Goal: Book appointment/travel/reservation

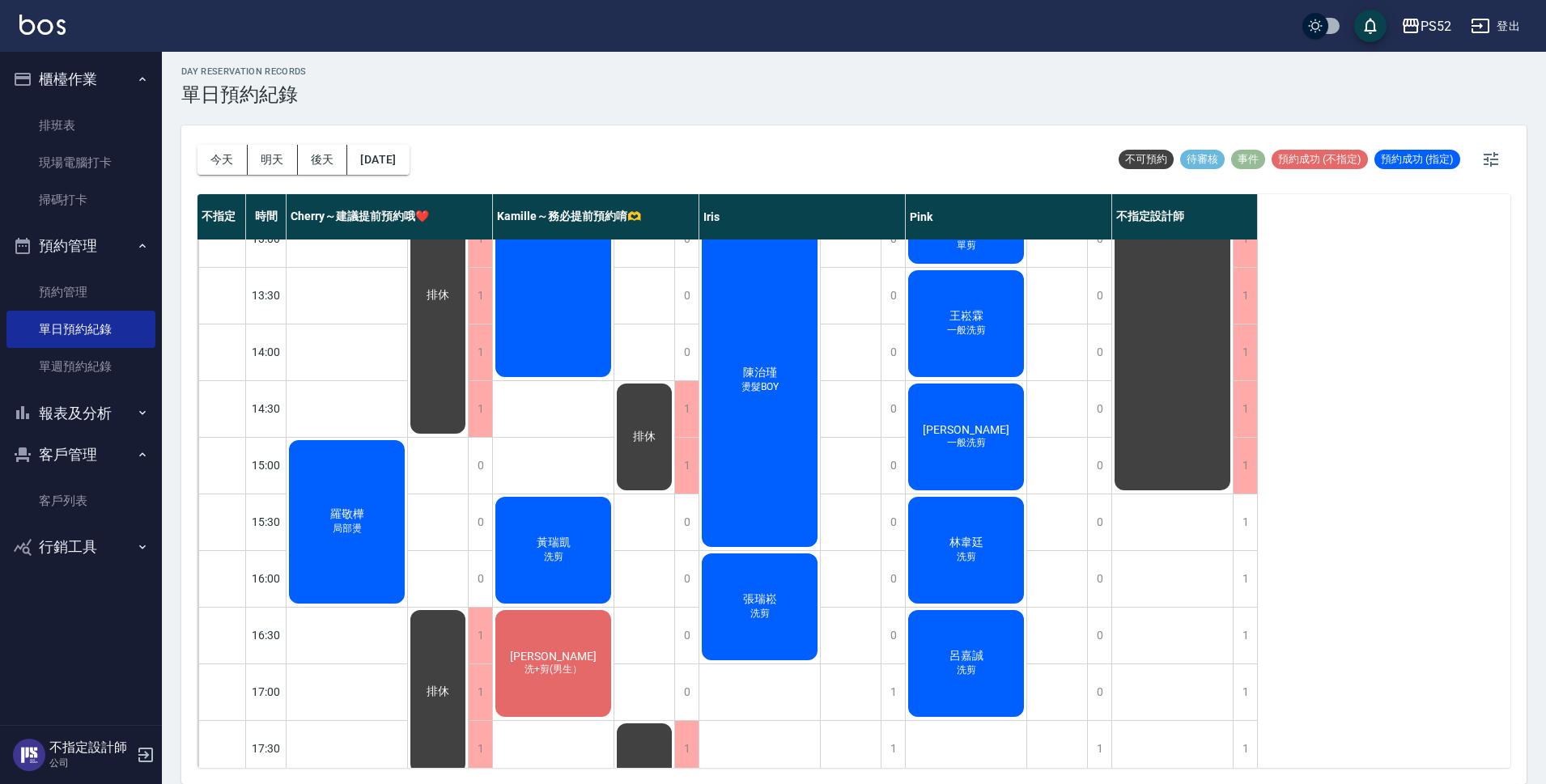
scroll to position [403, 0]
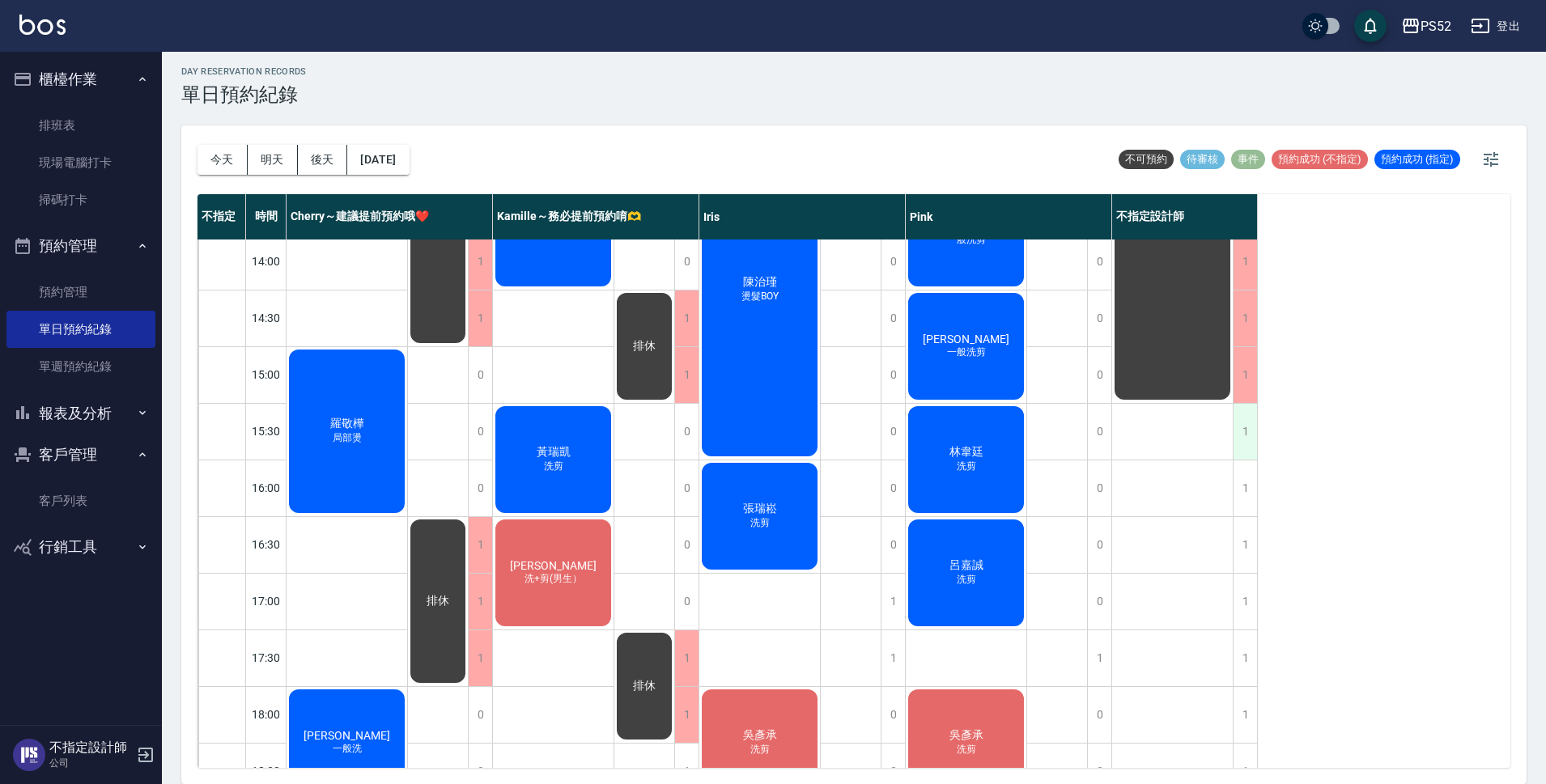
click at [1244, 438] on div "1" at bounding box center [1244, 431] width 24 height 56
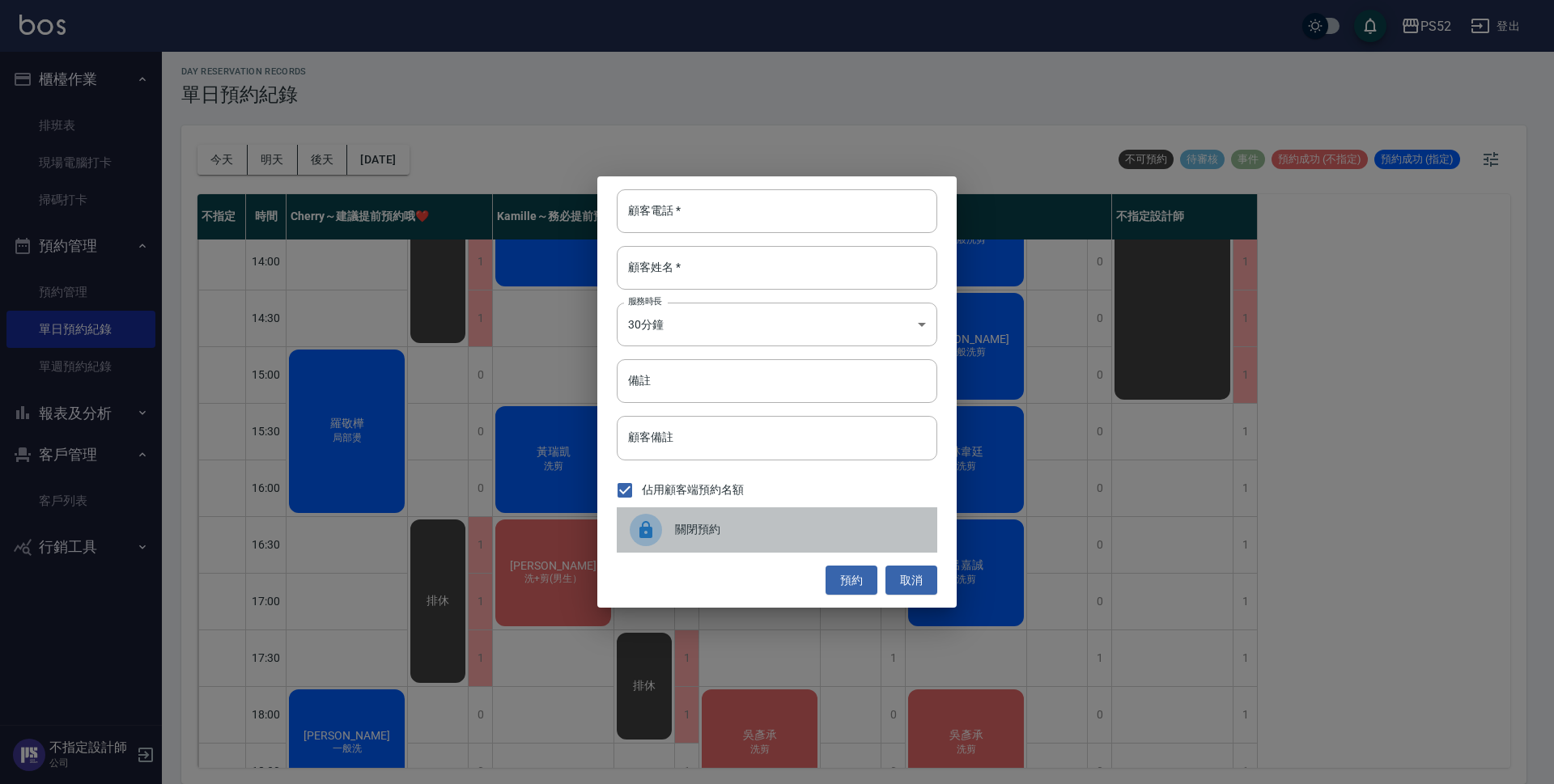
click at [681, 548] on div "關閉預約" at bounding box center [777, 529] width 321 height 45
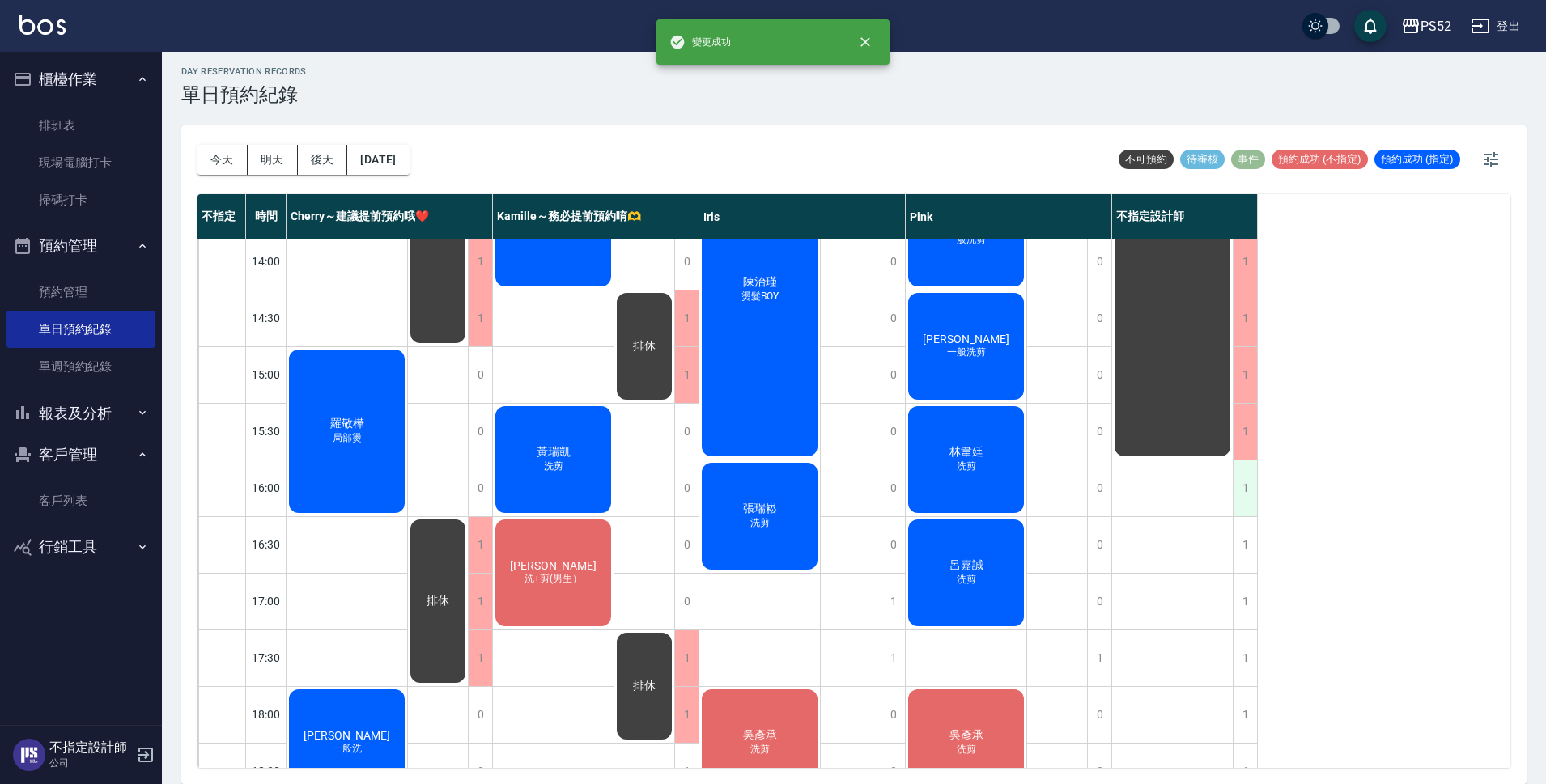
click at [1245, 489] on div "1" at bounding box center [1244, 488] width 24 height 56
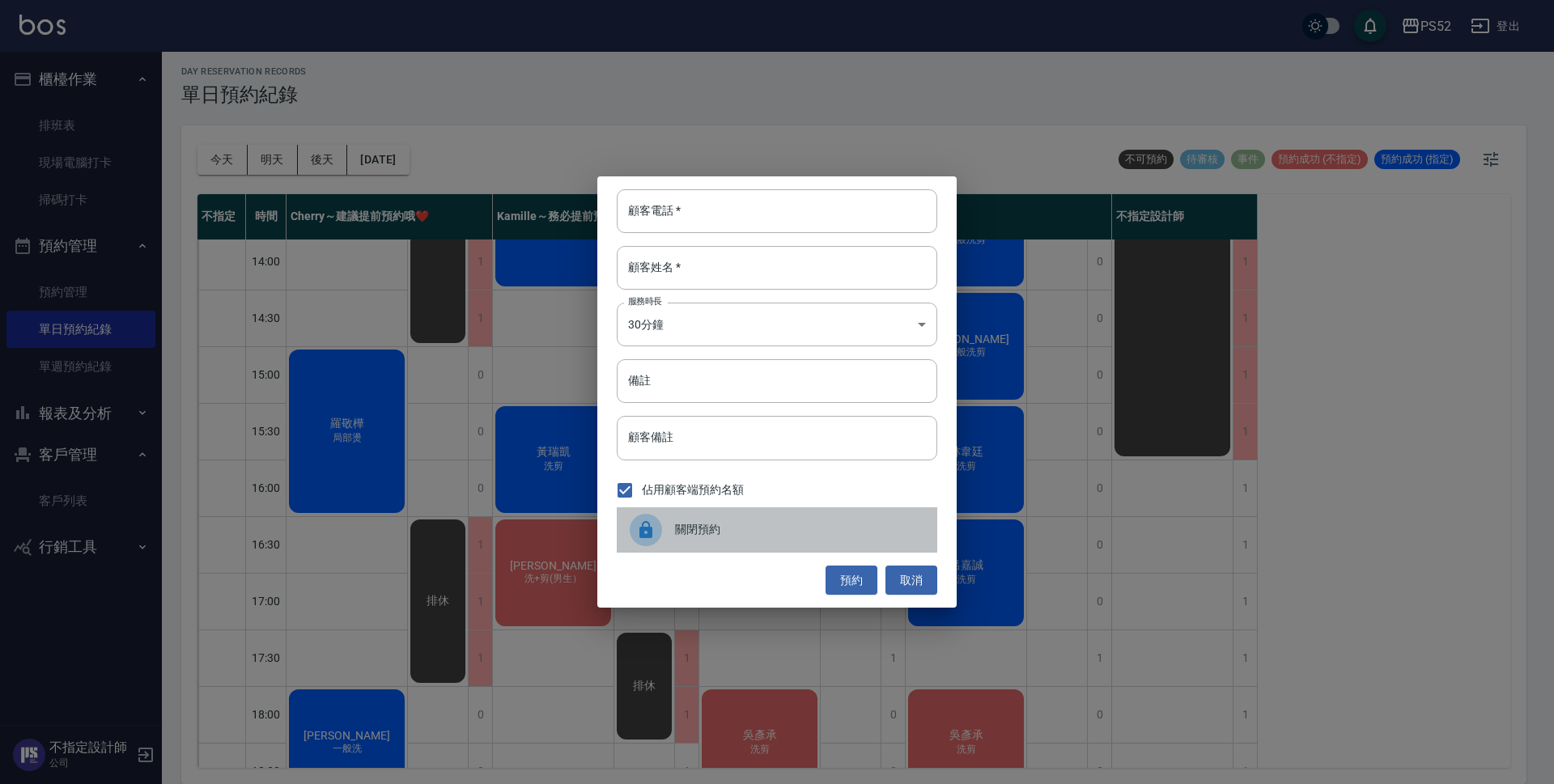
click at [695, 541] on div "關閉預約" at bounding box center [777, 529] width 321 height 45
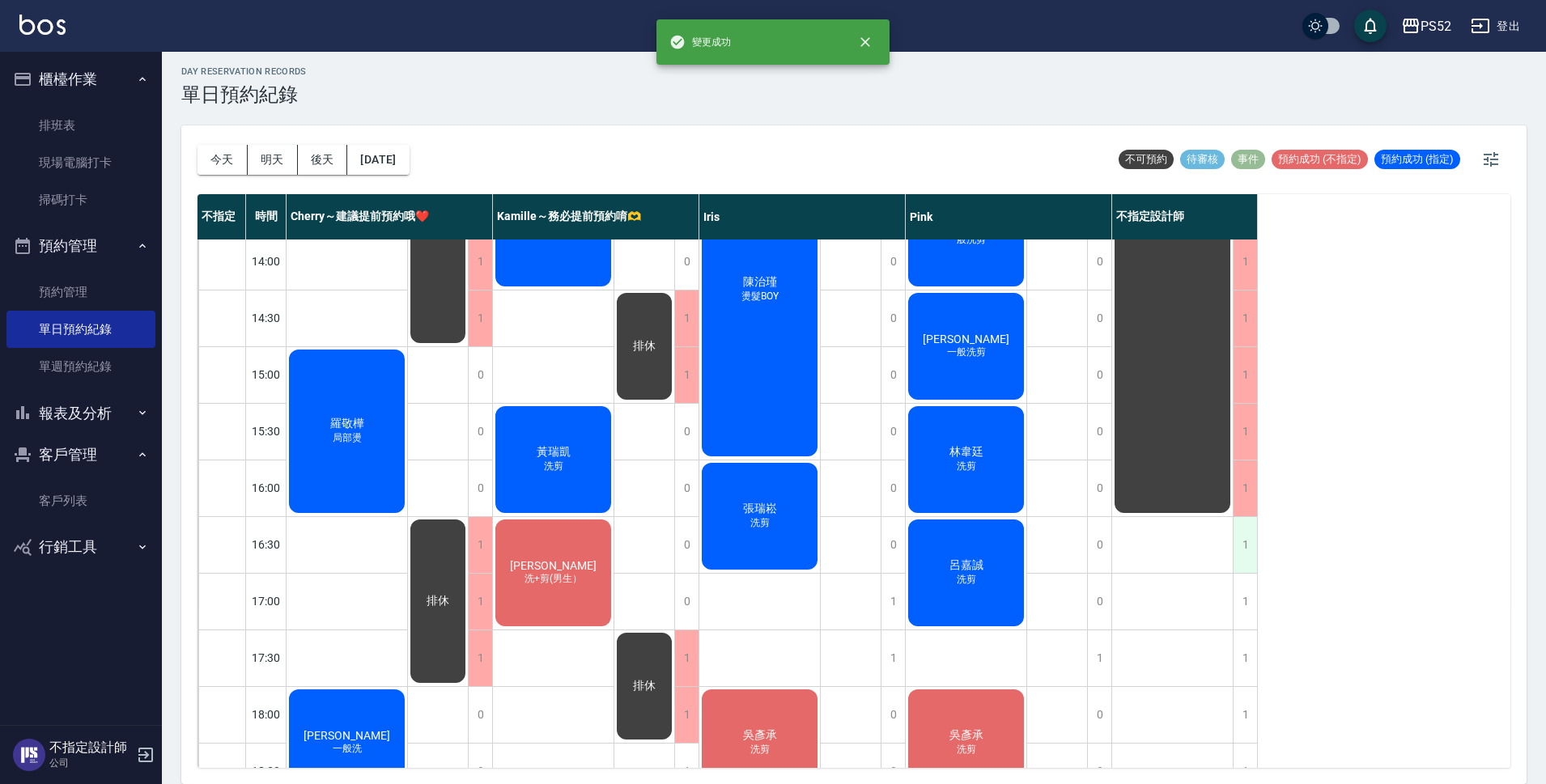
click at [1248, 543] on div "1" at bounding box center [1244, 544] width 24 height 56
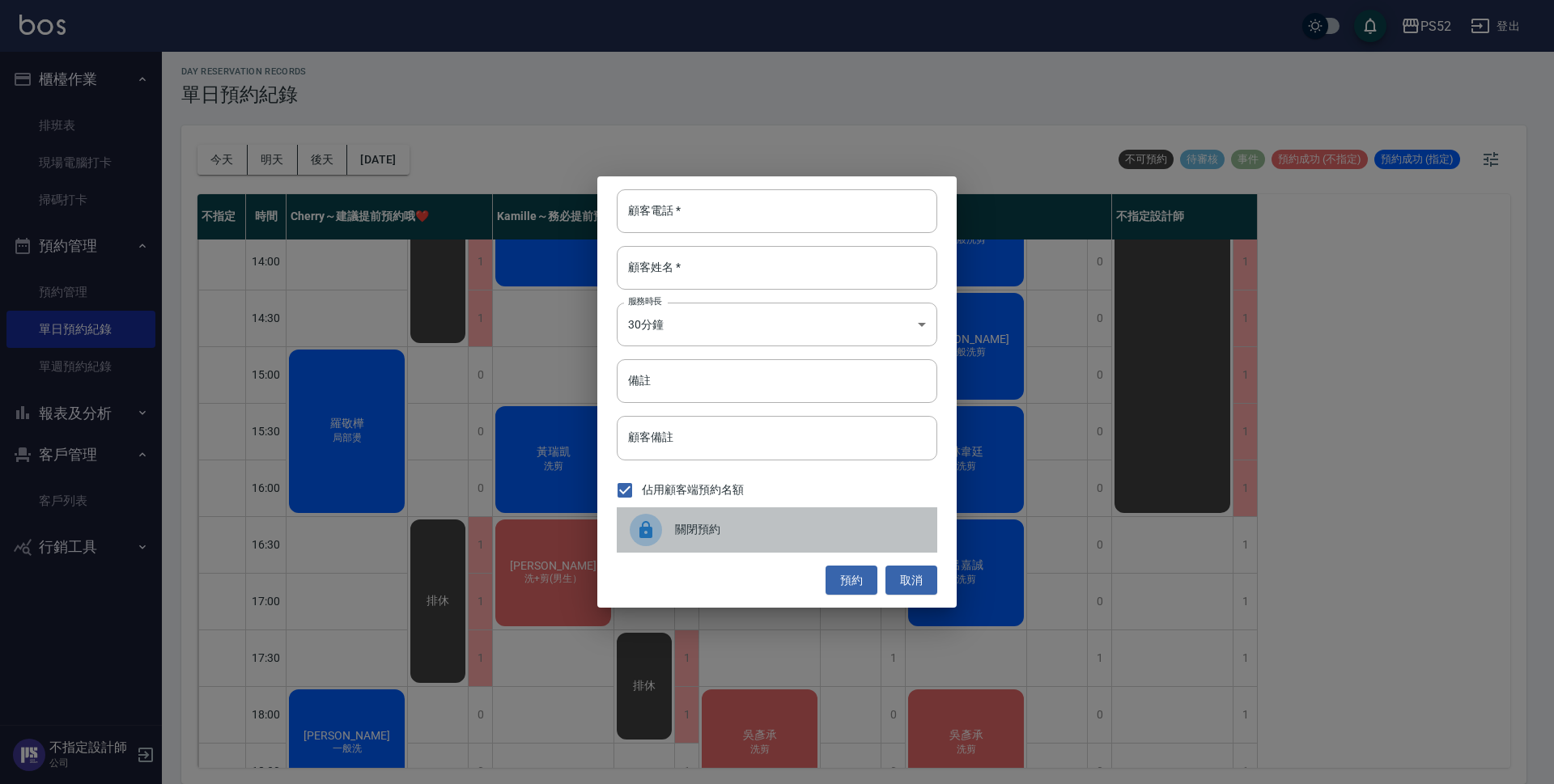
click at [666, 528] on div at bounding box center [651, 529] width 45 height 33
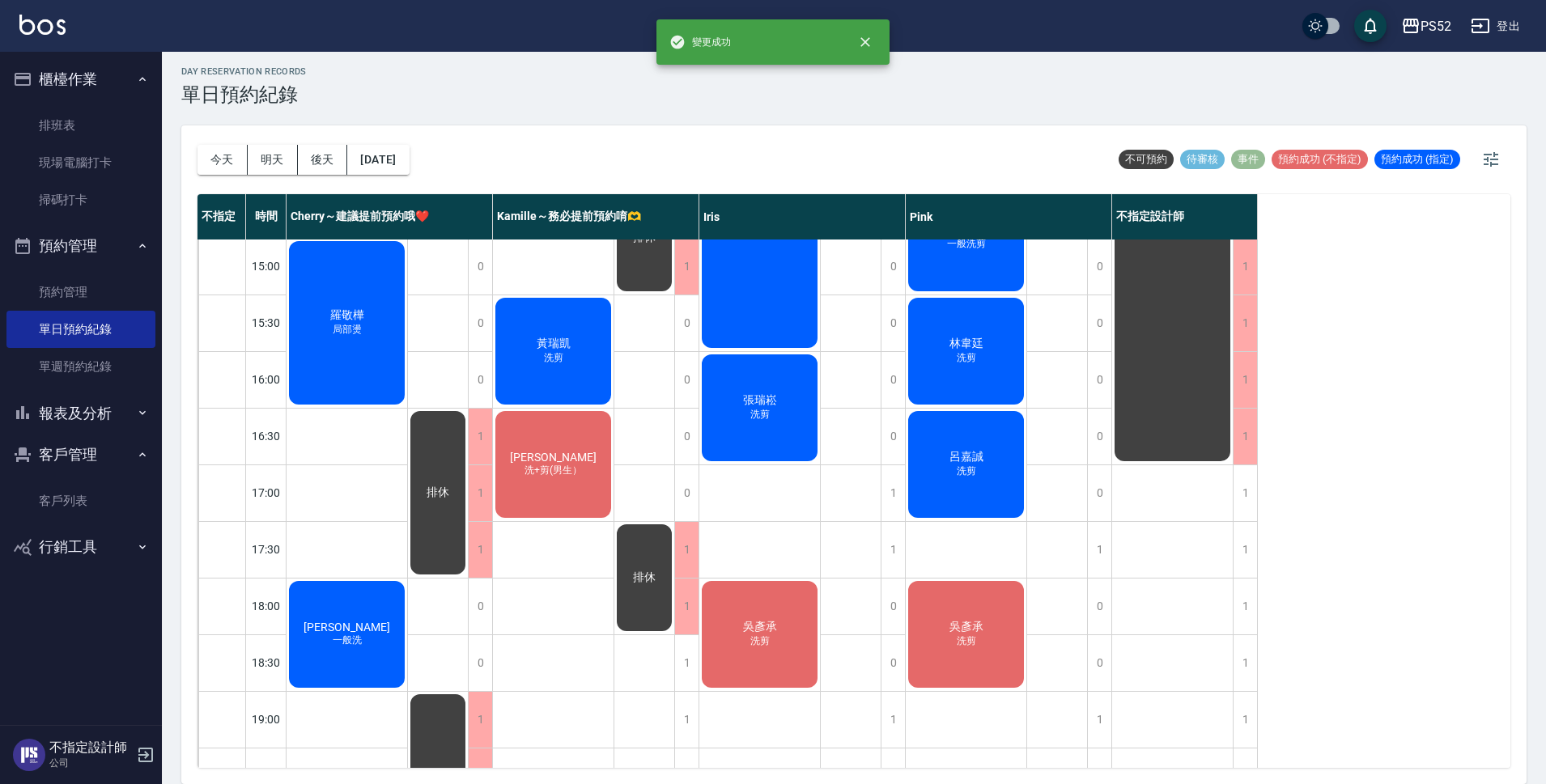
scroll to position [565, 0]
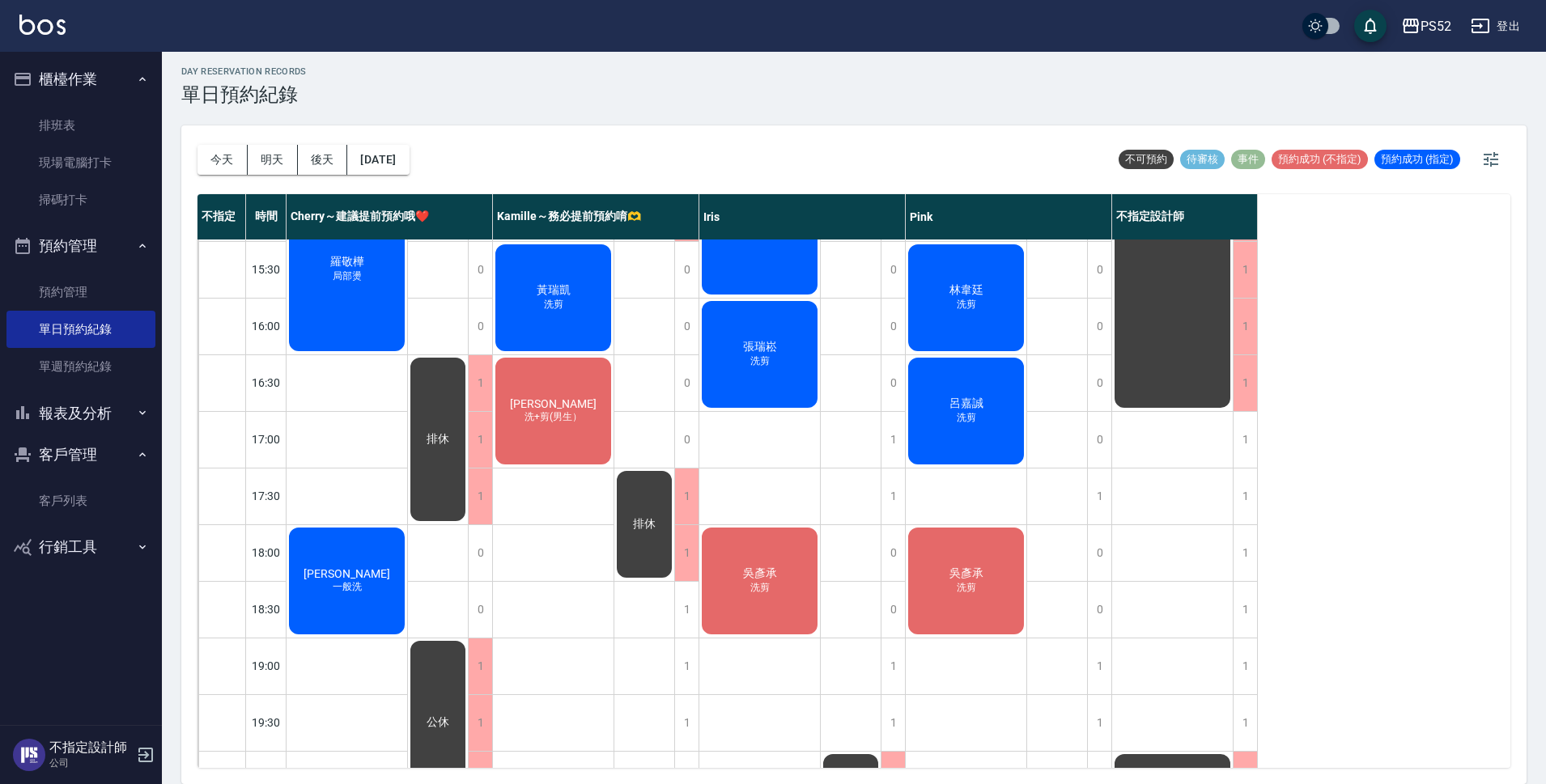
click at [1517, 12] on button "登出" at bounding box center [1495, 27] width 62 height 30
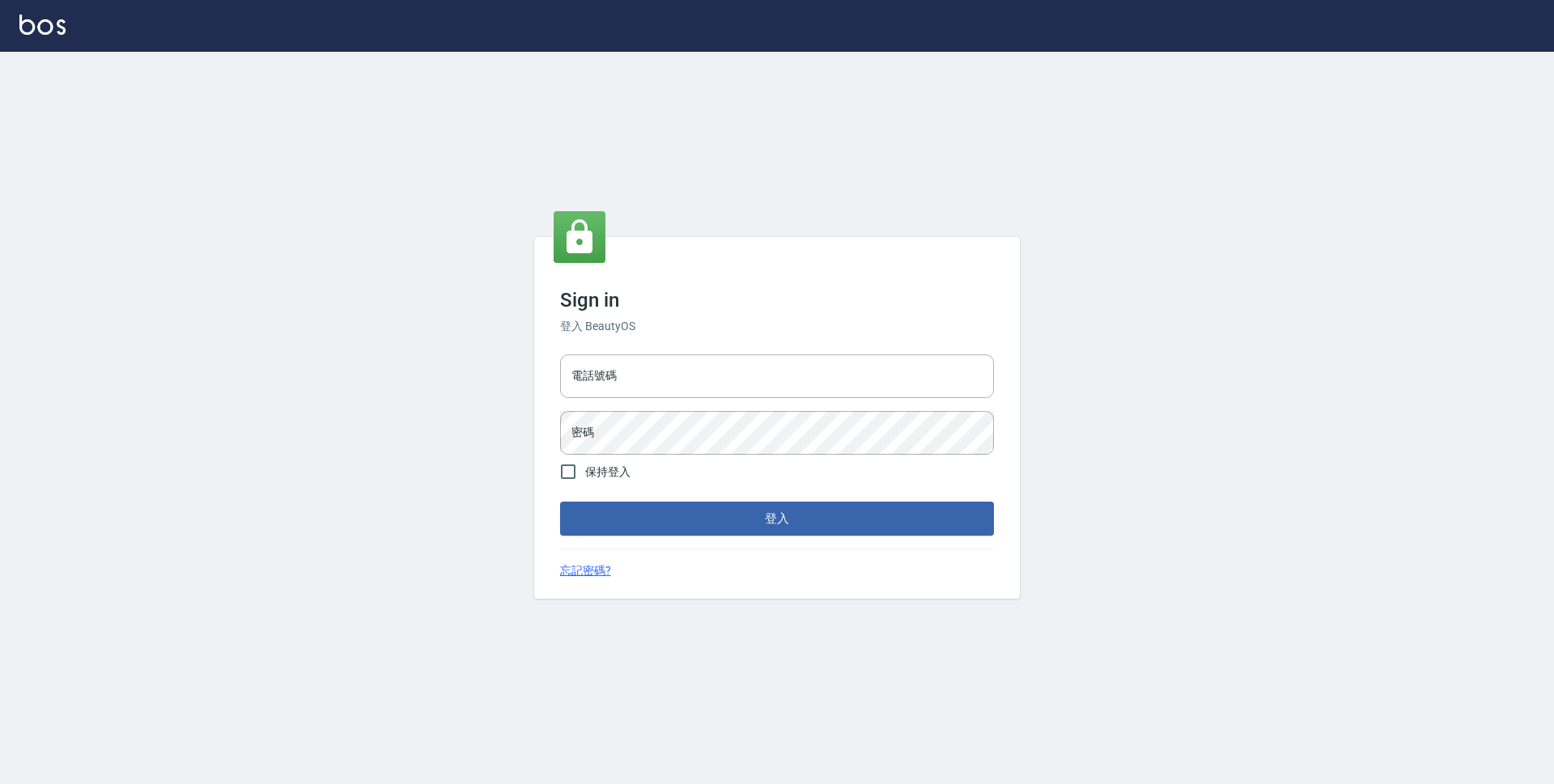
click at [827, 369] on input "電話號碼" at bounding box center [777, 376] width 434 height 43
type input "0923939755"
click at [560, 502] on button "登入" at bounding box center [777, 519] width 434 height 34
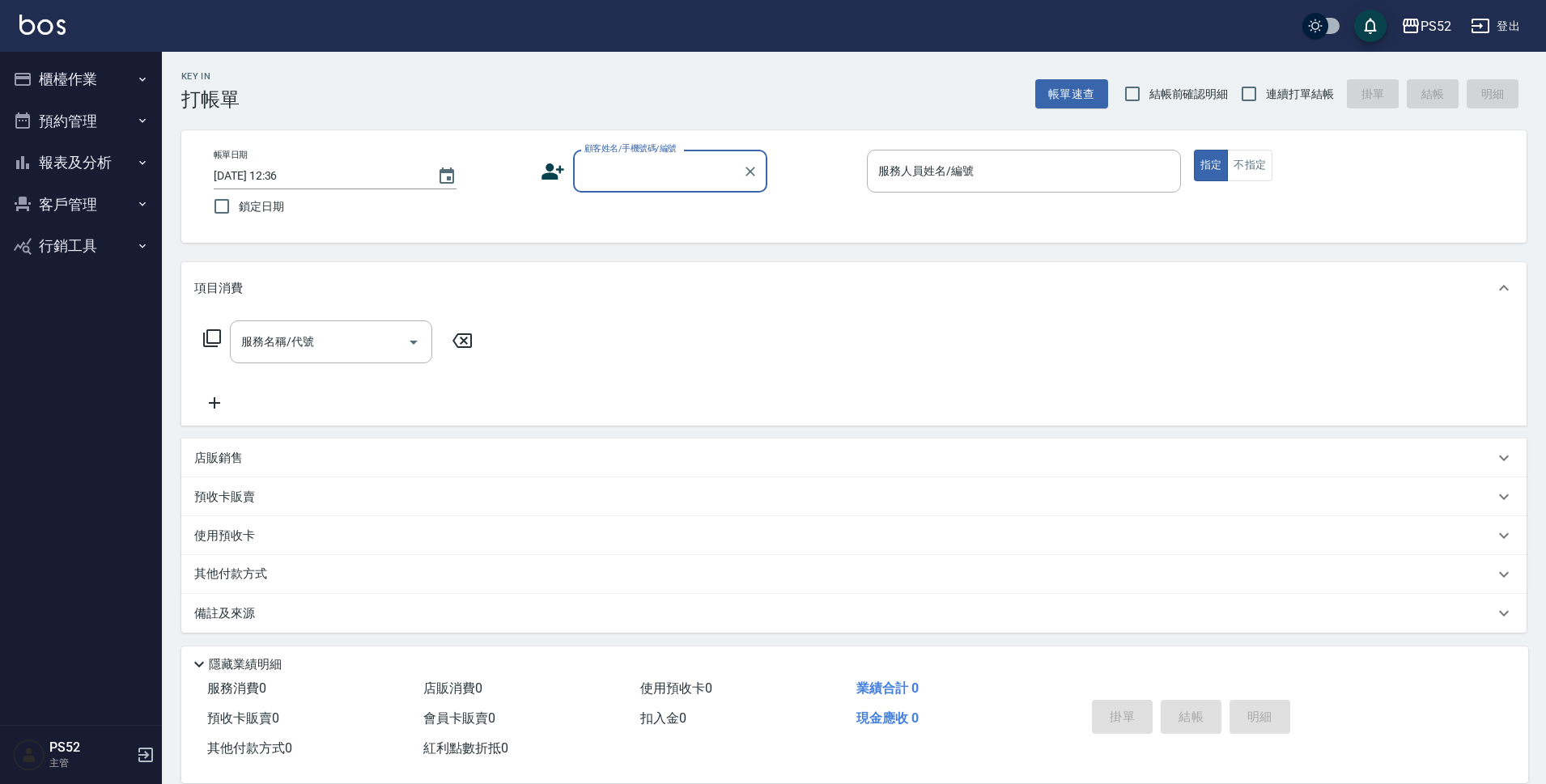
click at [1323, 109] on label "連續打單結帳" at bounding box center [1282, 94] width 102 height 34
click at [1266, 109] on input "連續打單結帳" at bounding box center [1248, 94] width 34 height 34
checkbox input "true"
click at [729, 190] on div "顧客姓名/手機號碼/編號" at bounding box center [670, 171] width 194 height 43
type input "[PERSON_NAME]/0982017575/B0982017575"
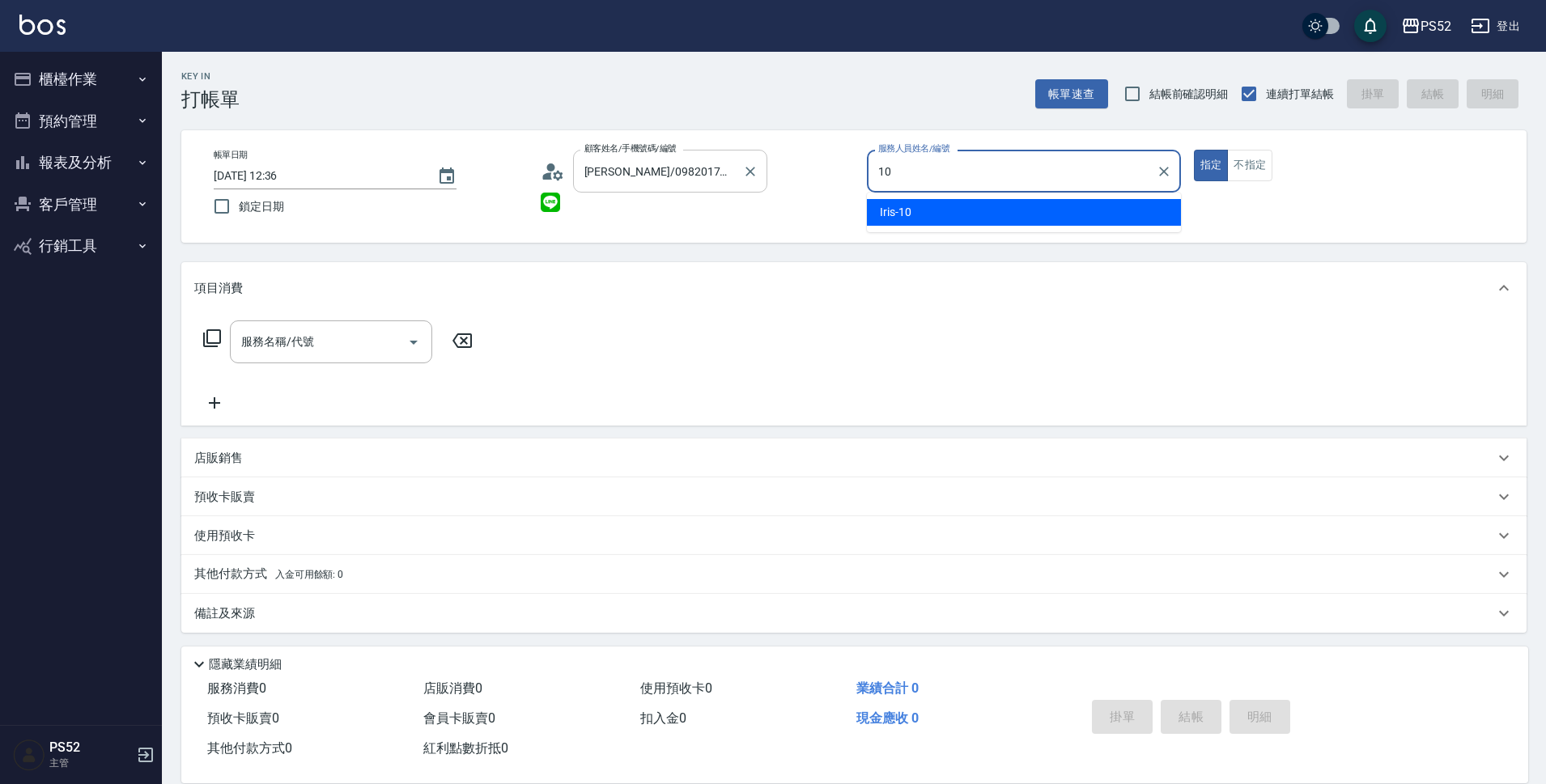
type input "10"
type button "true"
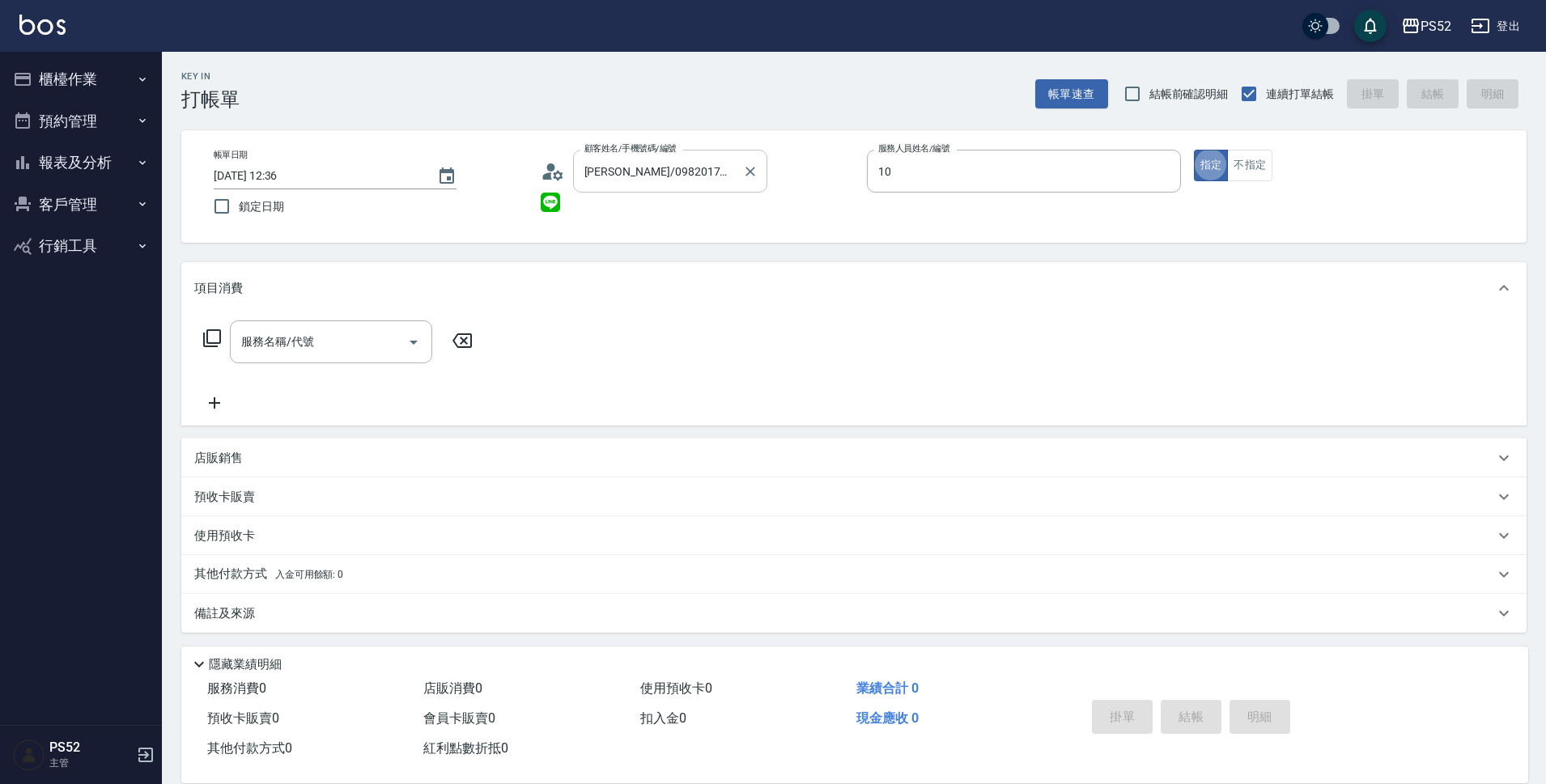
type input "Iris-10"
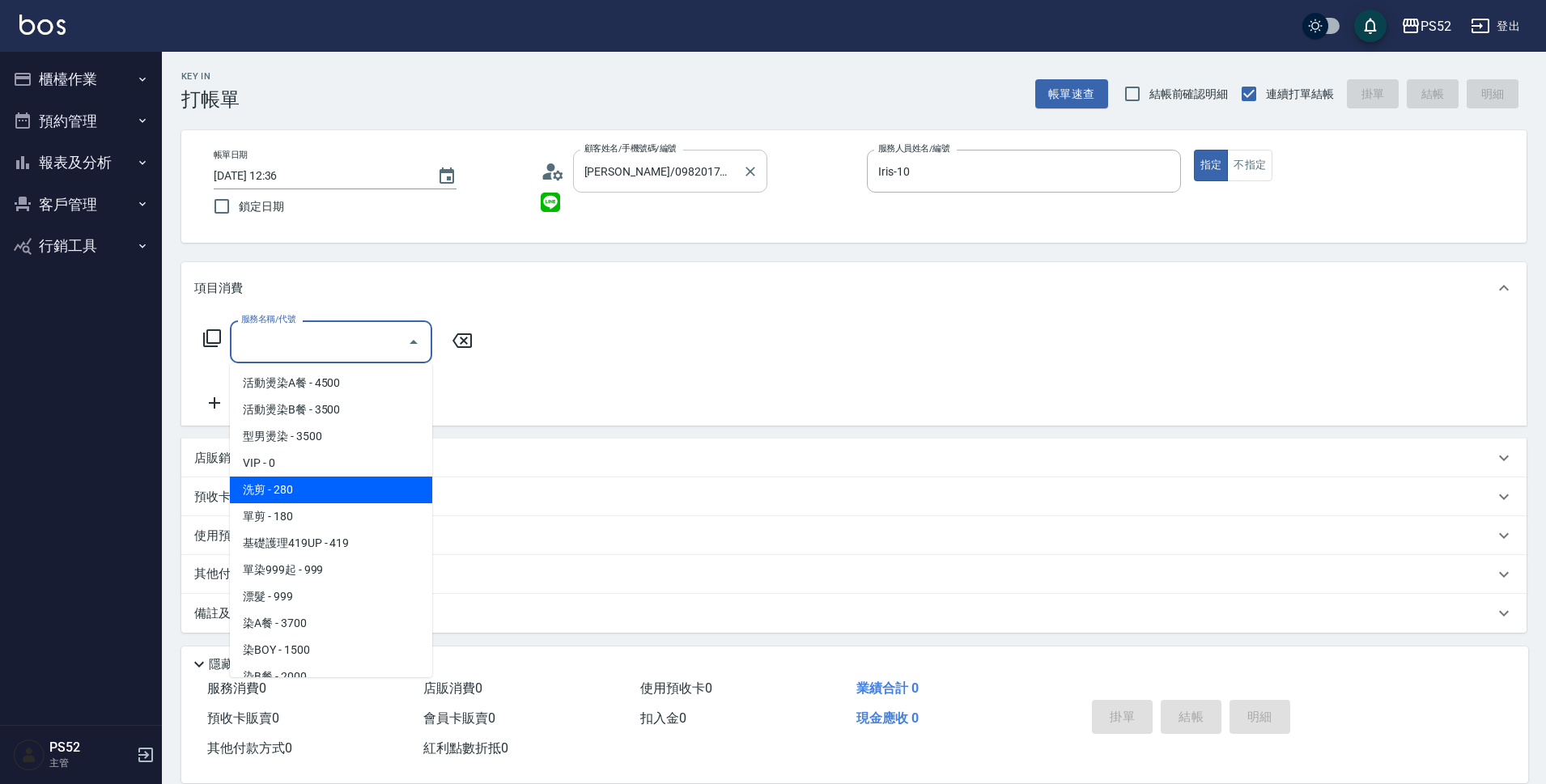
type input "洗剪(C1)"
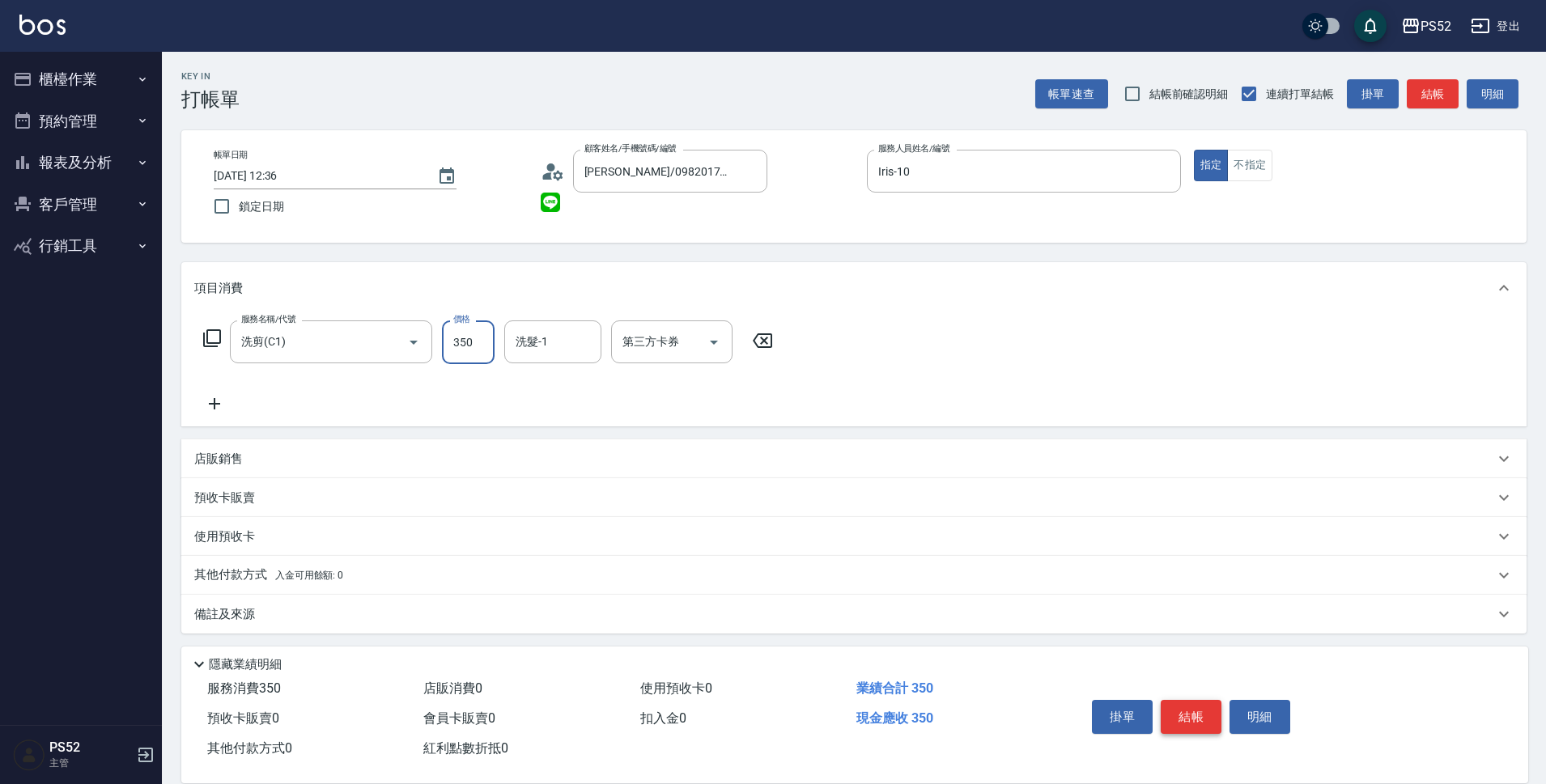
type input "350"
click at [1191, 717] on button "結帳" at bounding box center [1191, 717] width 61 height 34
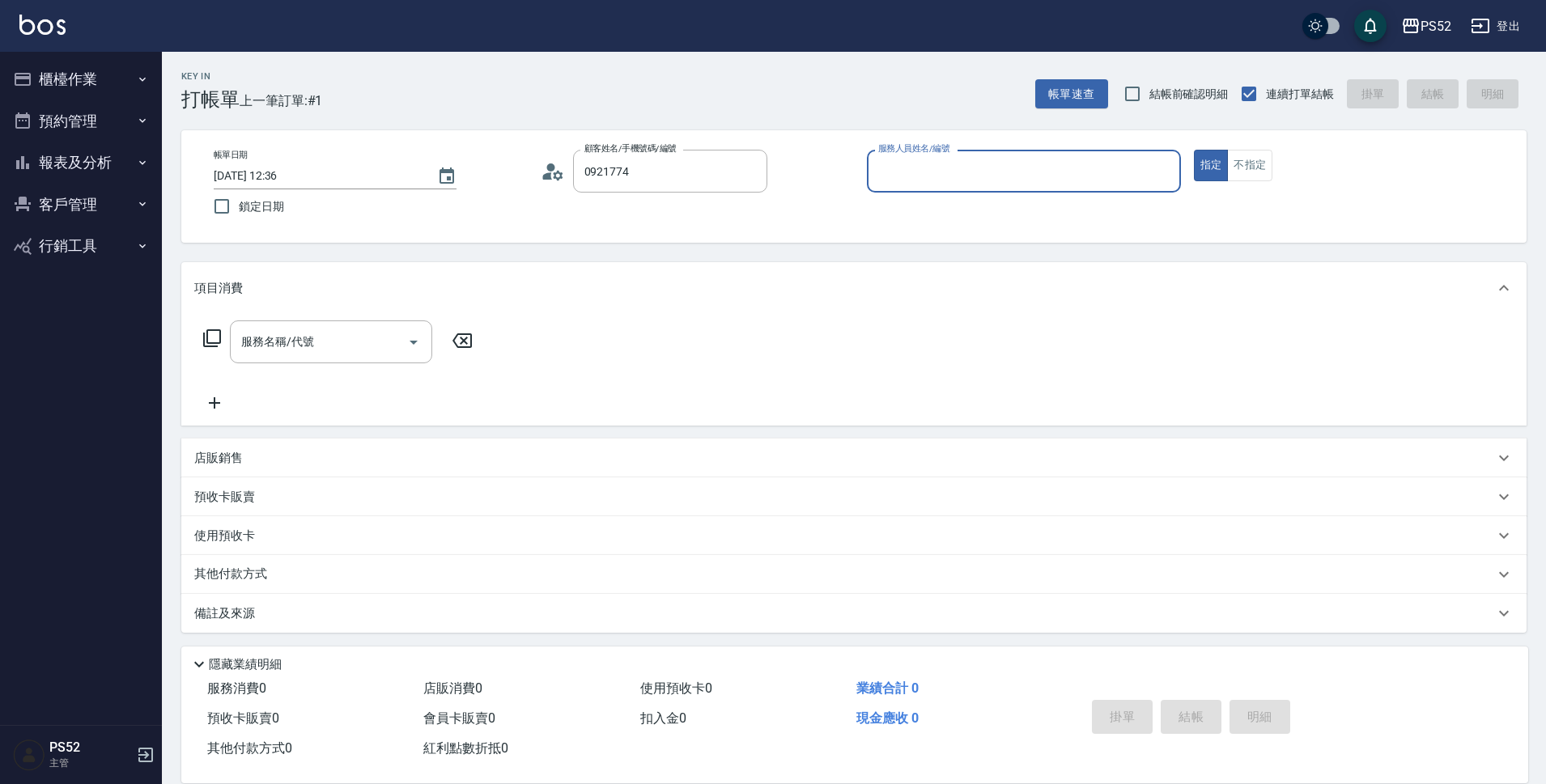
type input "[PERSON_NAME]/0921774284/I0921774284"
type input "Iris-10"
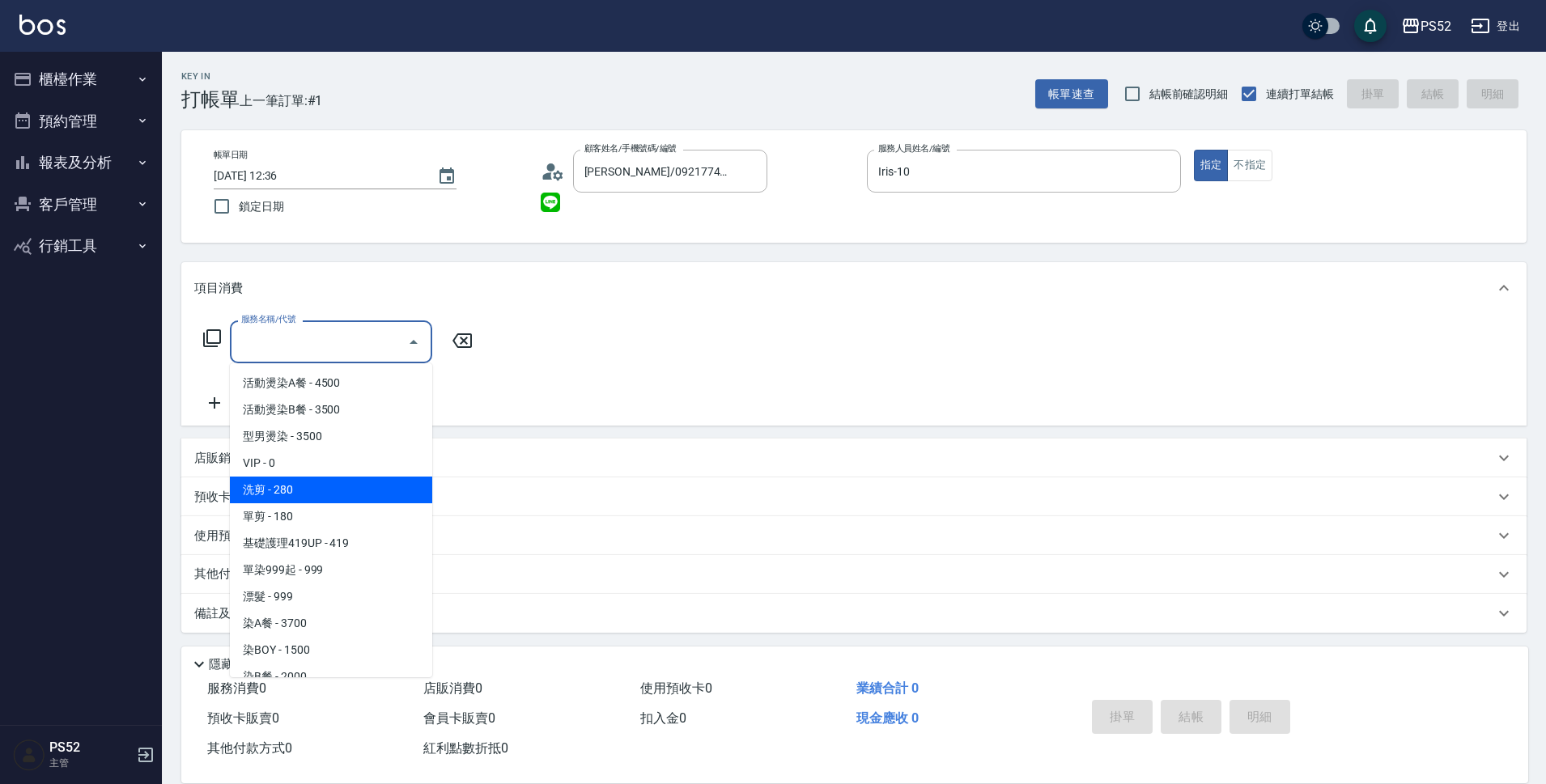
type input "洗剪(C1)"
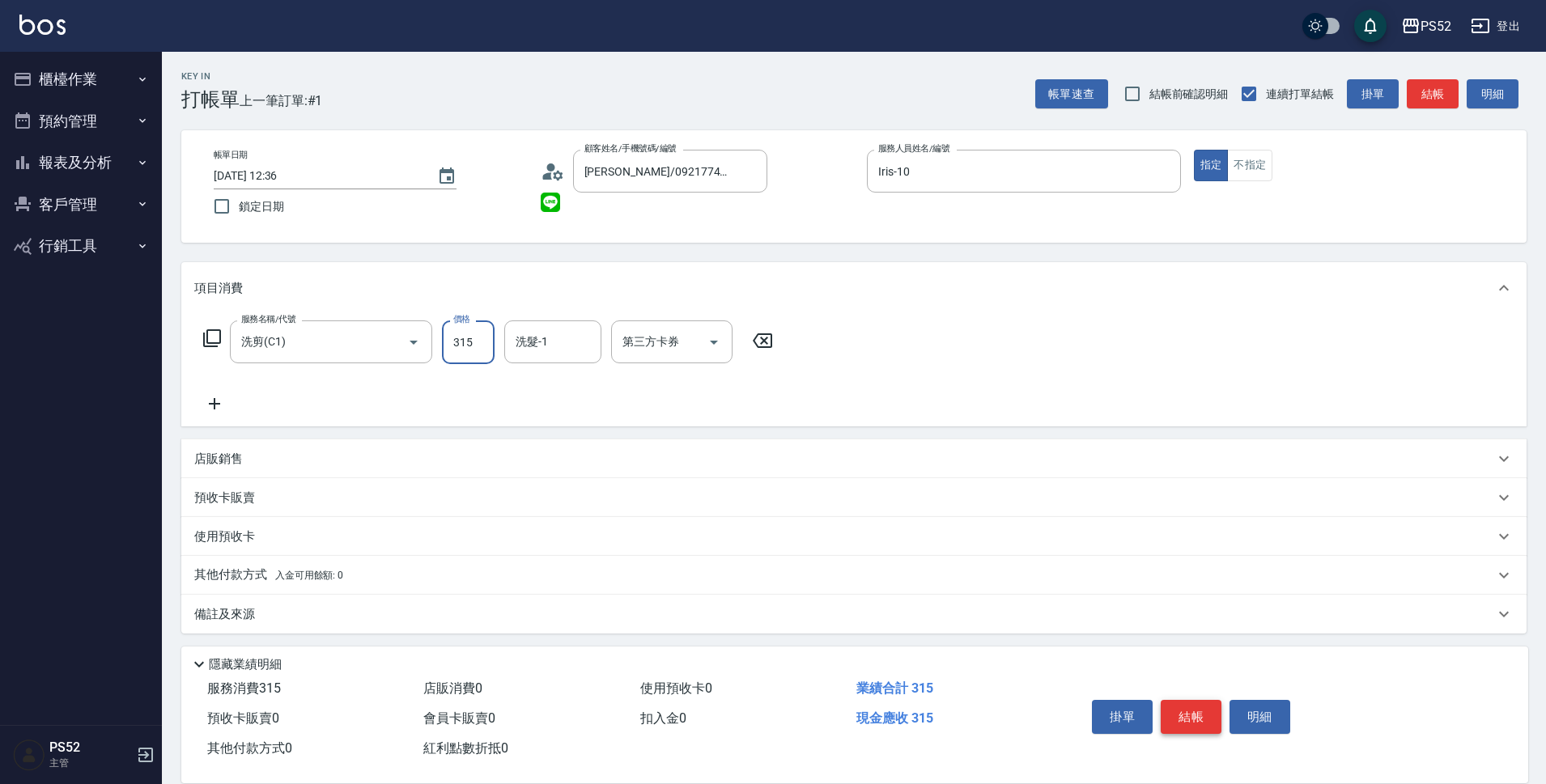
type input "315"
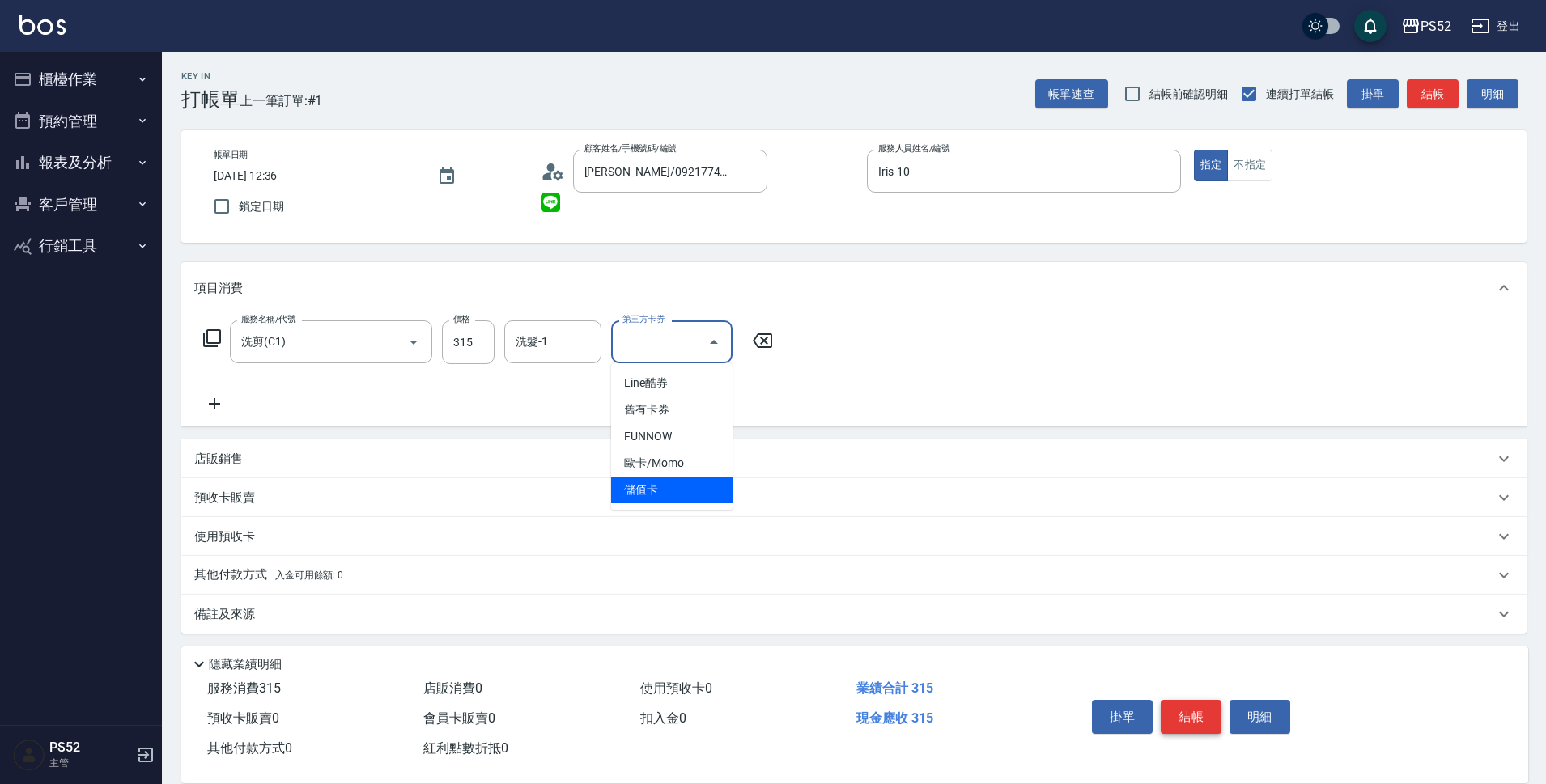
type input "儲值卡"
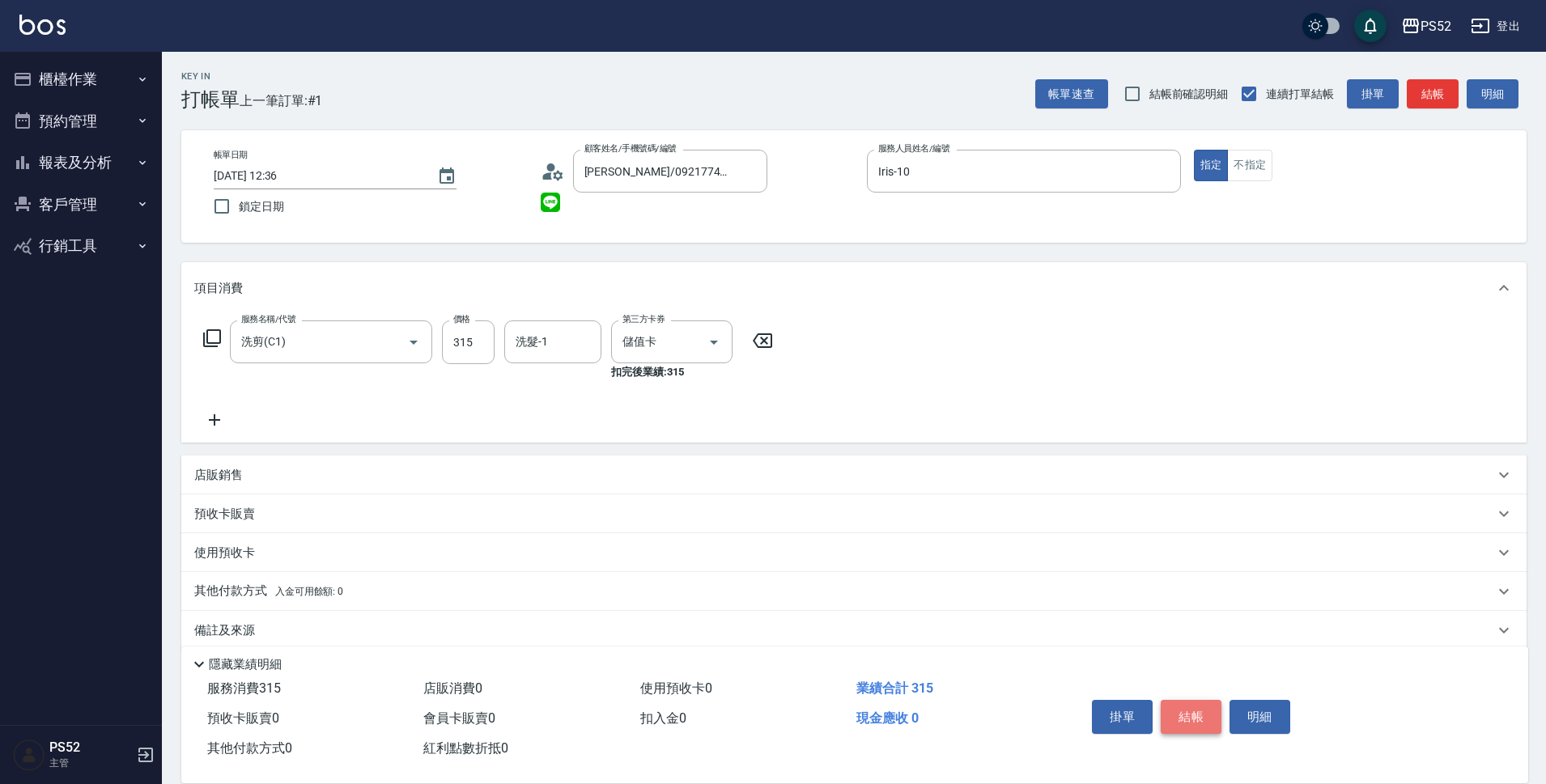
click at [1191, 717] on button "結帳" at bounding box center [1191, 717] width 61 height 34
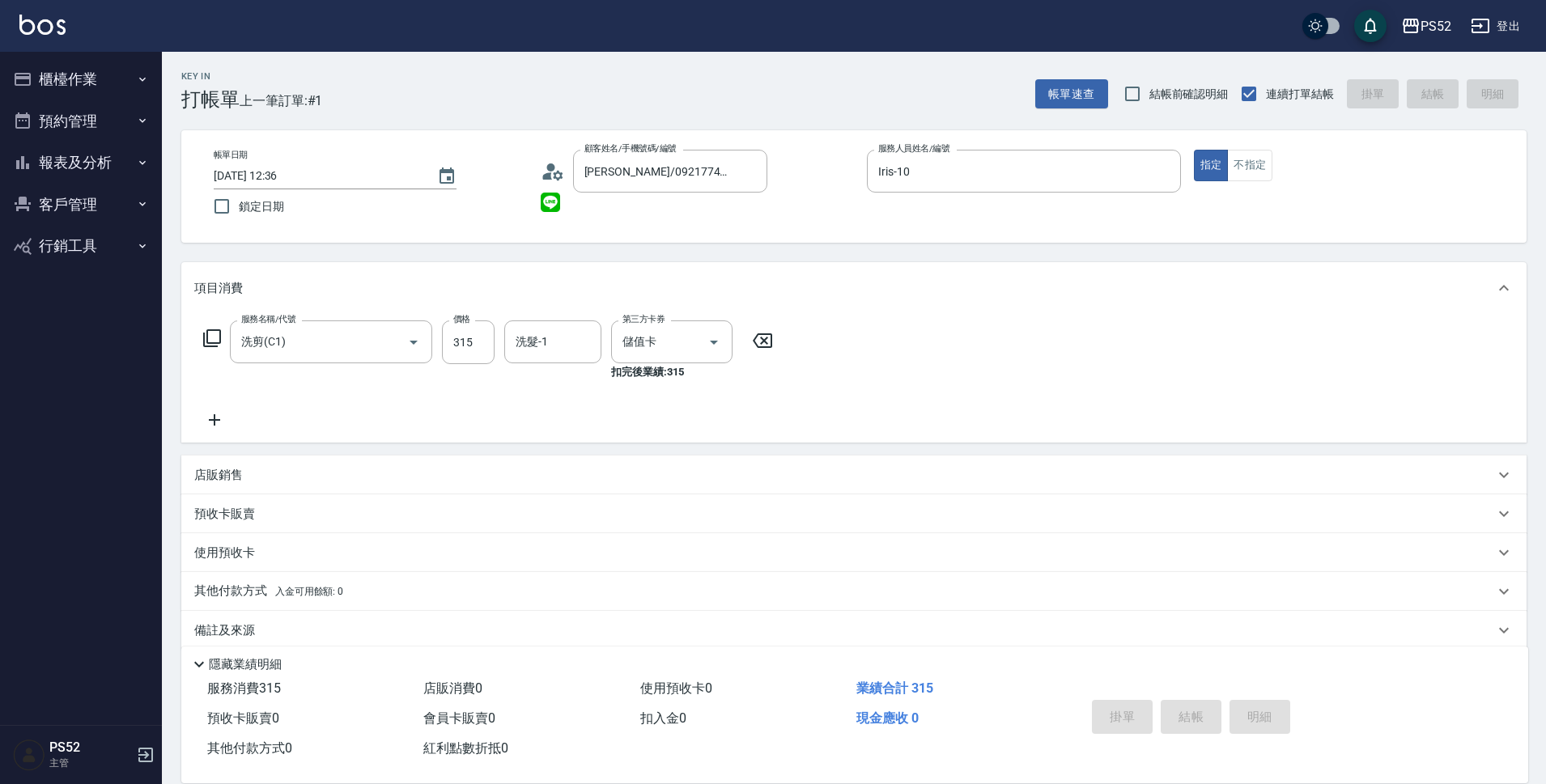
type input "[DATE] 12:37"
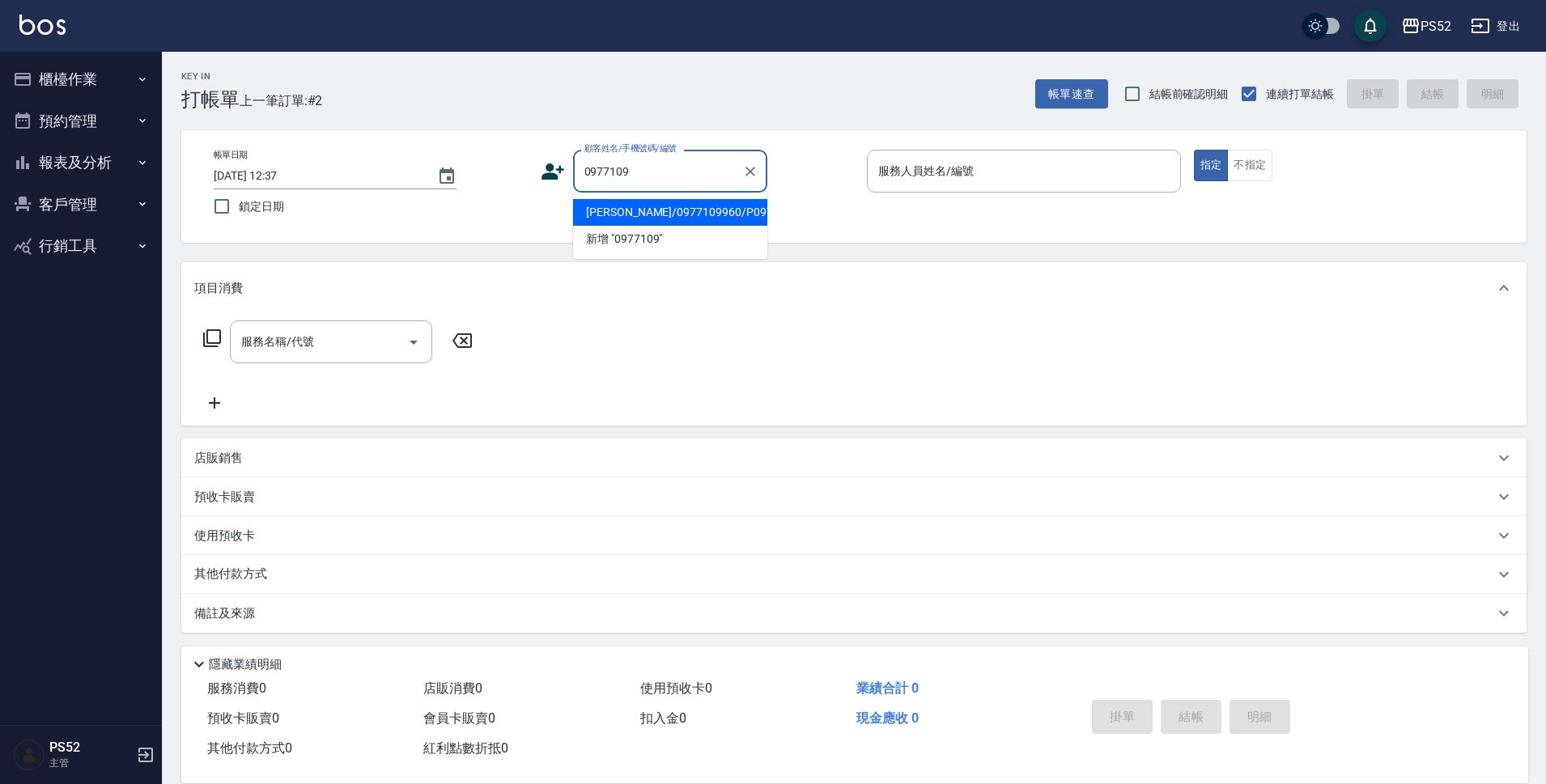
type input "[PERSON_NAME]/0977109960/P0979710960"
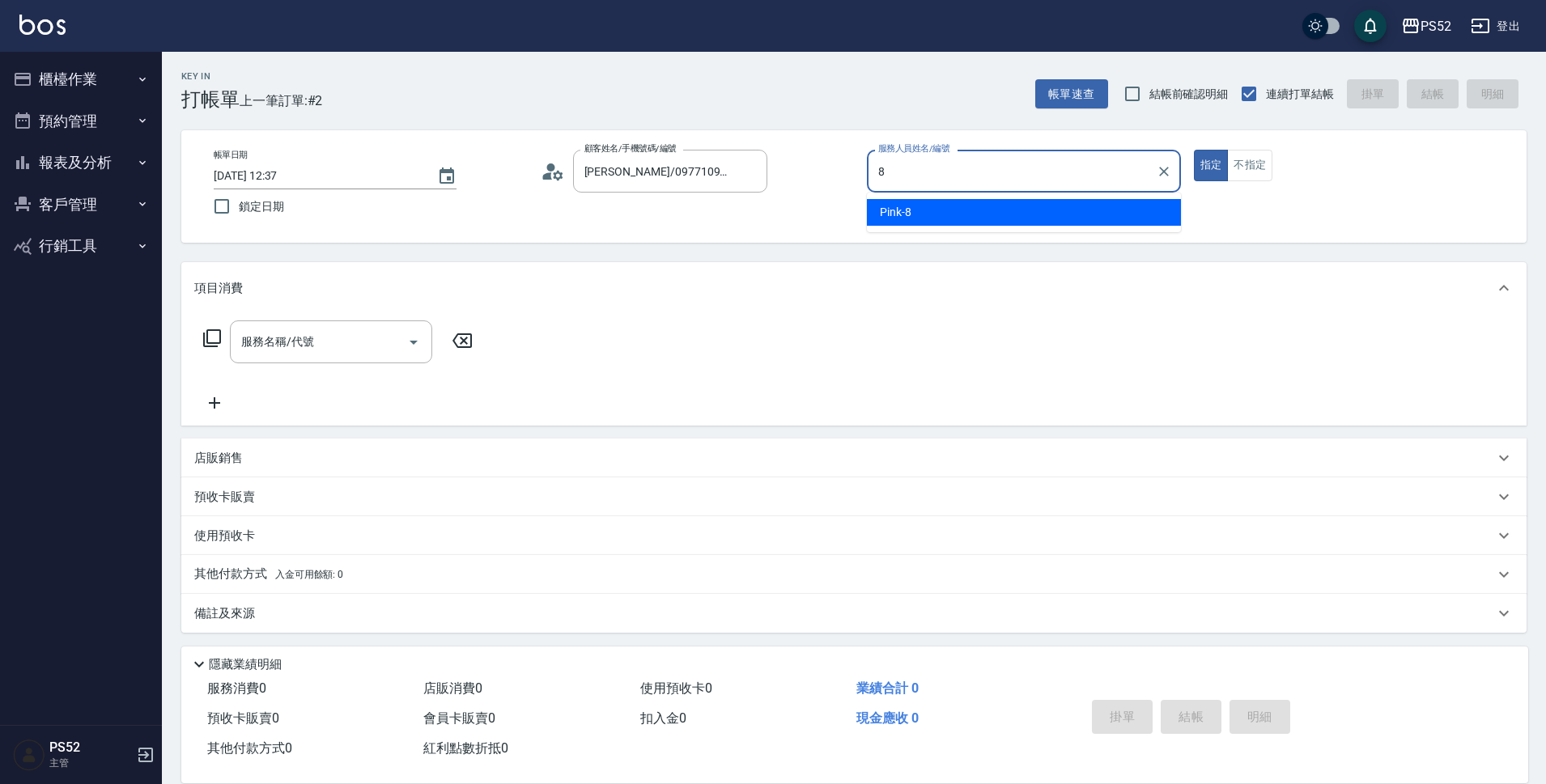
type input "Pink-8"
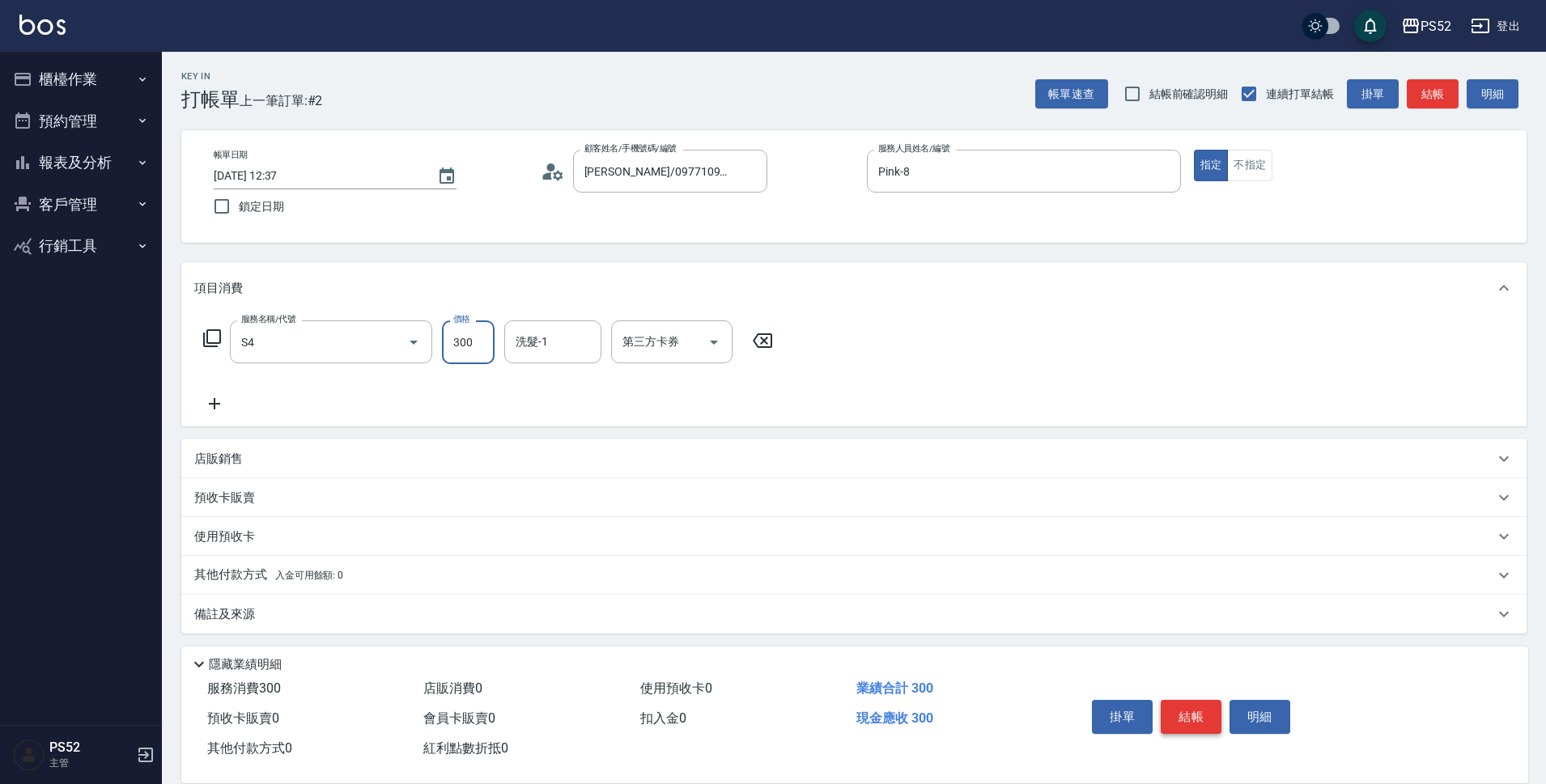
type input "洗髮300元(S4)"
type input "399"
click at [221, 407] on icon at bounding box center [215, 404] width 41 height 19
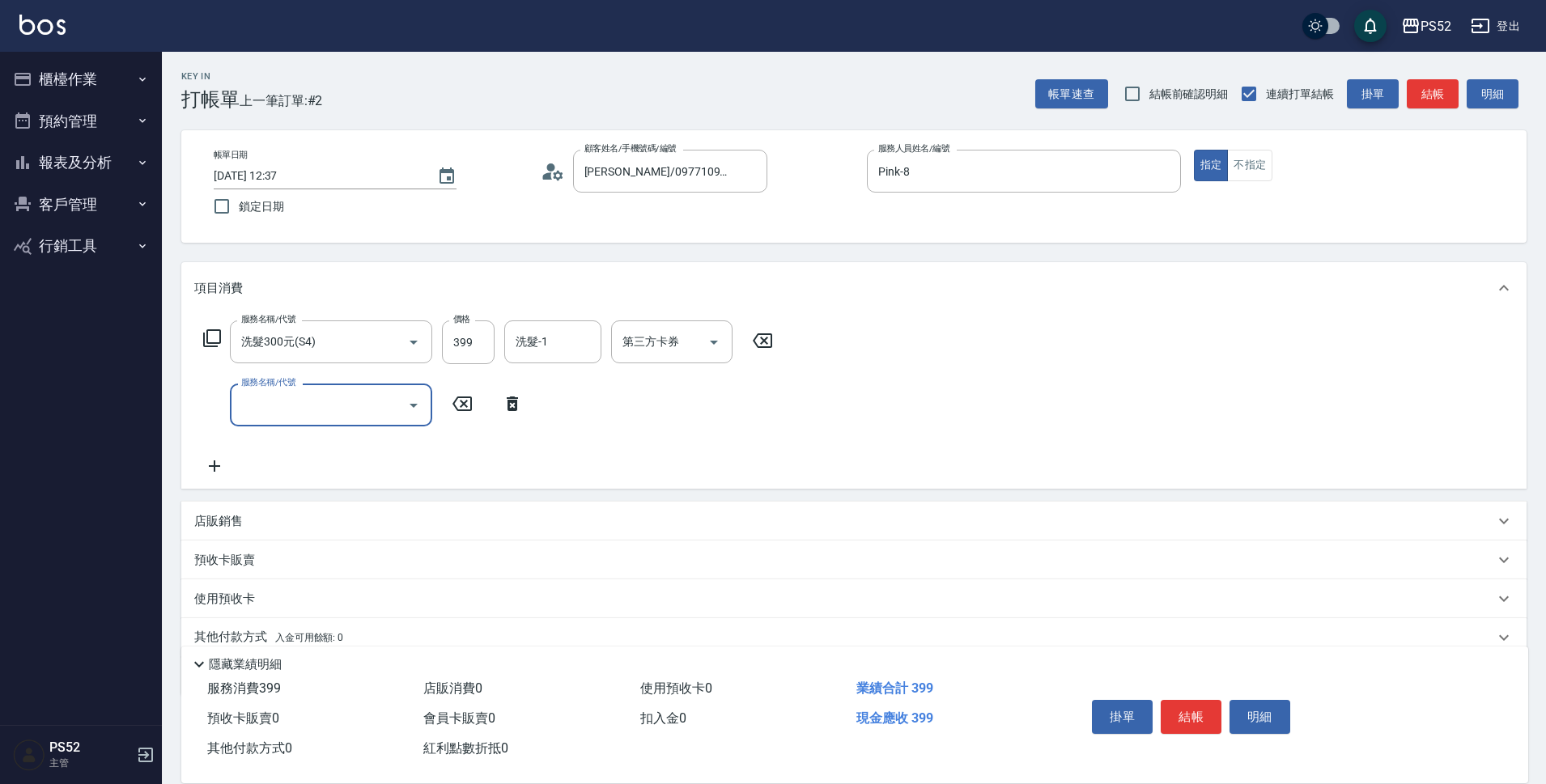
click at [252, 405] on input "服務名稱/代號" at bounding box center [318, 405] width 164 height 28
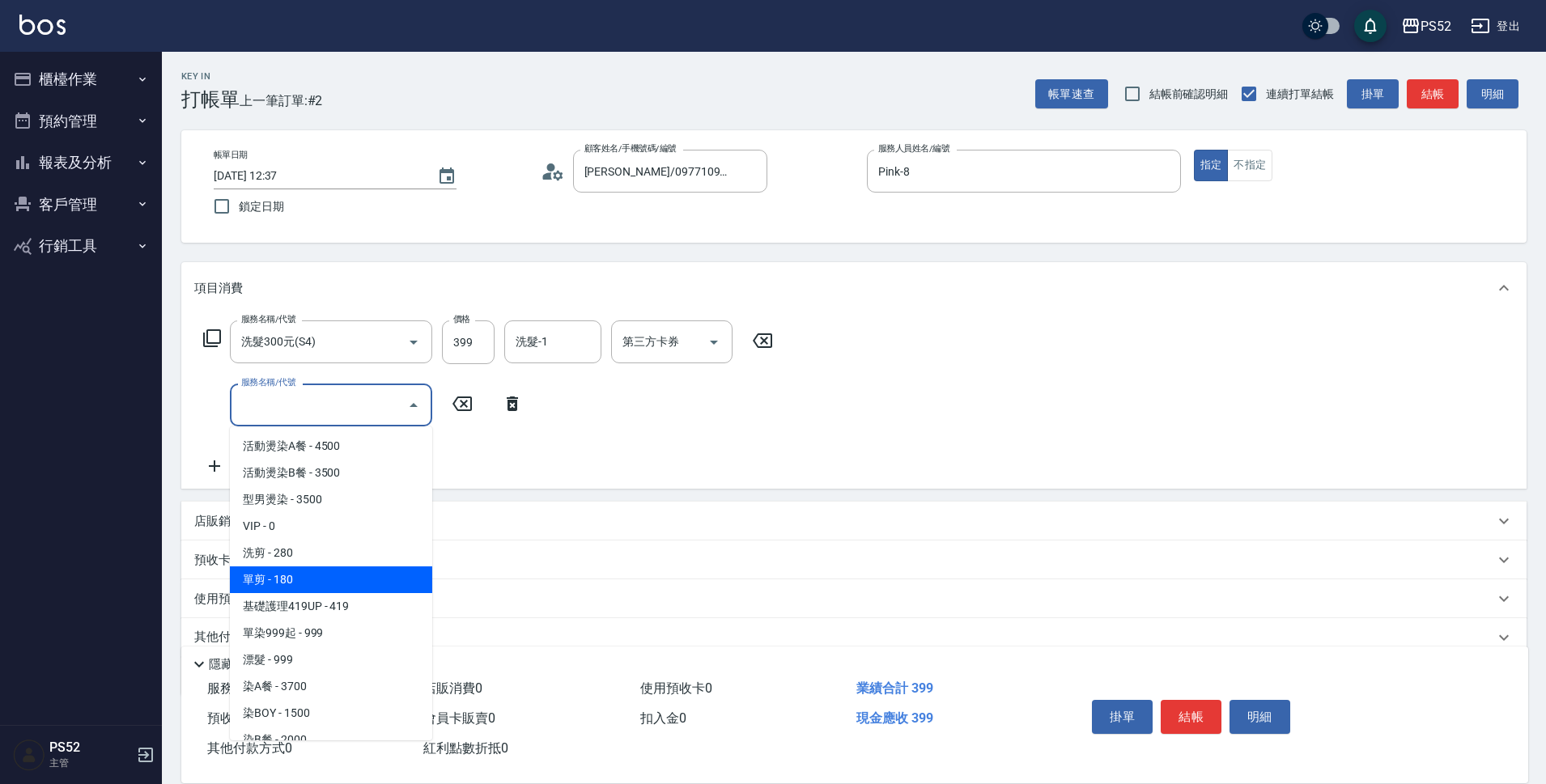
click at [335, 577] on span "單剪 - 180" at bounding box center [331, 580] width 202 height 27
type input "單剪(C2)"
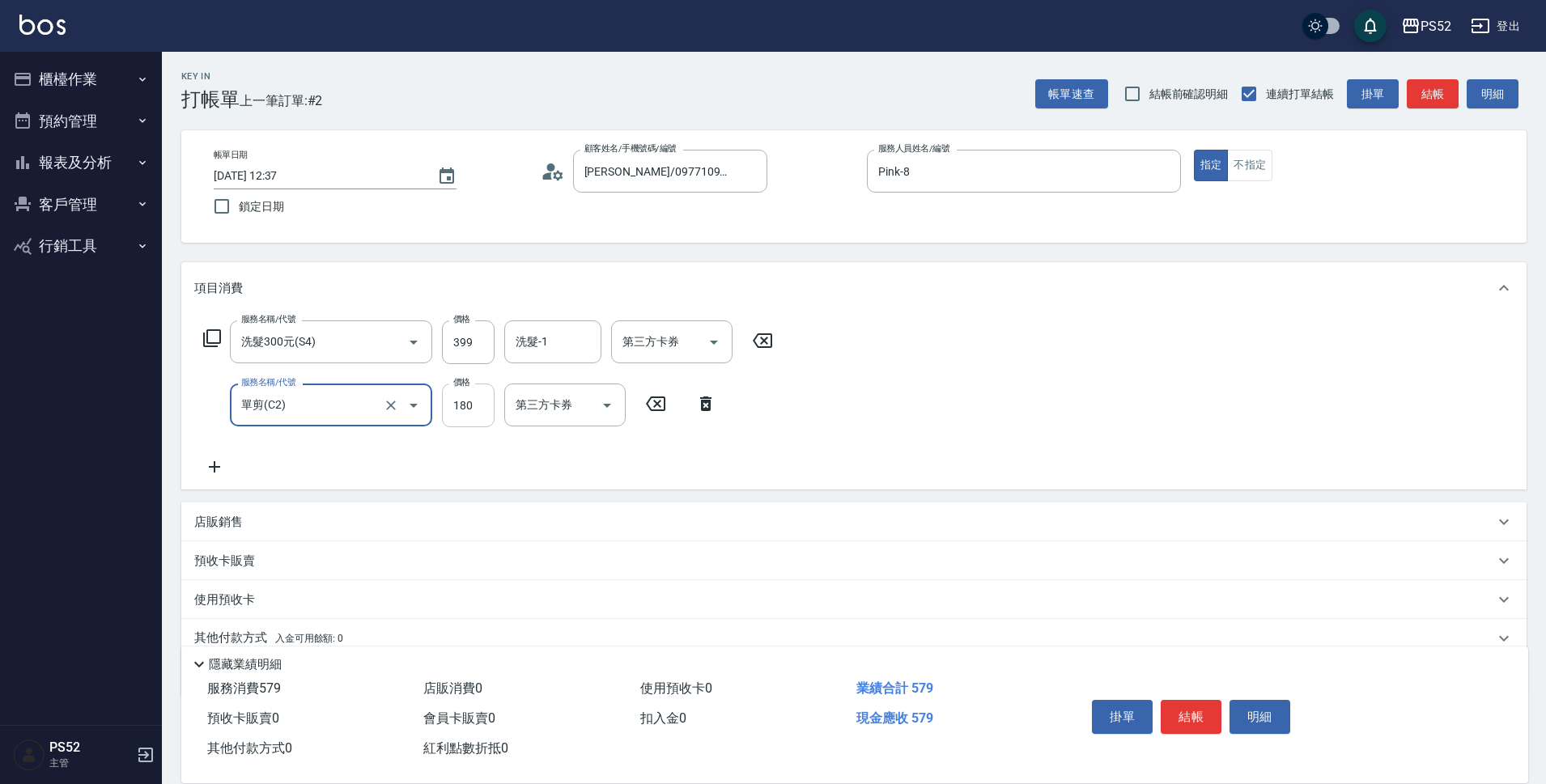
click at [487, 400] on input "180" at bounding box center [468, 405] width 53 height 43
type input "270"
click at [1180, 714] on button "結帳" at bounding box center [1191, 717] width 61 height 34
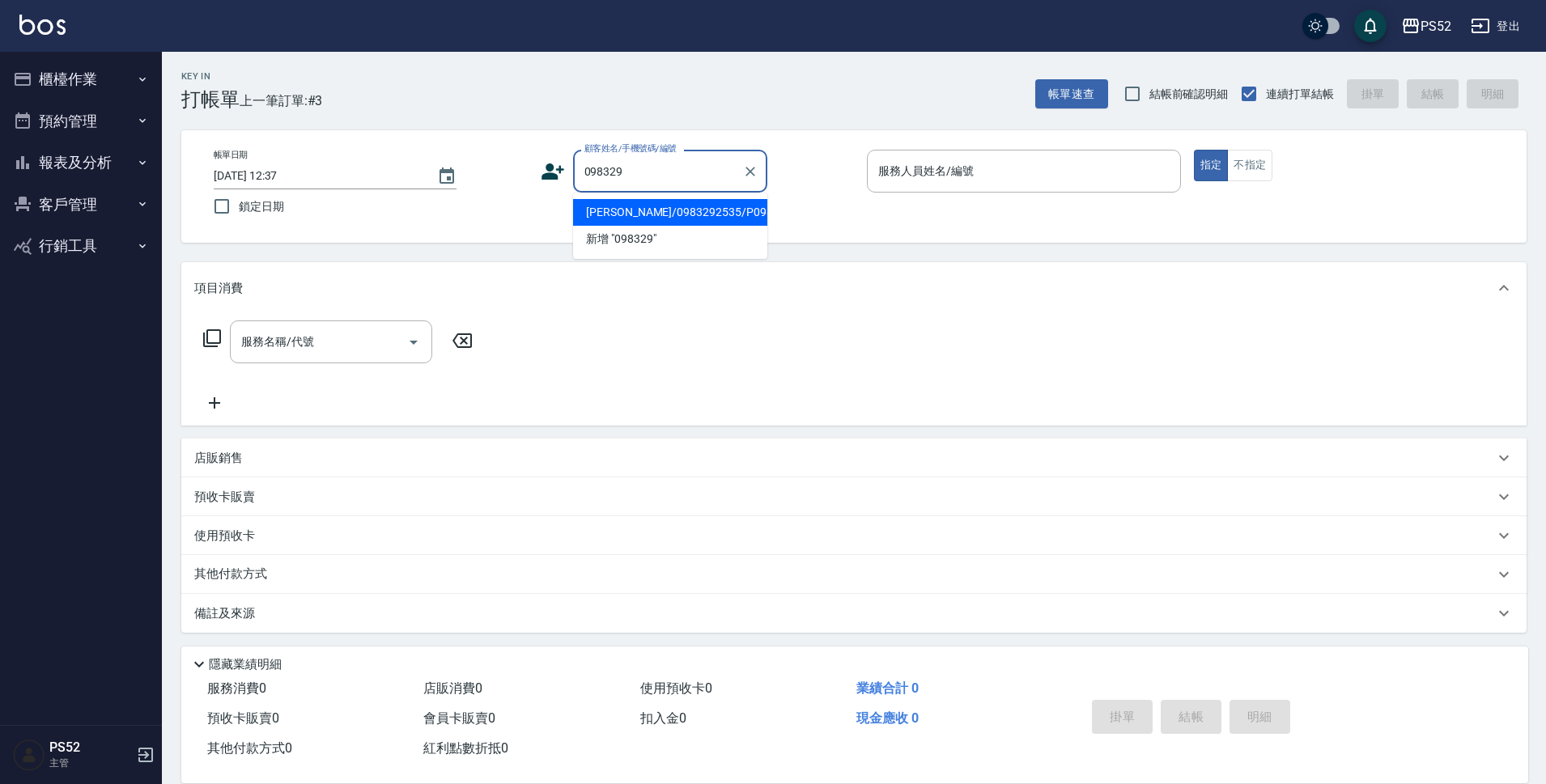
type input "[PERSON_NAME]/0983292535/P0983292535"
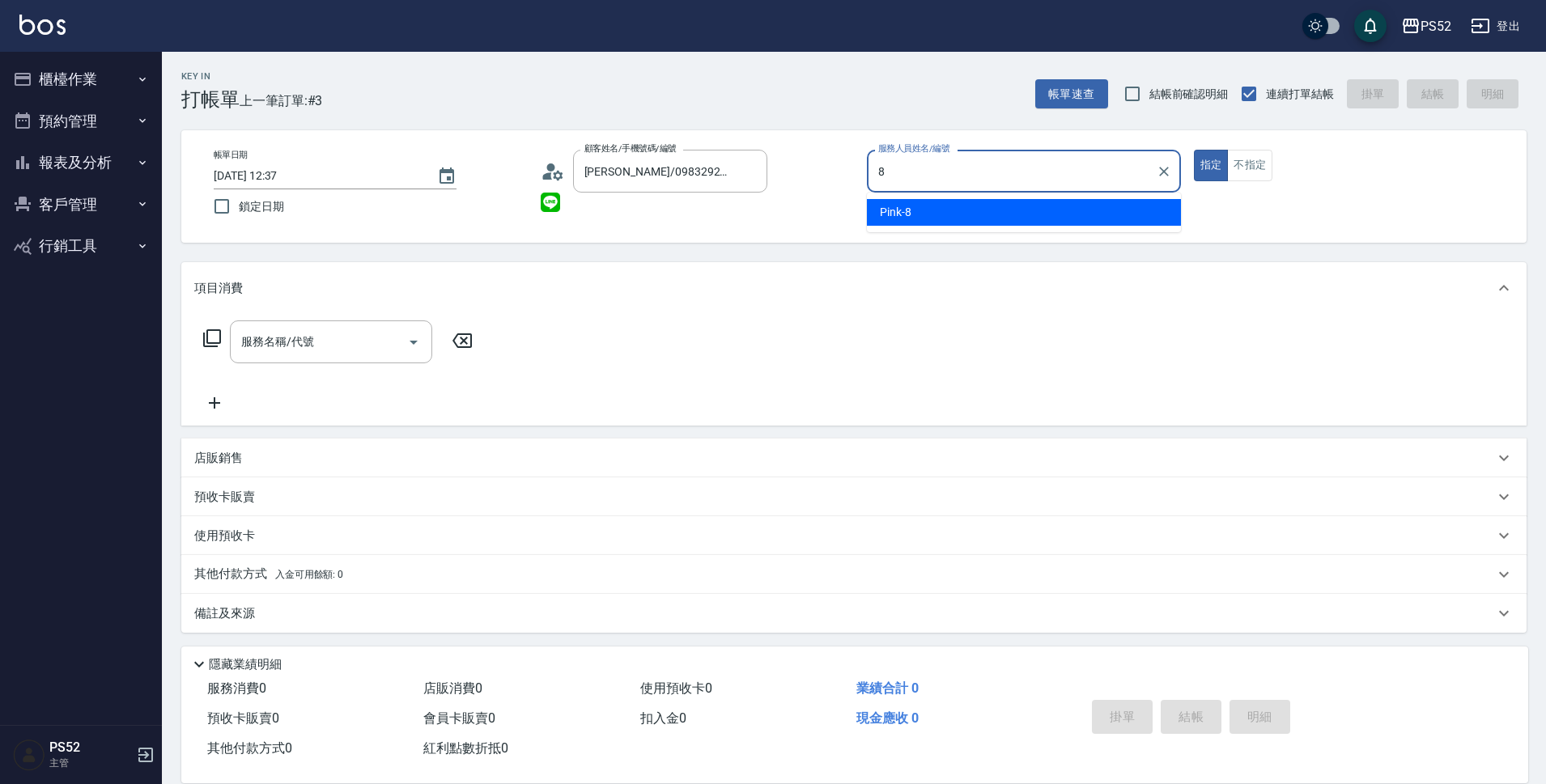
type input "Pink-8"
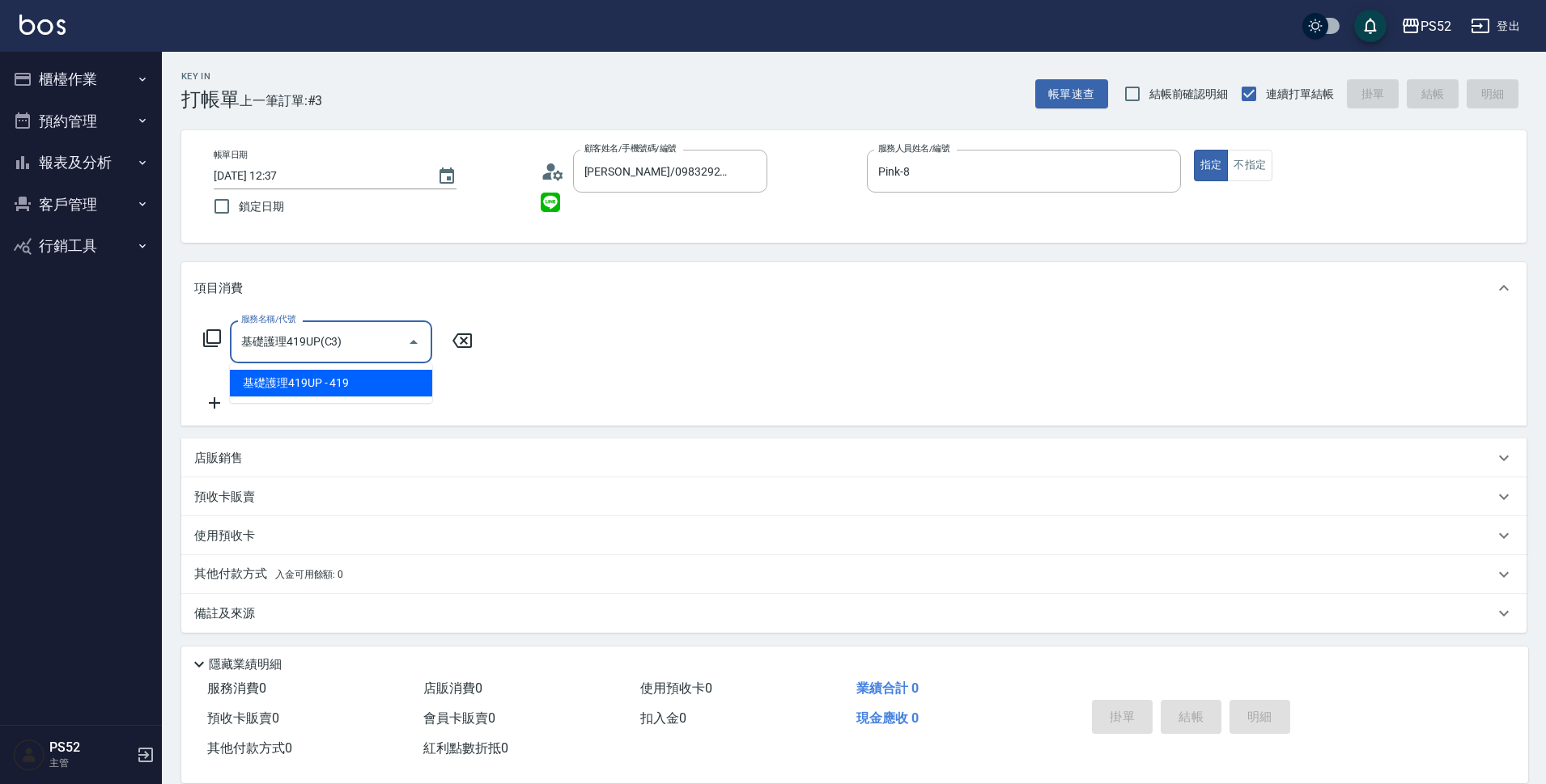
type input "基礎護理419UP(C3)"
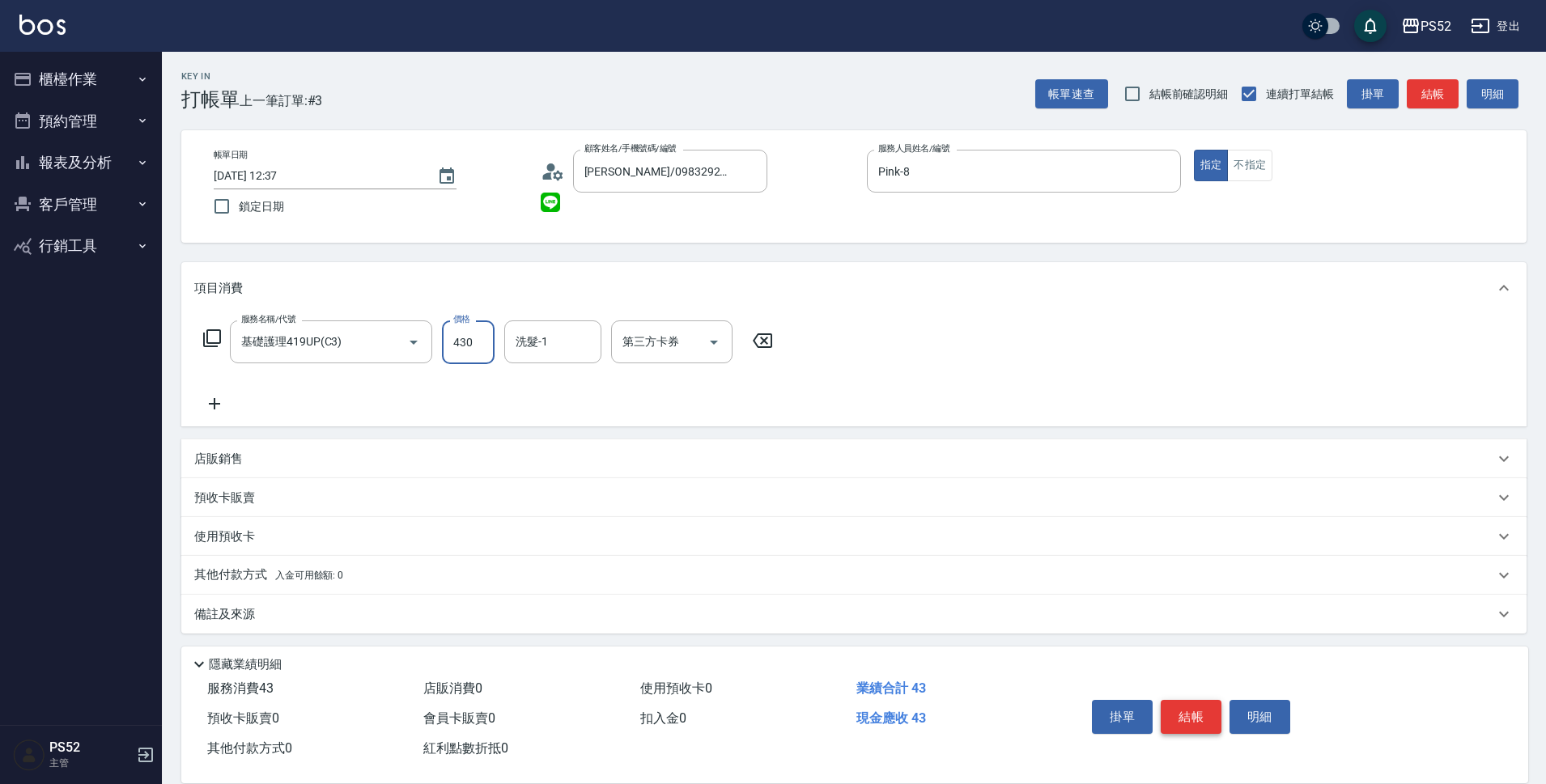
type input "430"
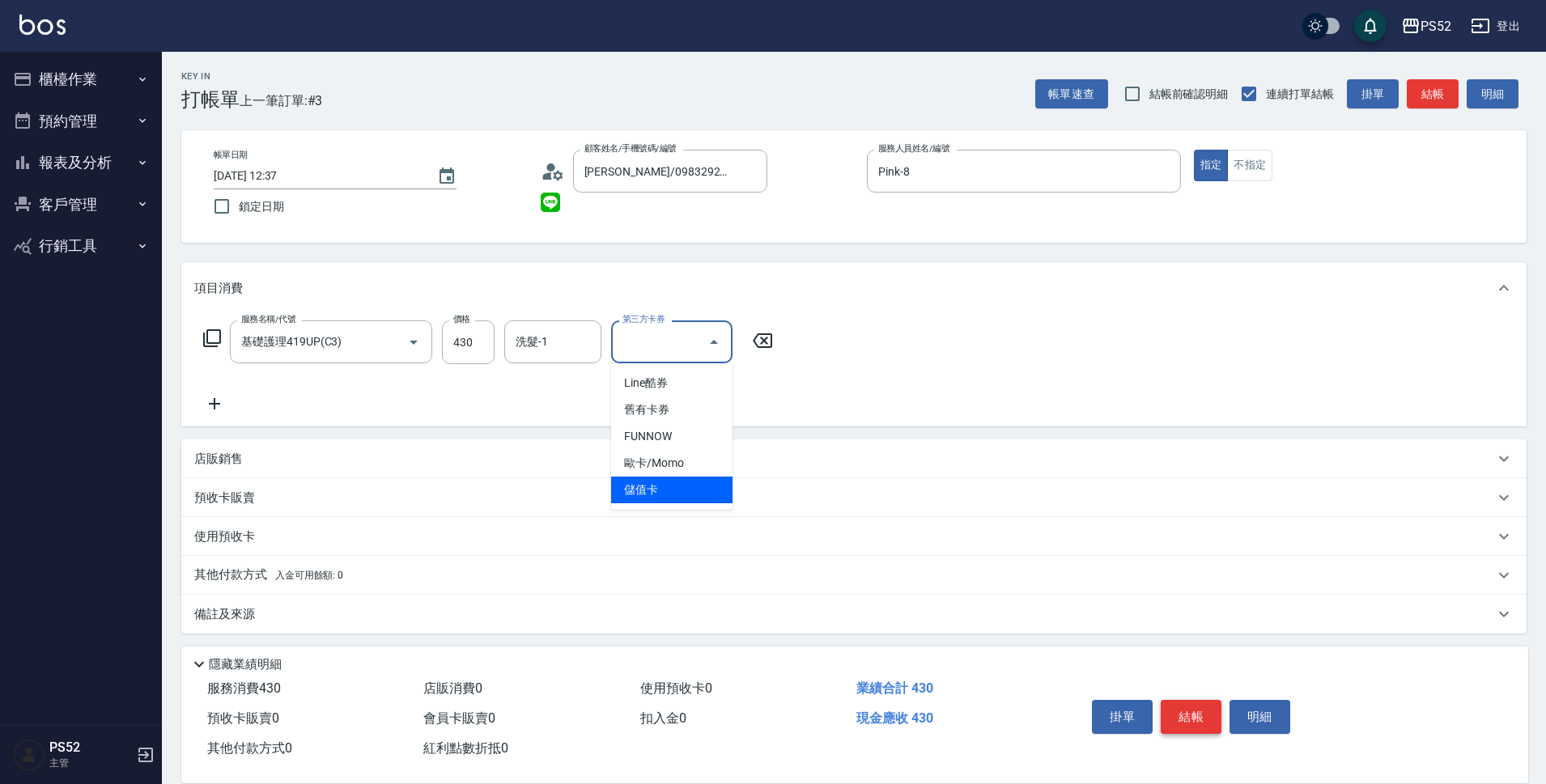
type input "儲值卡"
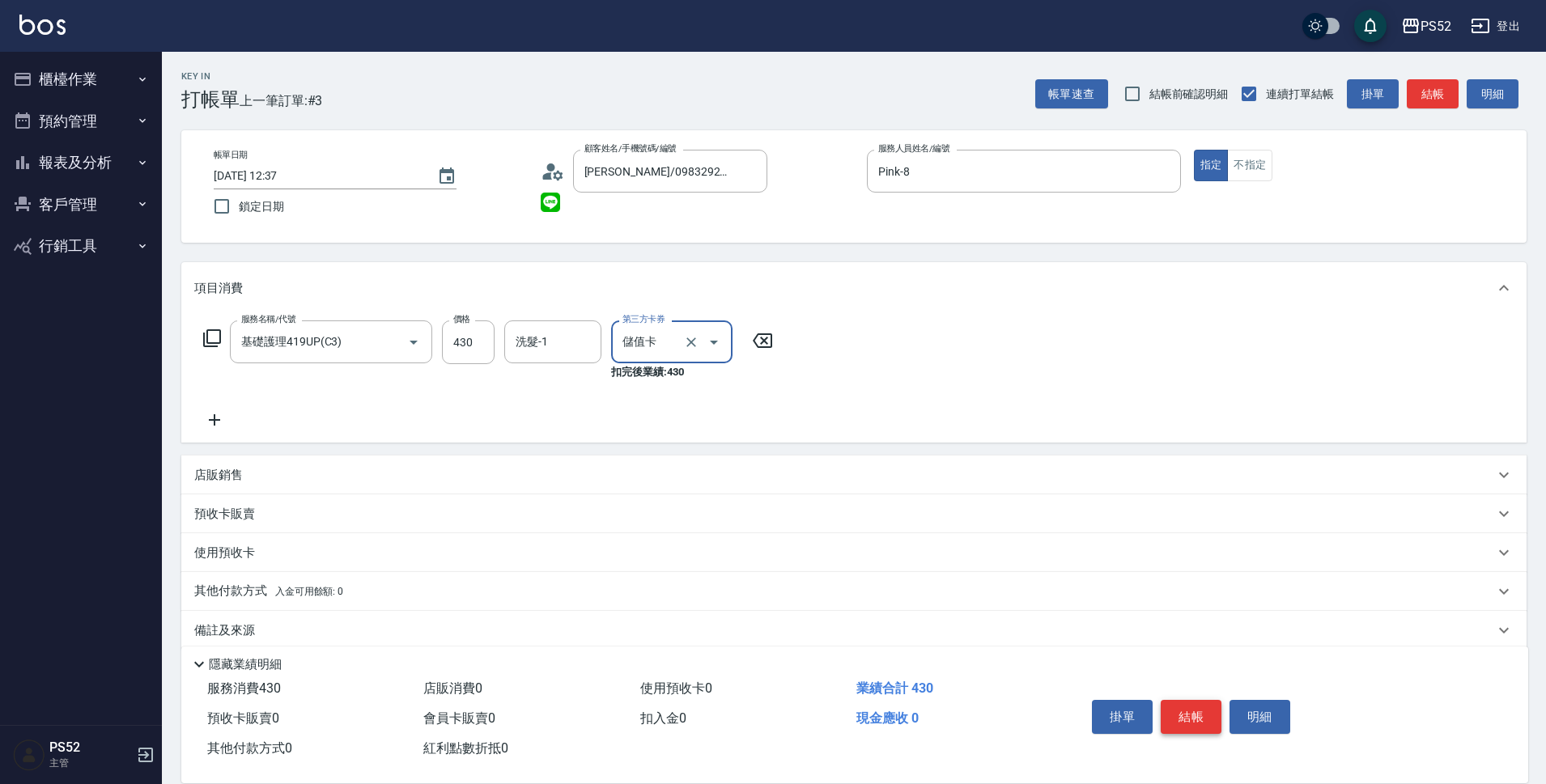
click at [1180, 714] on button "結帳" at bounding box center [1191, 717] width 61 height 34
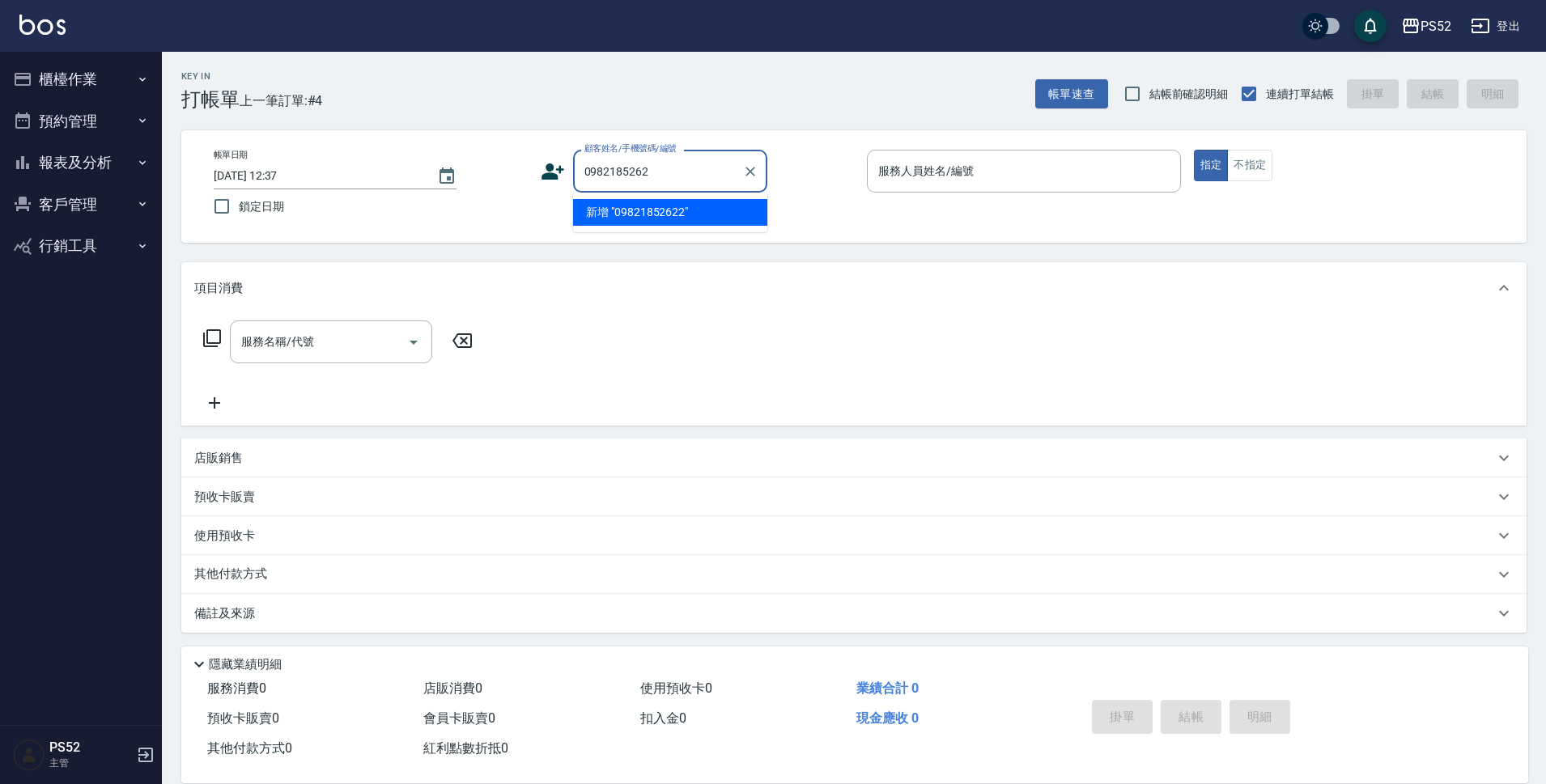
type input "0982185262"
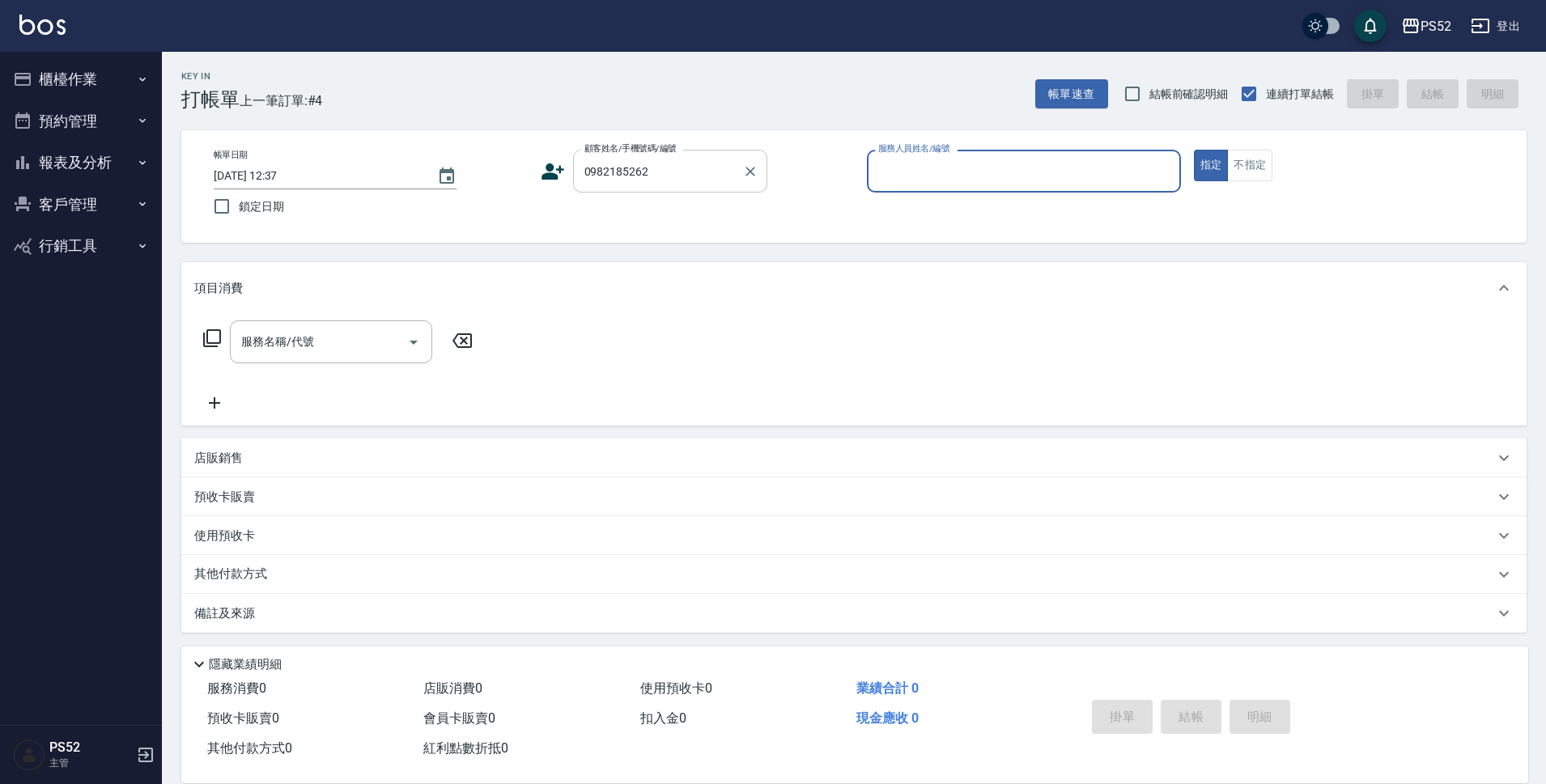
click at [649, 175] on input "0982185262" at bounding box center [658, 171] width 156 height 28
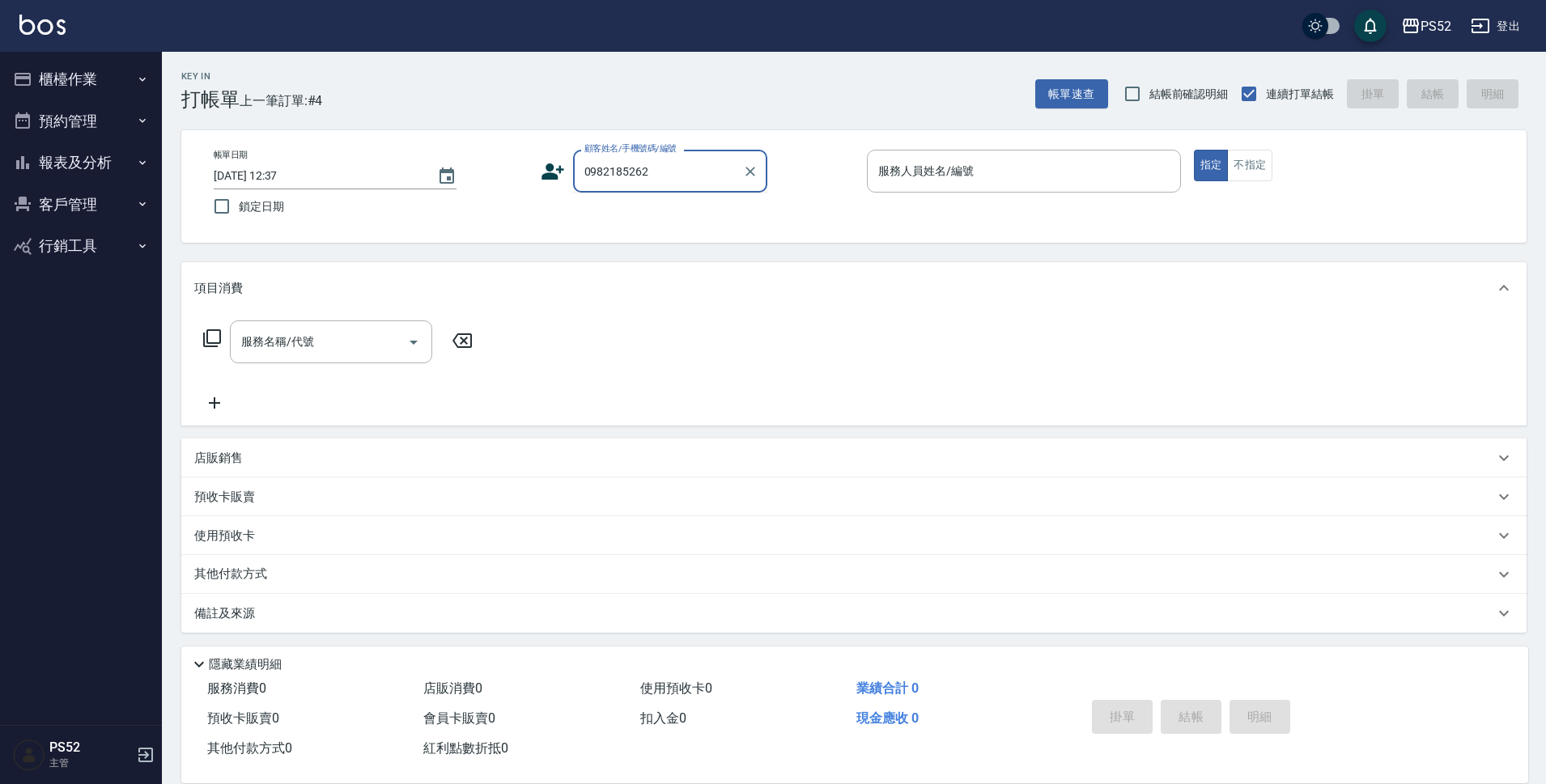
click at [546, 168] on icon at bounding box center [552, 171] width 23 height 16
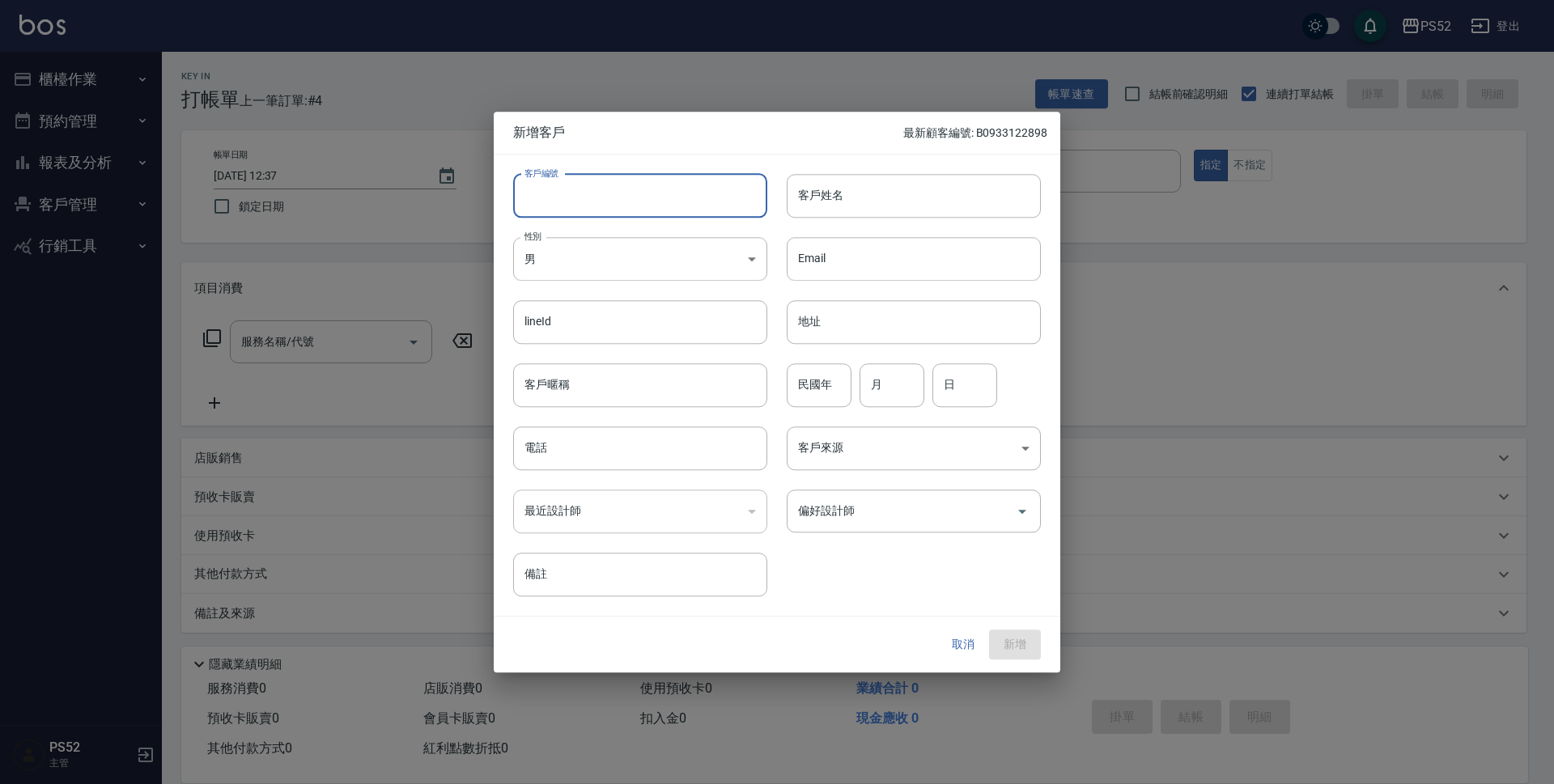
click at [585, 206] on input "客戶編號" at bounding box center [639, 195] width 254 height 43
type input "0982185262"
paste input "0982185262"
type input "B0982185262"
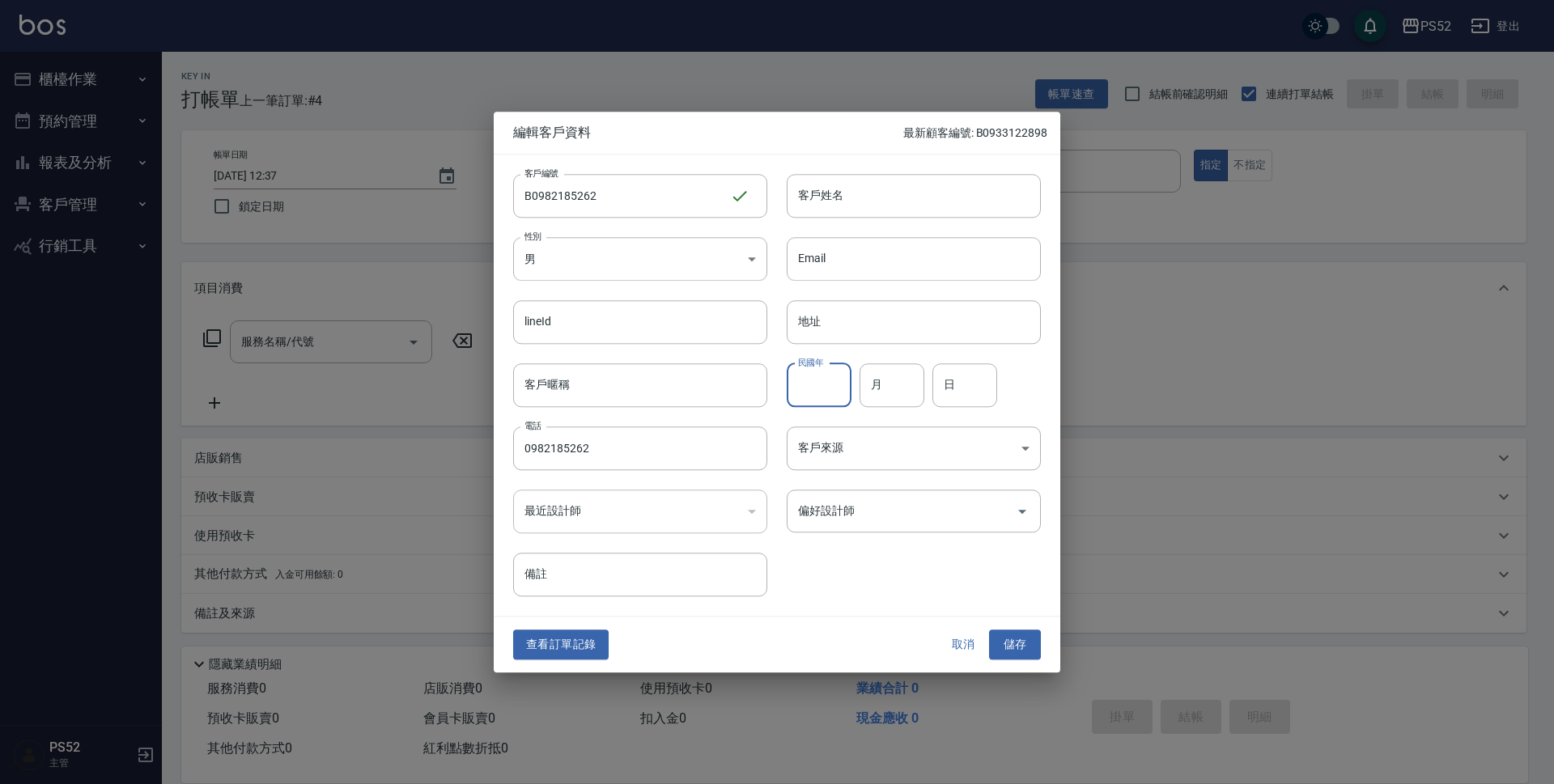
click at [845, 379] on input "民國年" at bounding box center [819, 384] width 65 height 43
type input "77"
type input "12"
click at [962, 375] on input "日" at bounding box center [964, 384] width 65 height 43
type input "7"
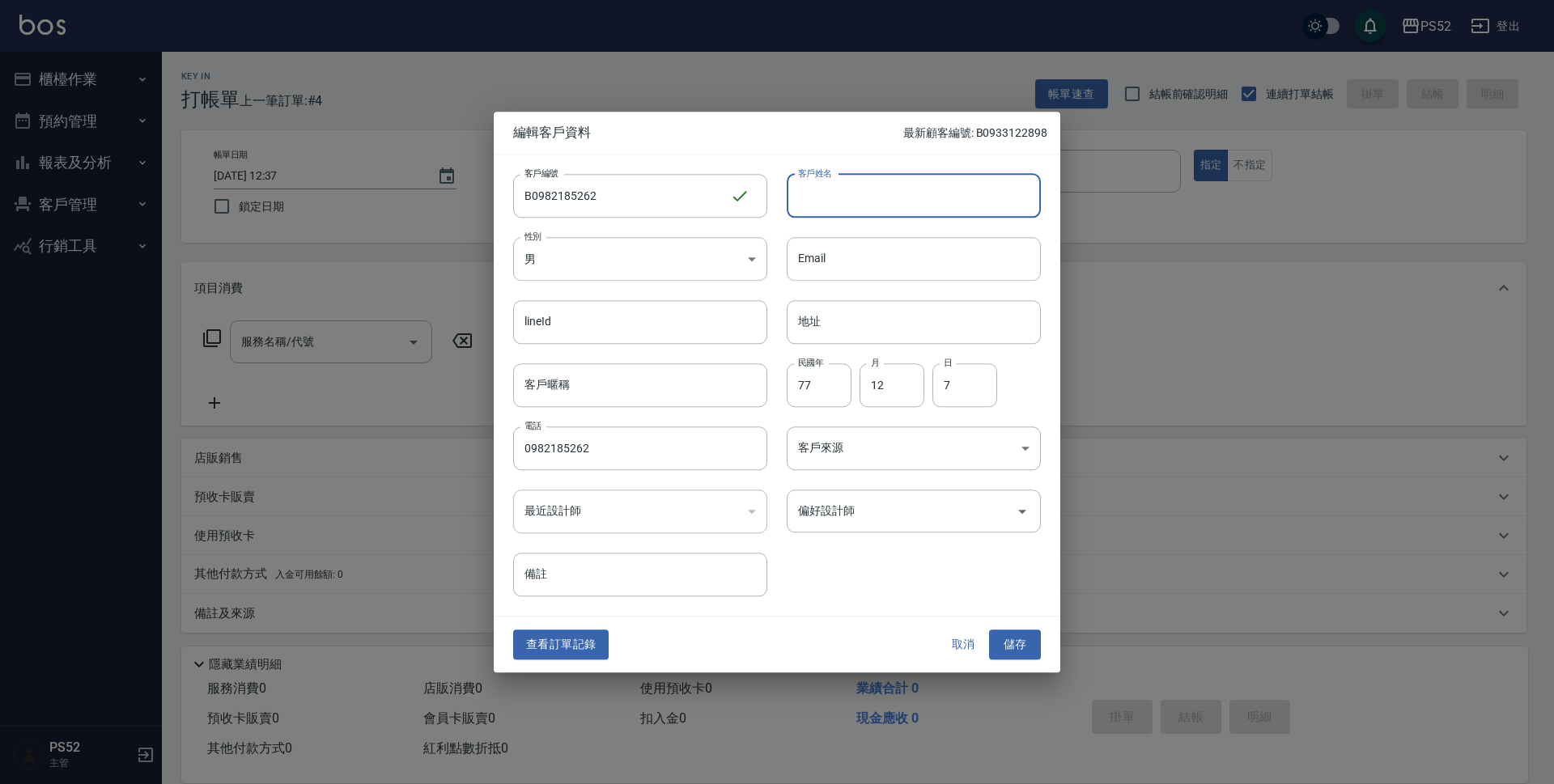
click at [968, 205] on input "客戶姓名" at bounding box center [913, 195] width 254 height 43
type input "李冠彬"
click at [1017, 658] on button "儲存" at bounding box center [1015, 645] width 52 height 30
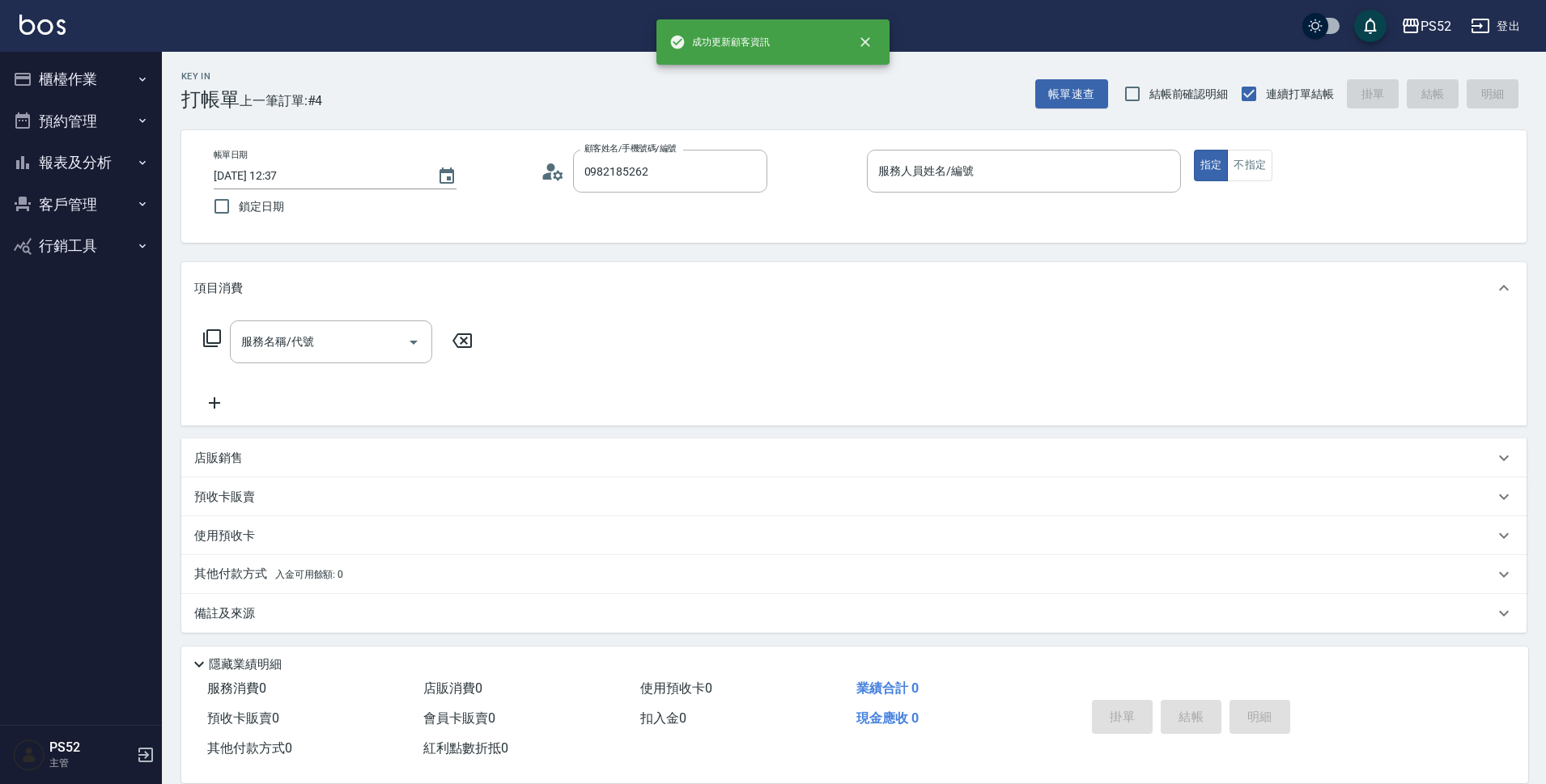
click at [718, 207] on div "帳單日期 [DATE] 12:37 鎖定日期 顧客姓名/手機號碼/編號 0982185262 顧客姓名/手機號碼/編號 服務人員姓名/編號 服務人員姓名/編號…" at bounding box center [854, 186] width 1306 height 73
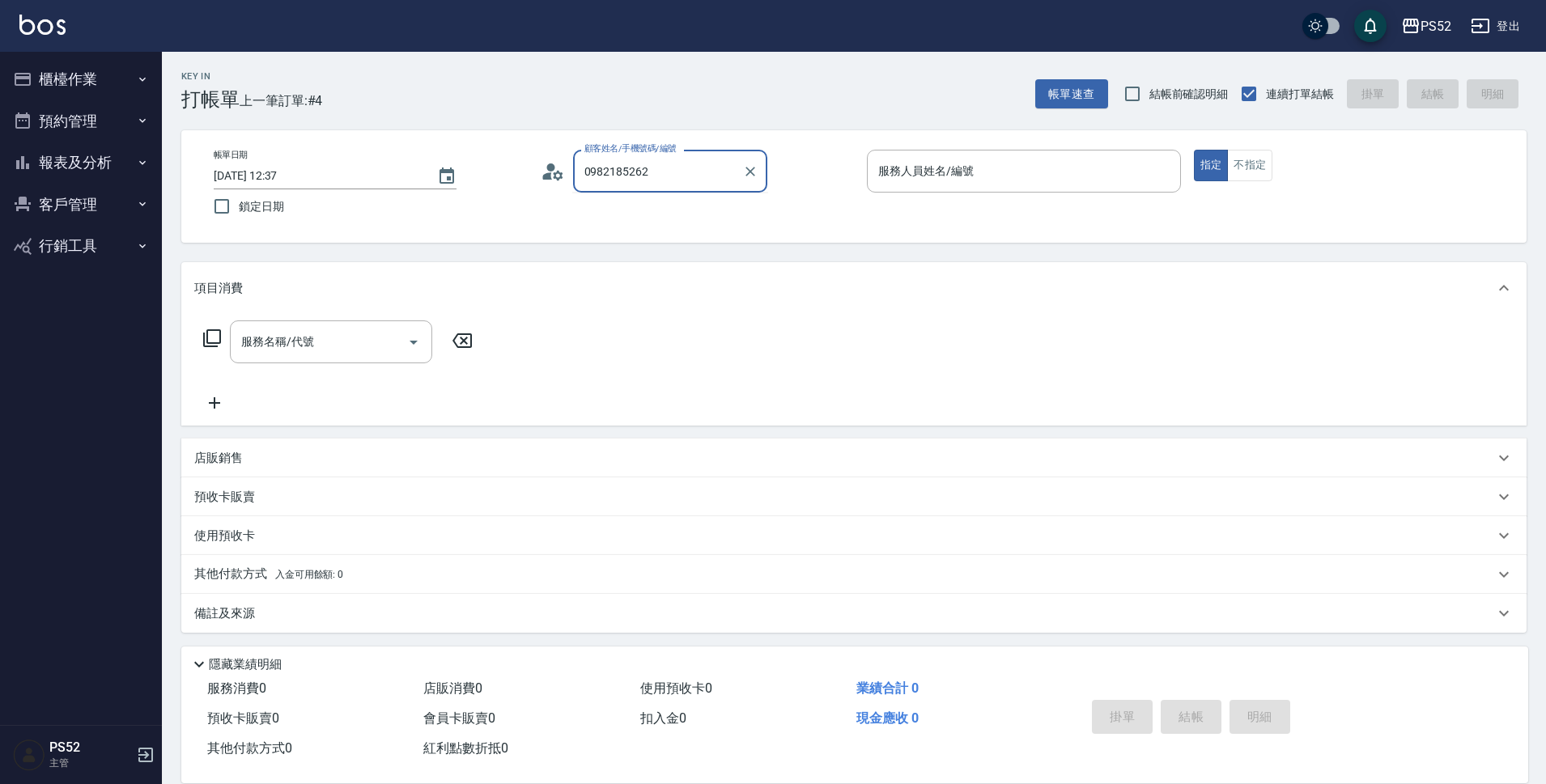
click at [712, 162] on input "0982185262" at bounding box center [658, 171] width 156 height 28
type input "0"
type input "[PERSON_NAME]/0982185262/B0982185262"
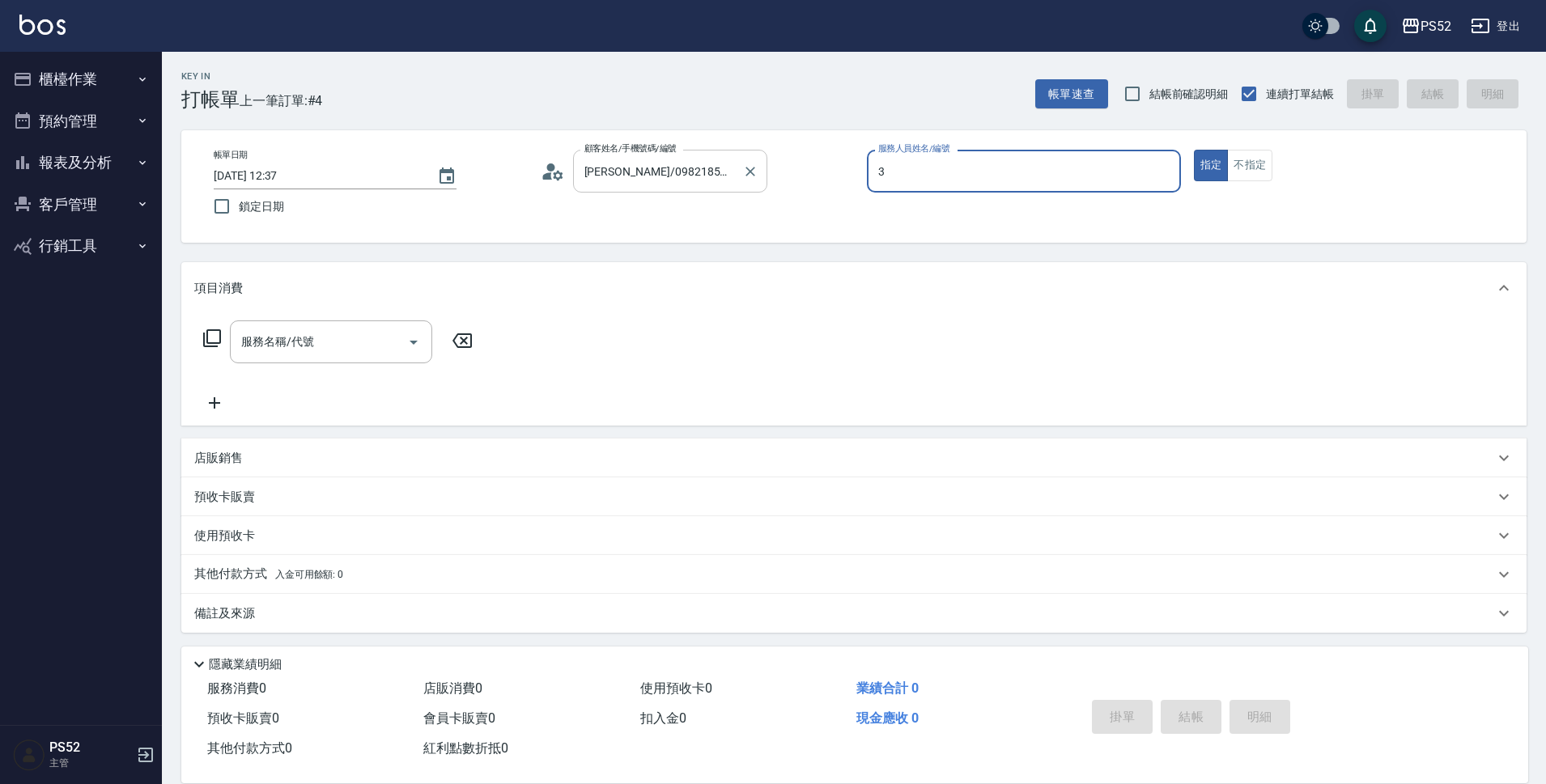
type input "Kamille～務必提前預約唷🫶-3"
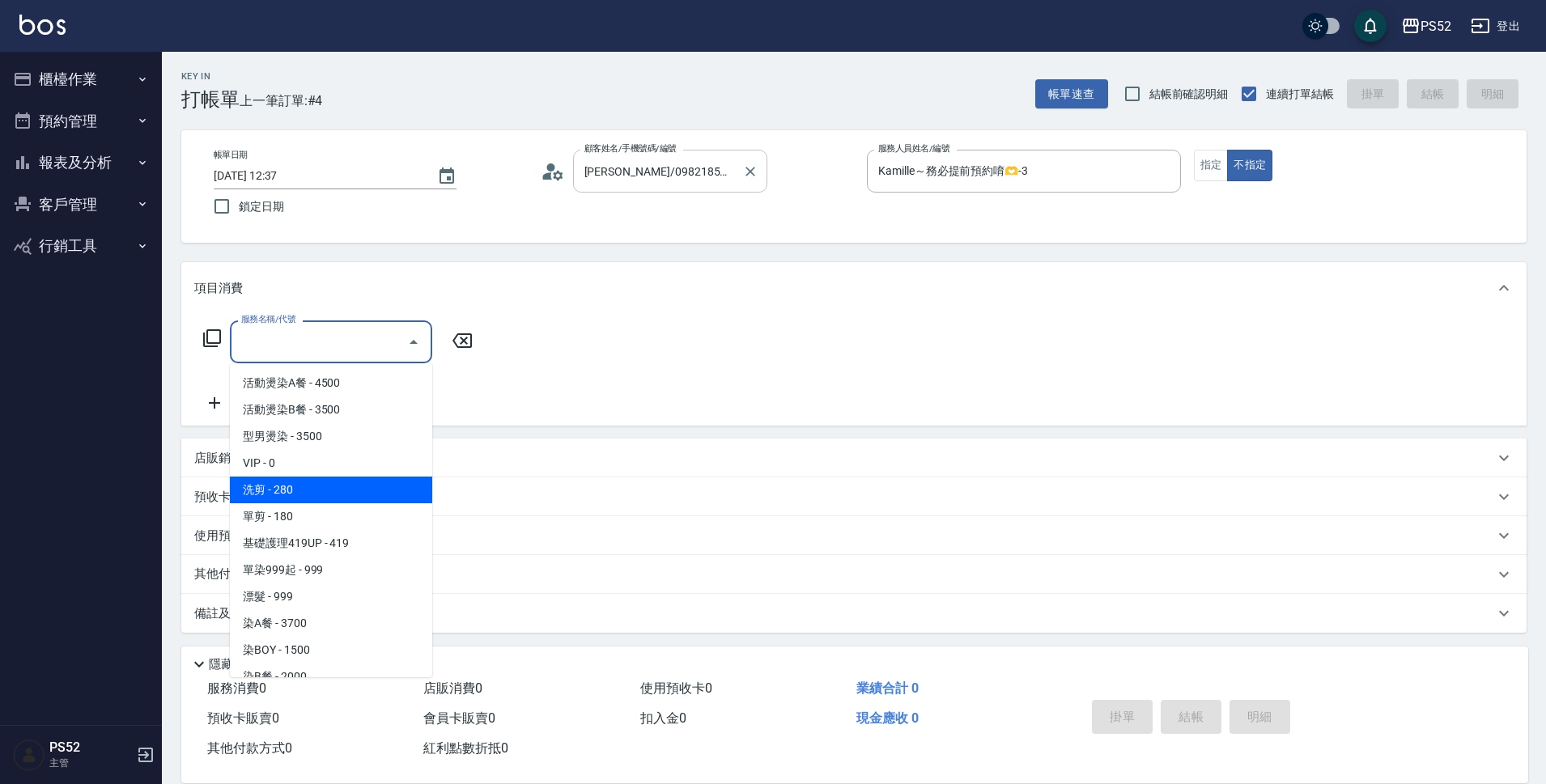
type input "洗剪(C1)"
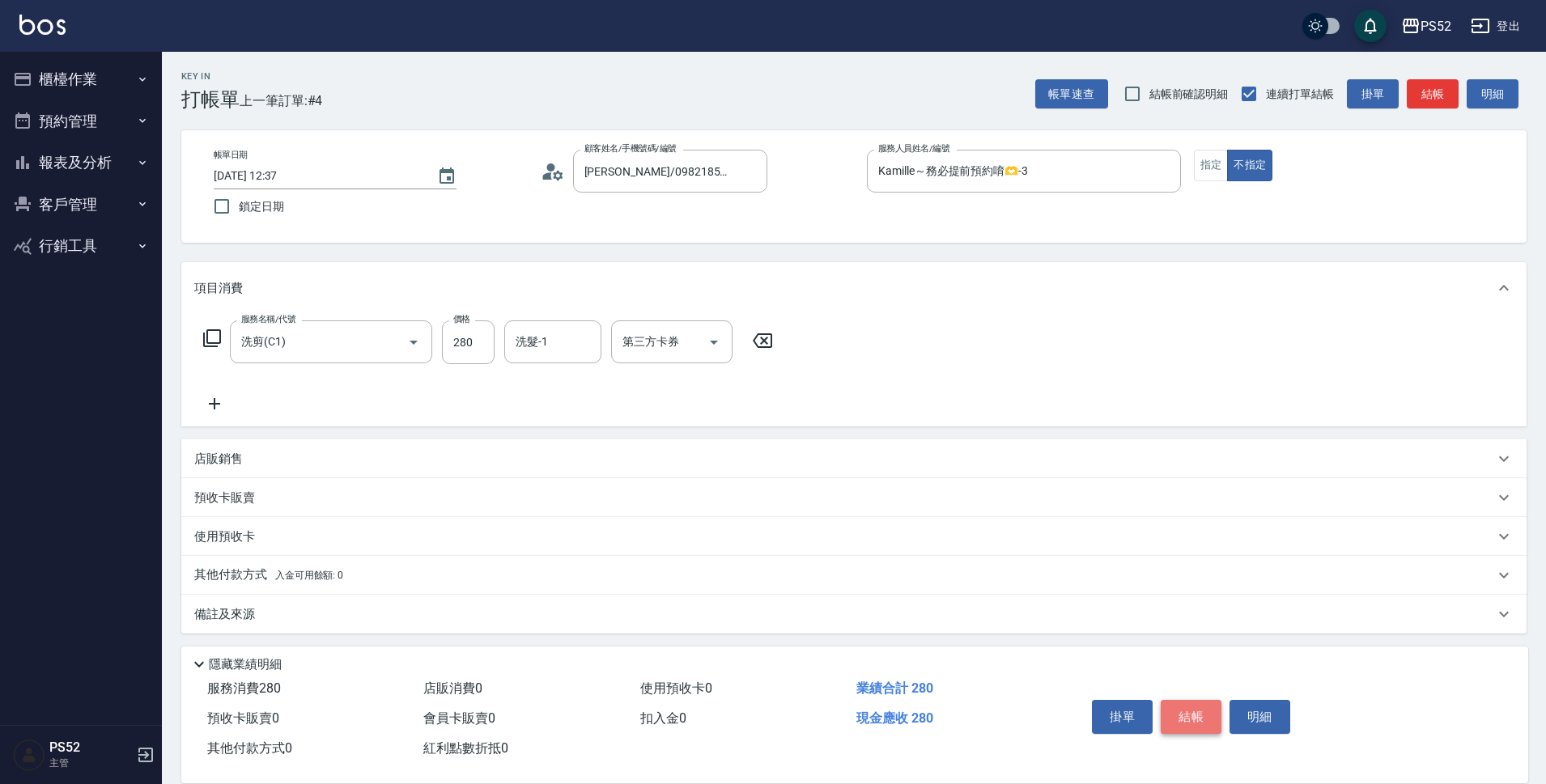
click at [1202, 706] on button "結帳" at bounding box center [1191, 717] width 61 height 34
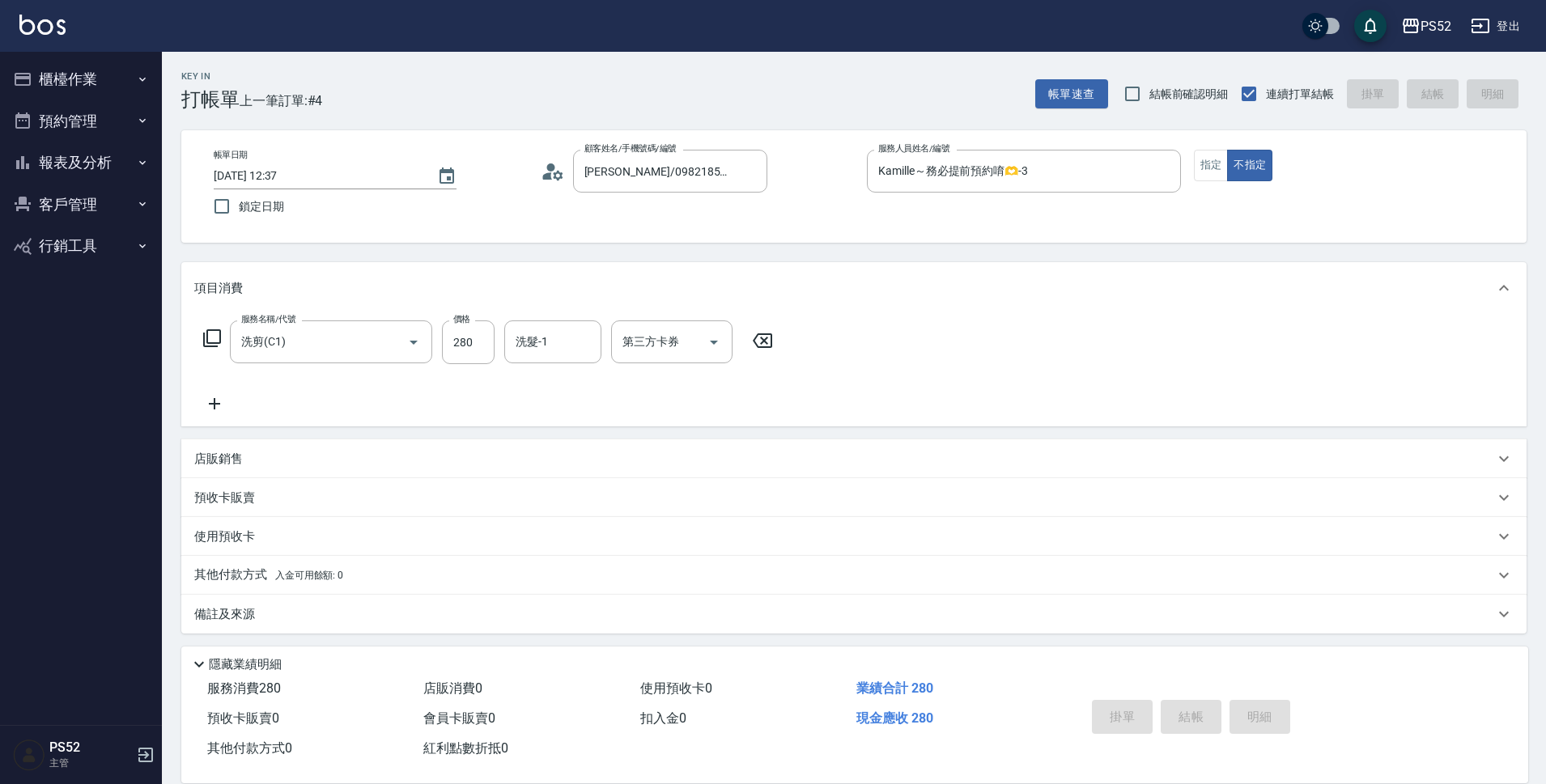
type input "[DATE] 12:39"
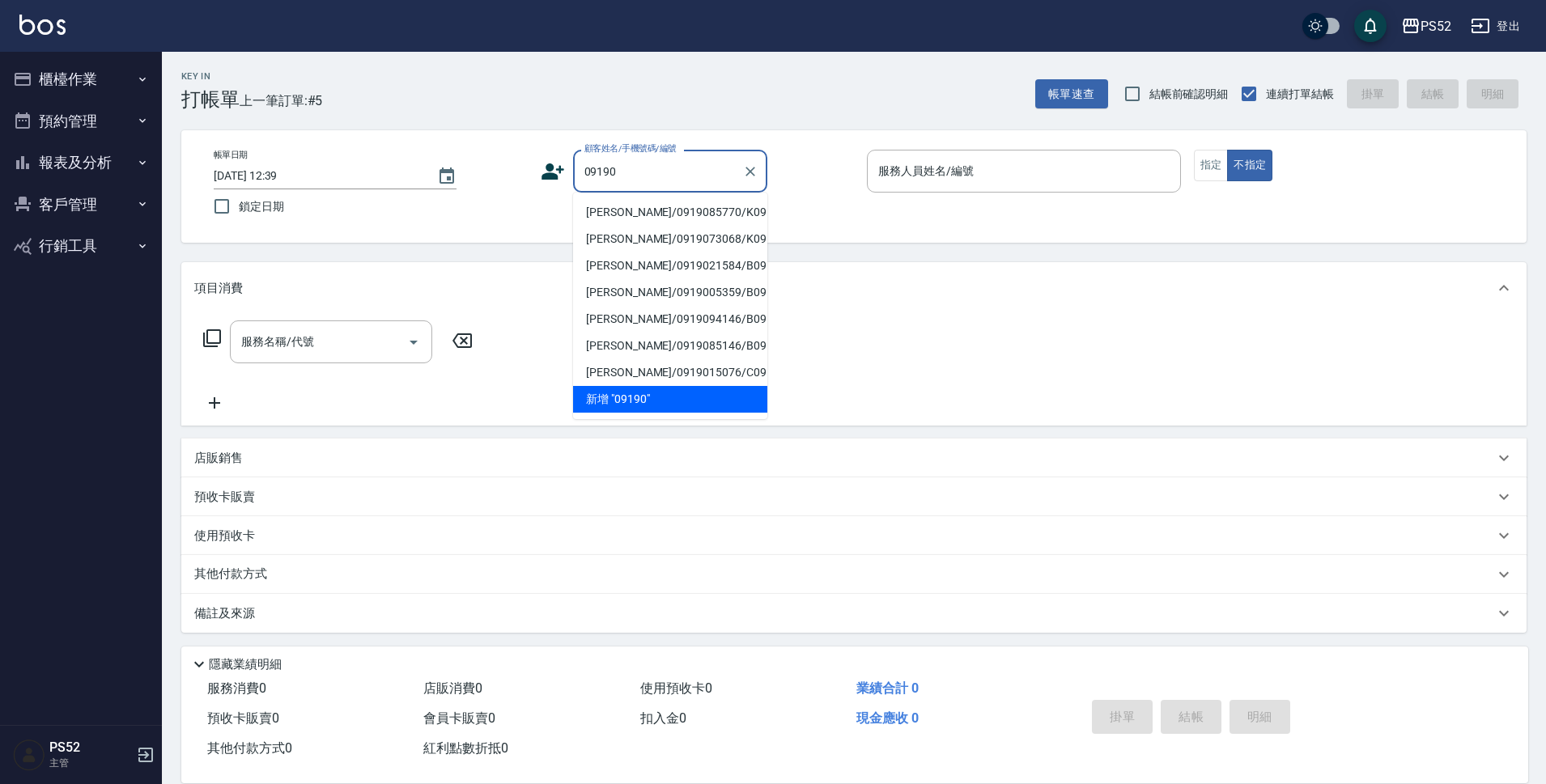
scroll to position [6, 0]
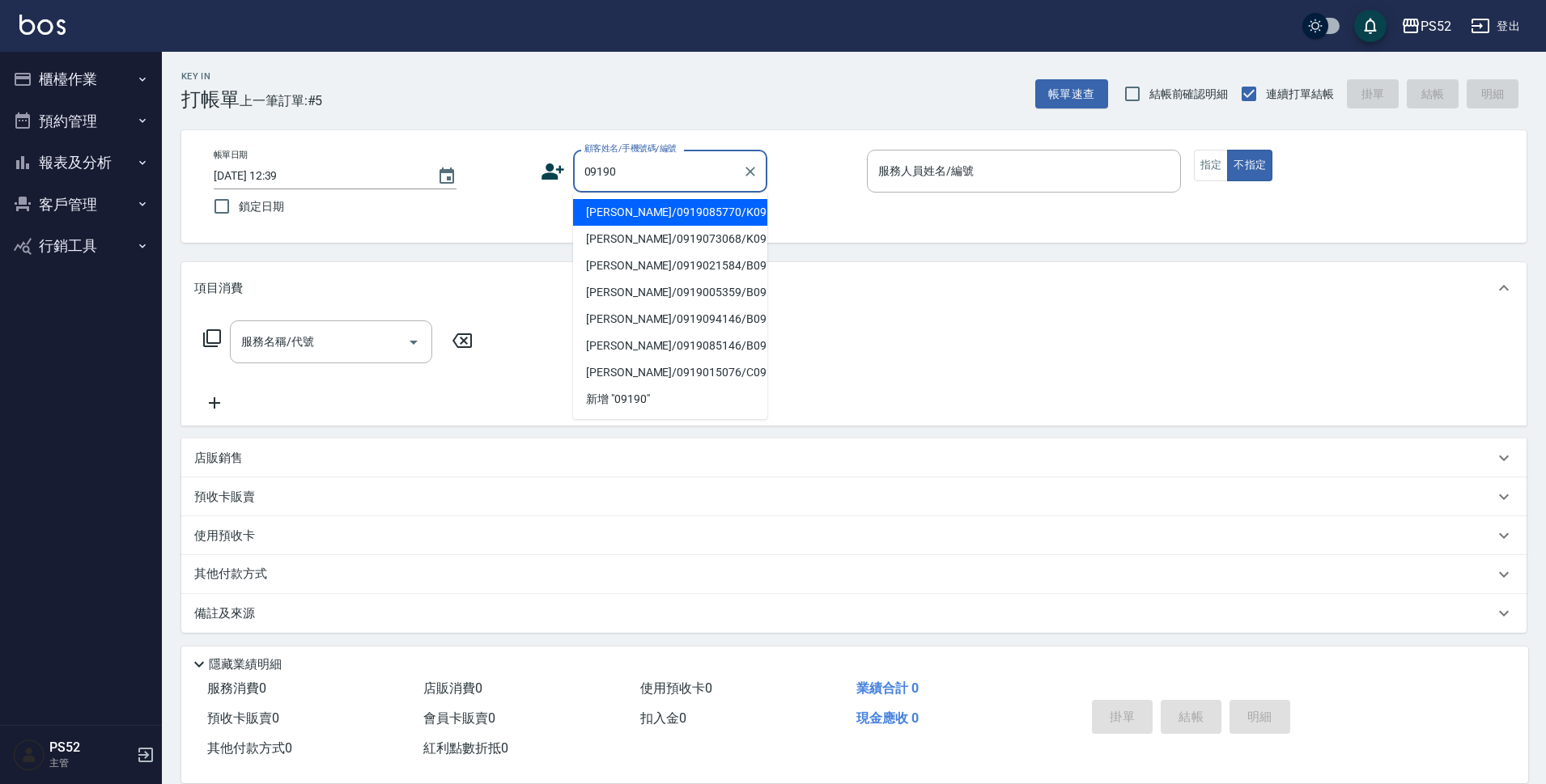
type input "[PERSON_NAME]/0919085770/K0919085770"
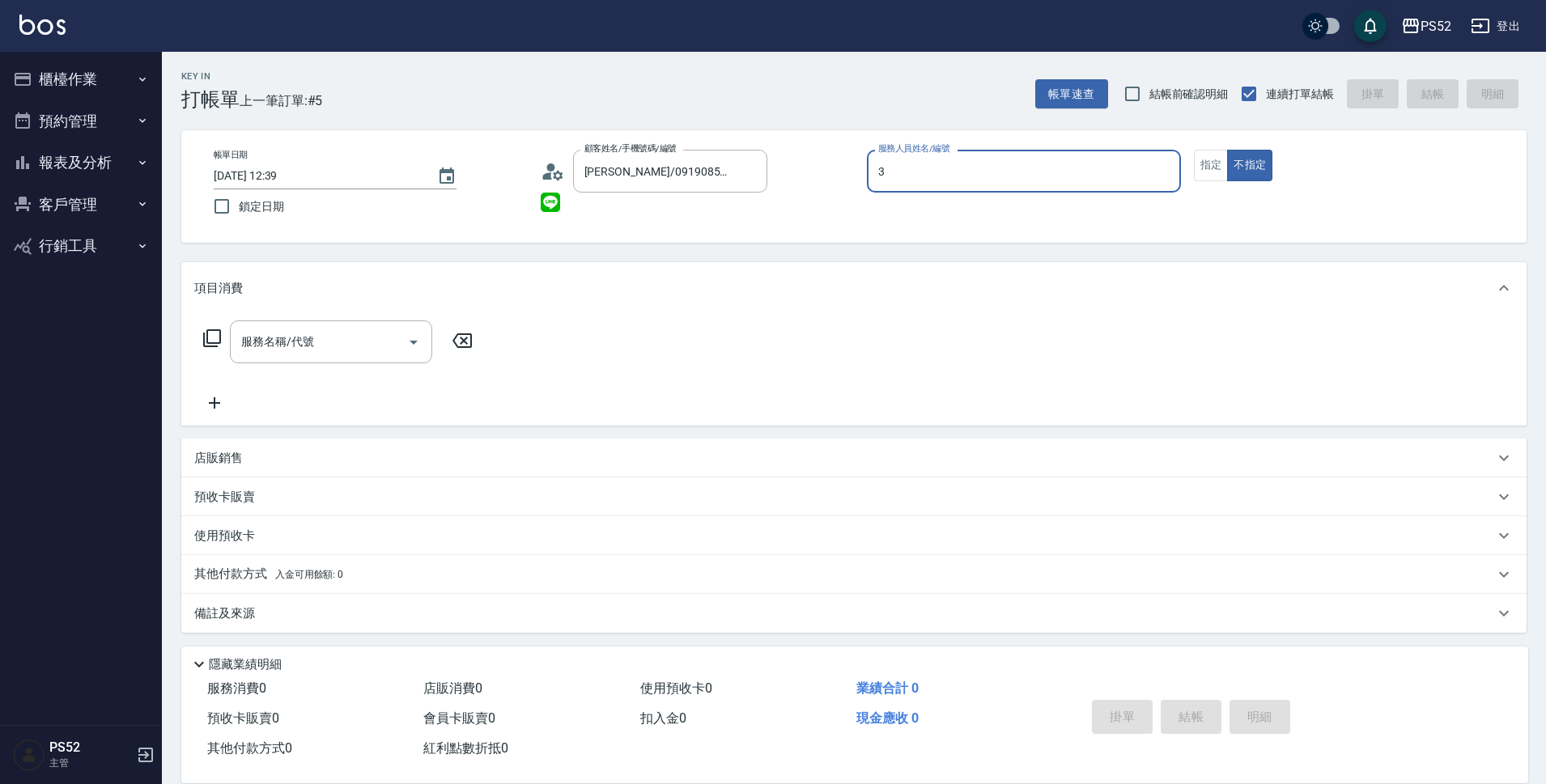
type input "3"
type button "false"
type input "Kamille～務必提前預約唷🫶-3"
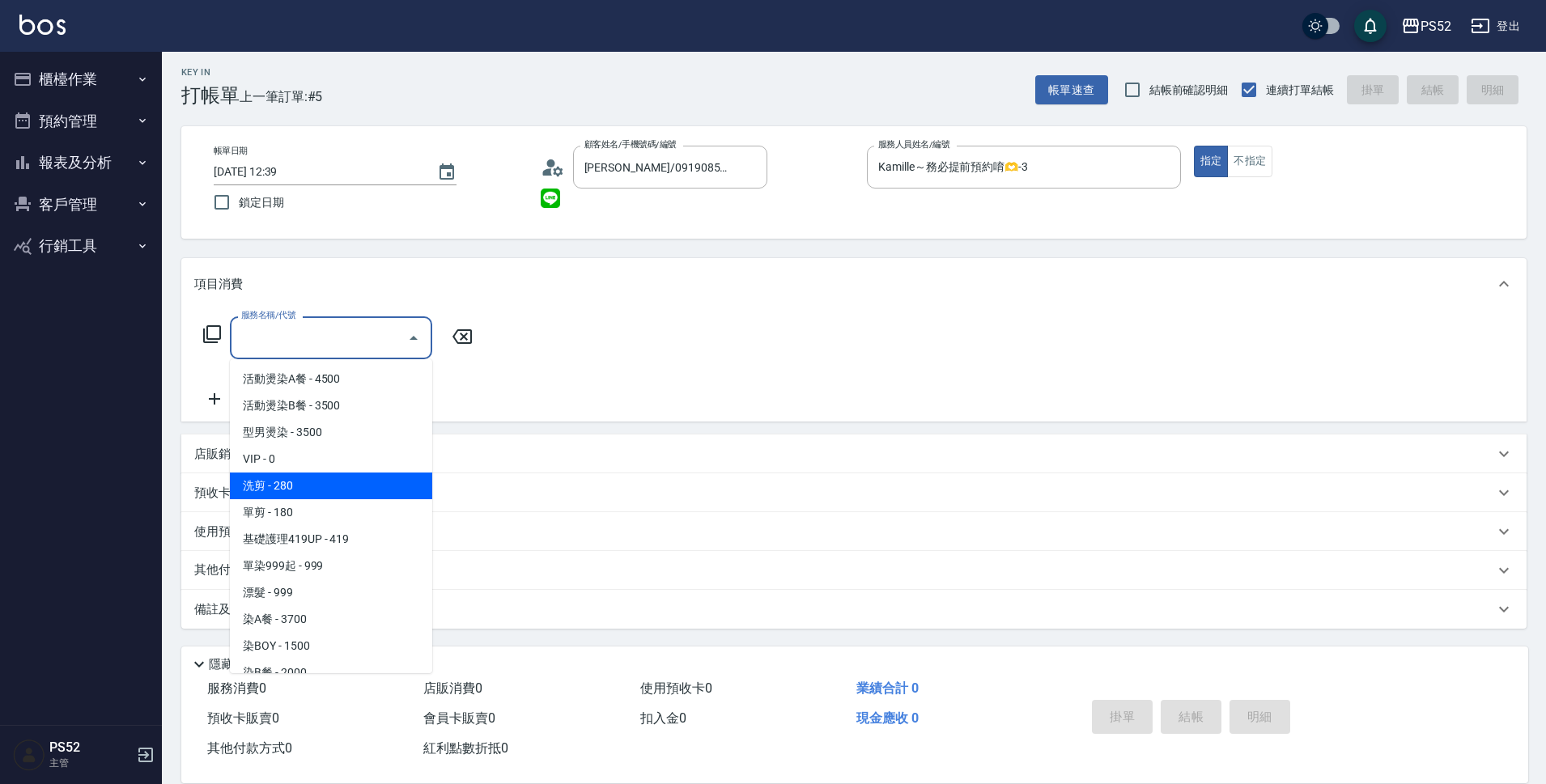
type input "洗剪(C1)"
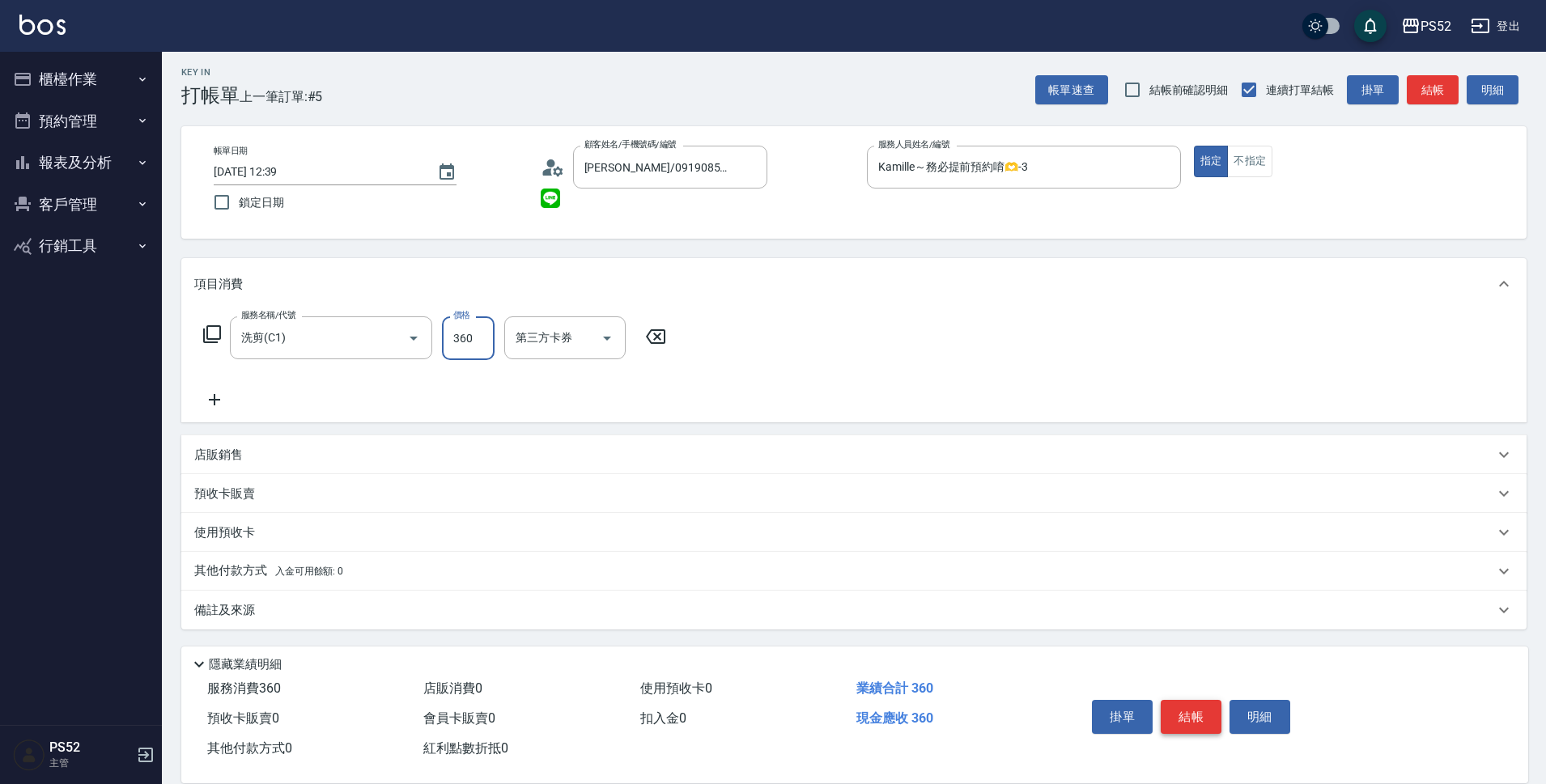
type input "360"
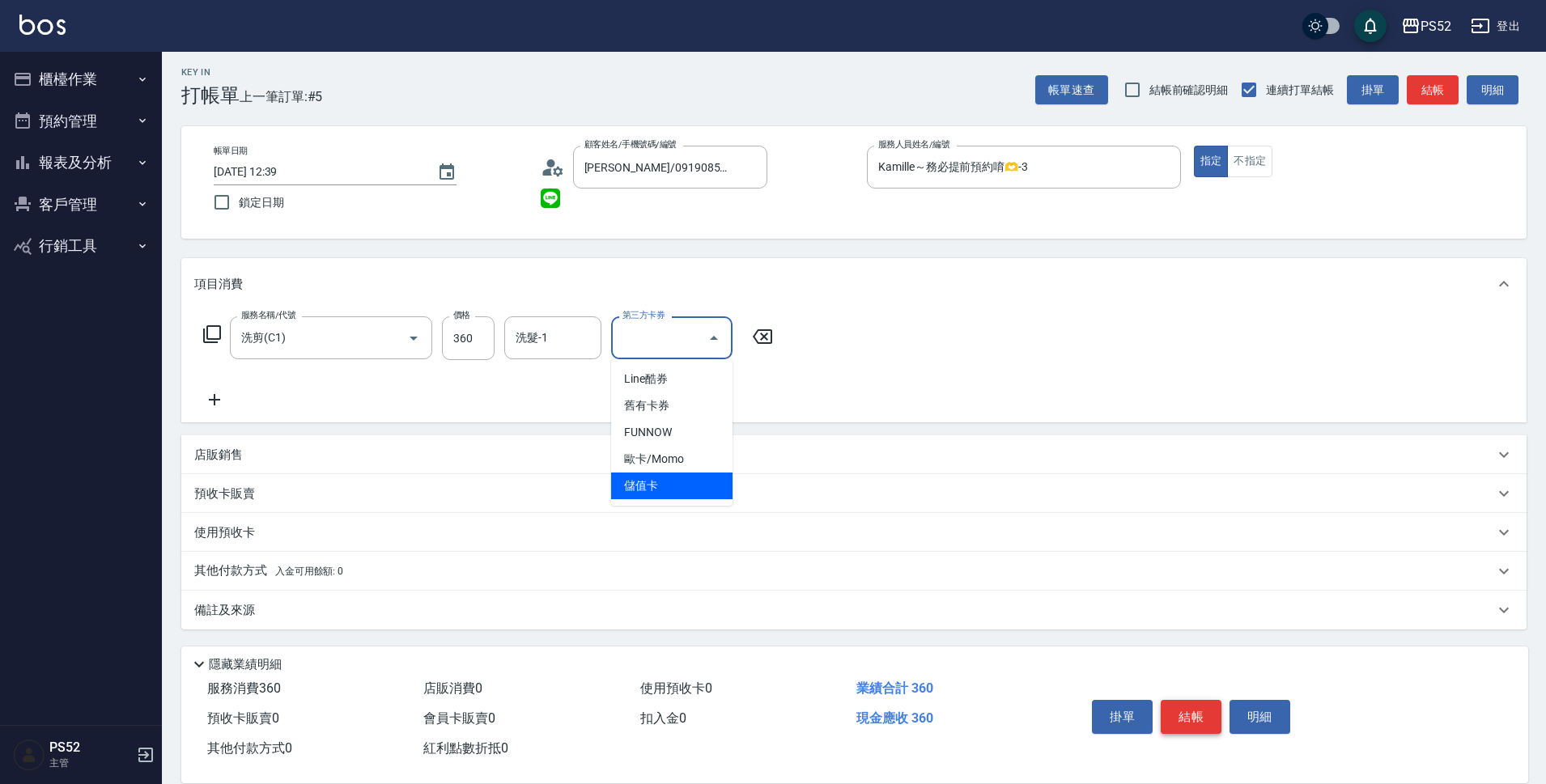
type input "儲值卡"
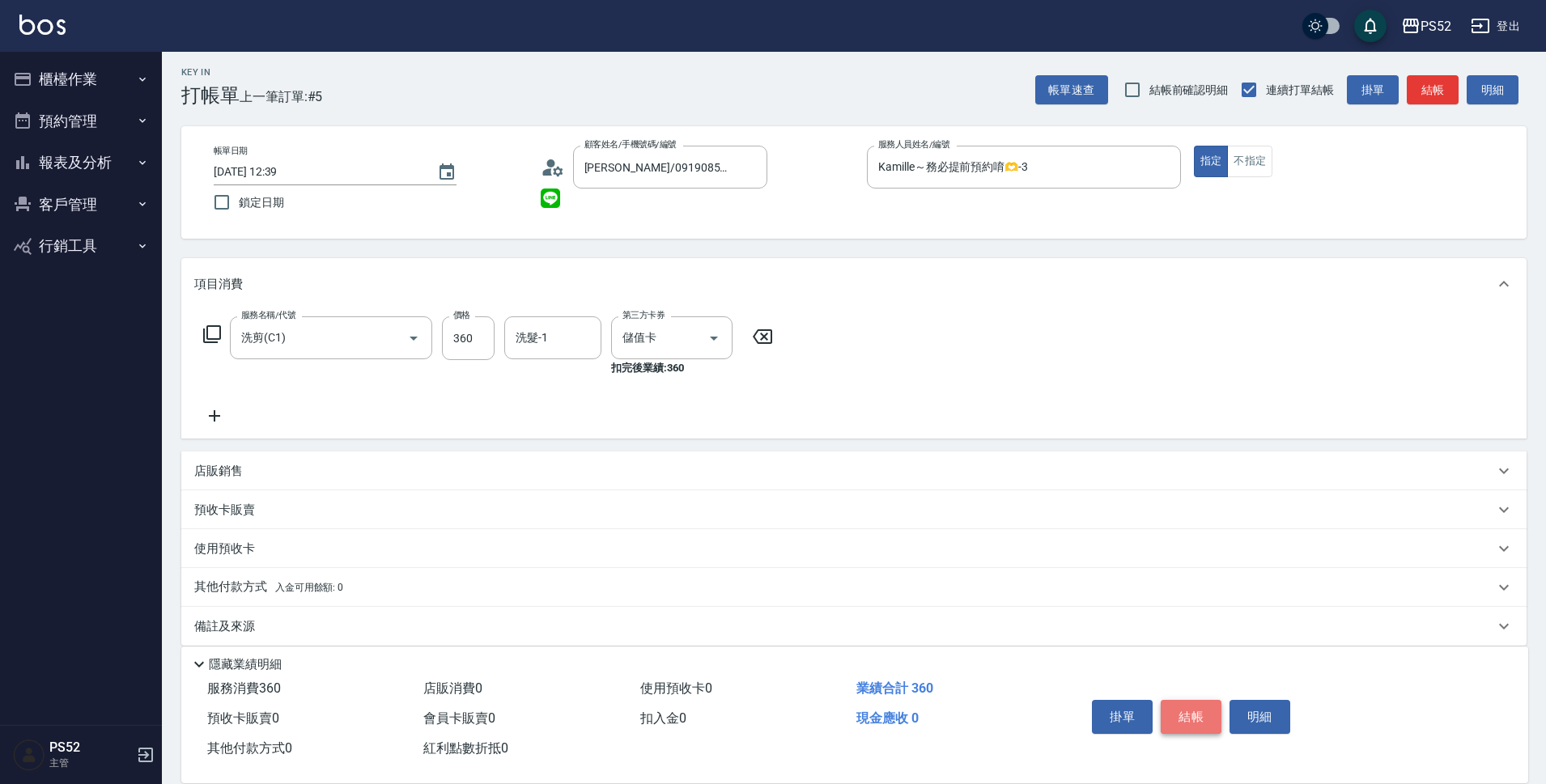
click at [1202, 706] on button "結帳" at bounding box center [1191, 717] width 61 height 34
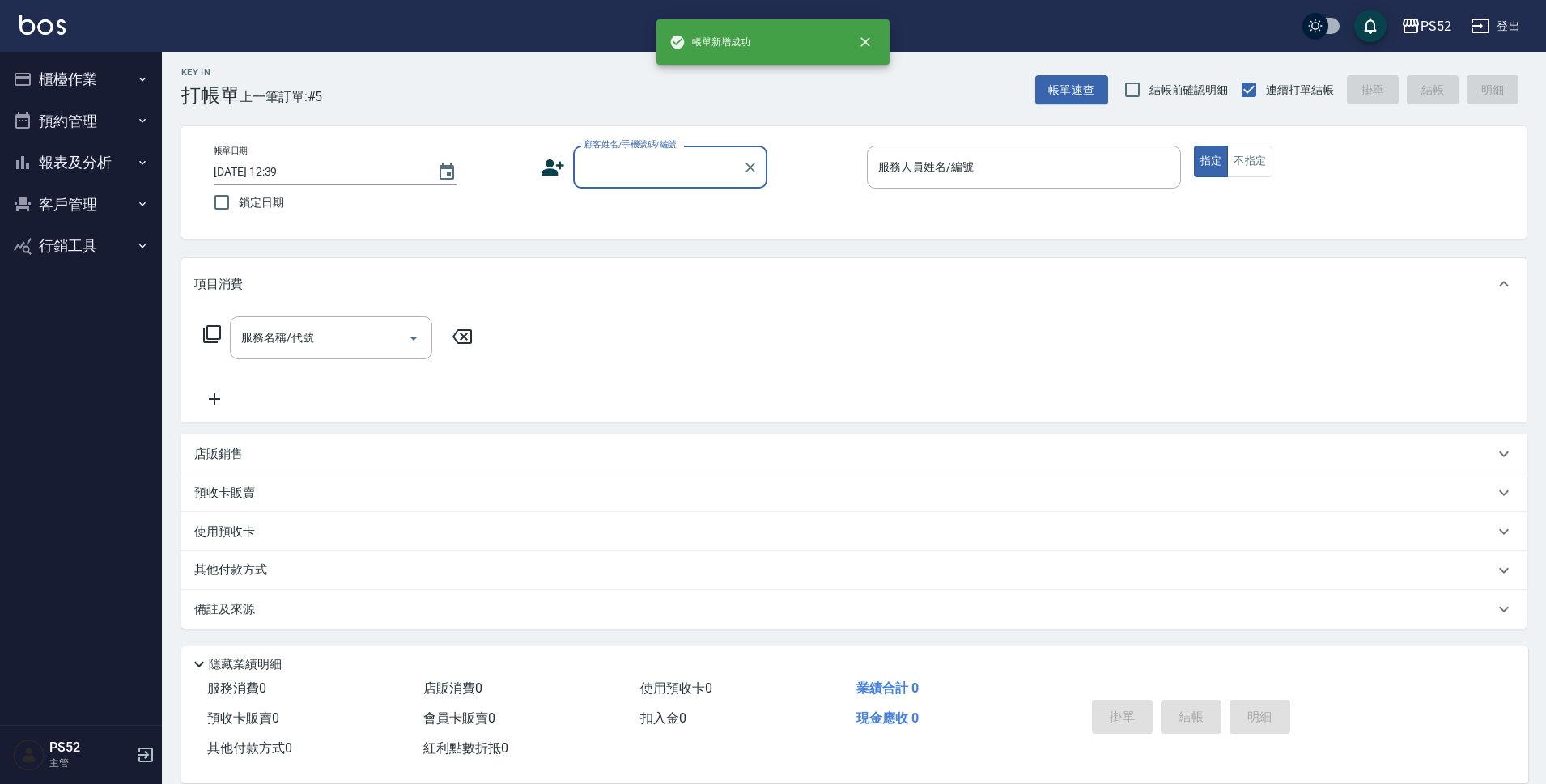
scroll to position [0, 0]
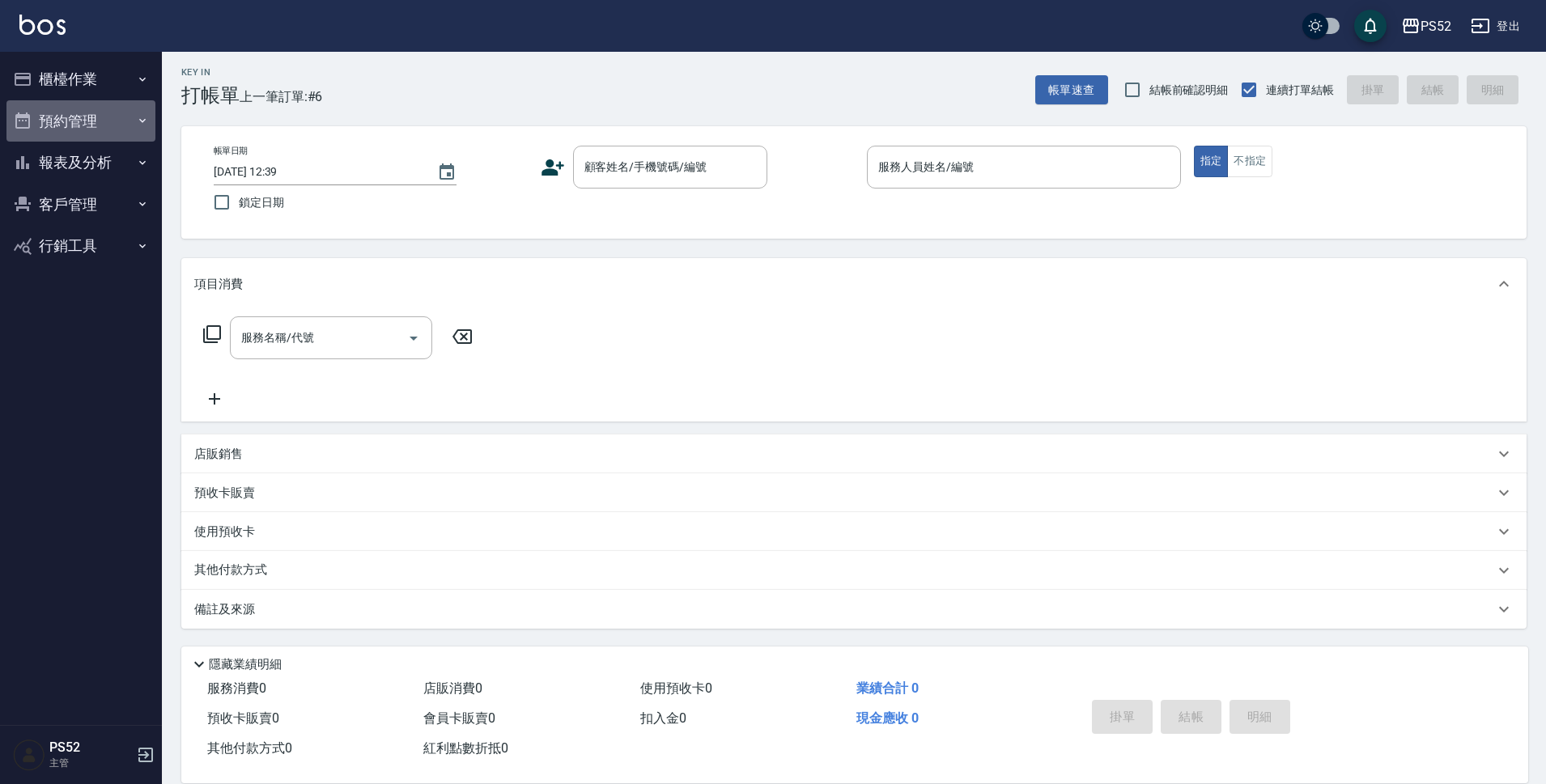
click at [94, 131] on button "預約管理" at bounding box center [80, 122] width 149 height 42
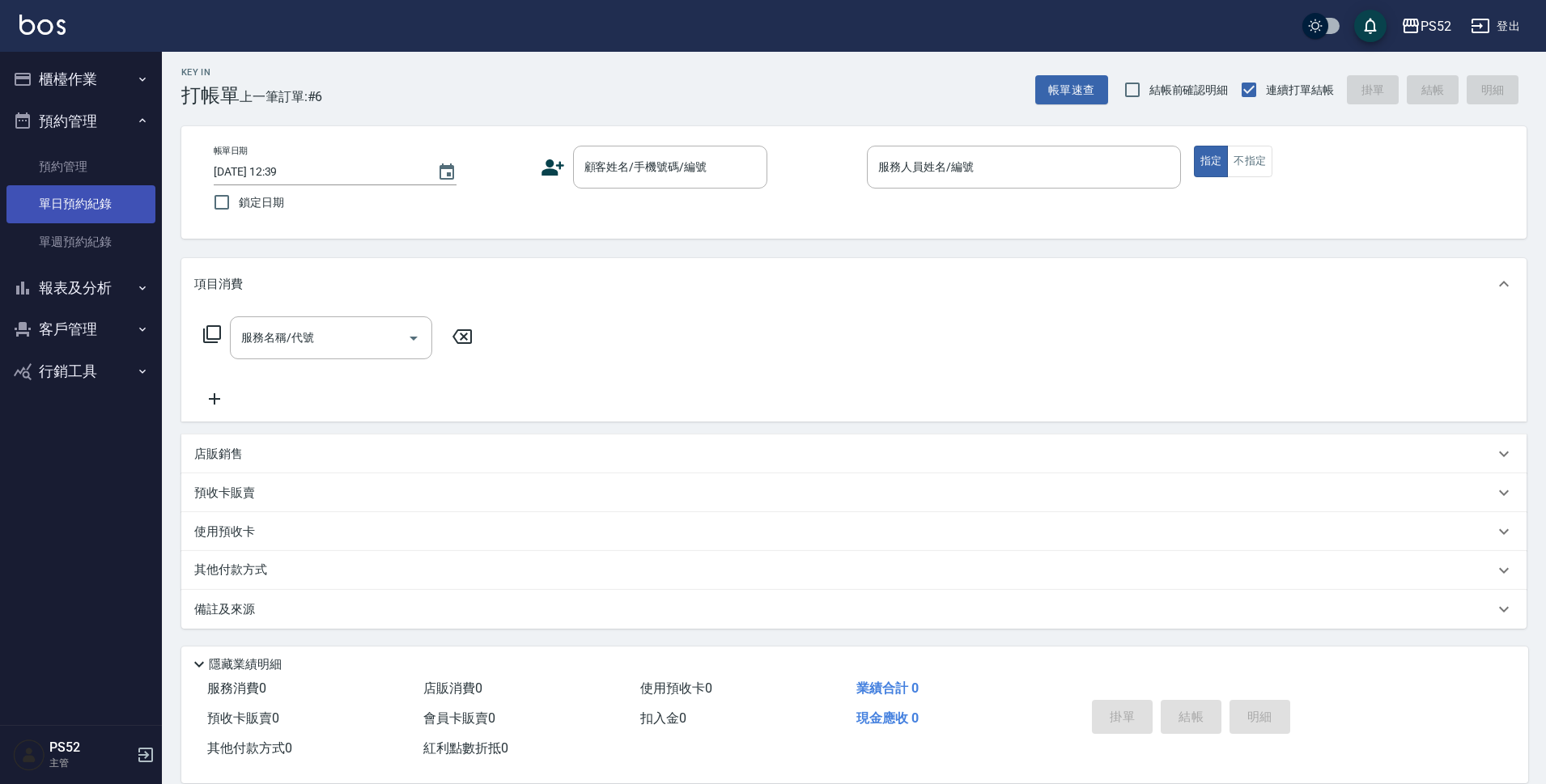
click at [121, 198] on link "單日預約紀錄" at bounding box center [80, 204] width 149 height 37
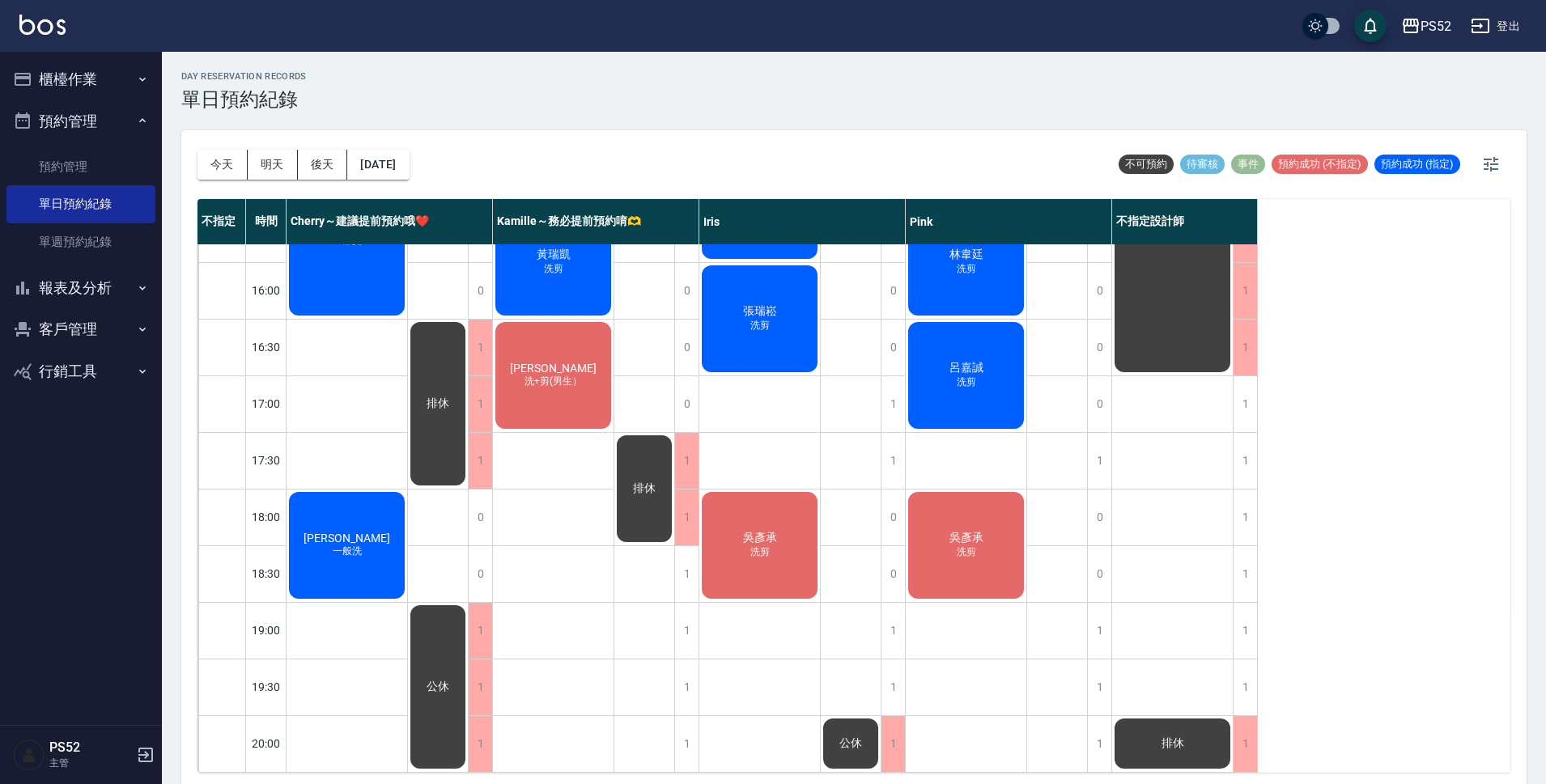
scroll to position [619, 0]
click at [407, 165] on button "[DATE]" at bounding box center [378, 164] width 62 height 30
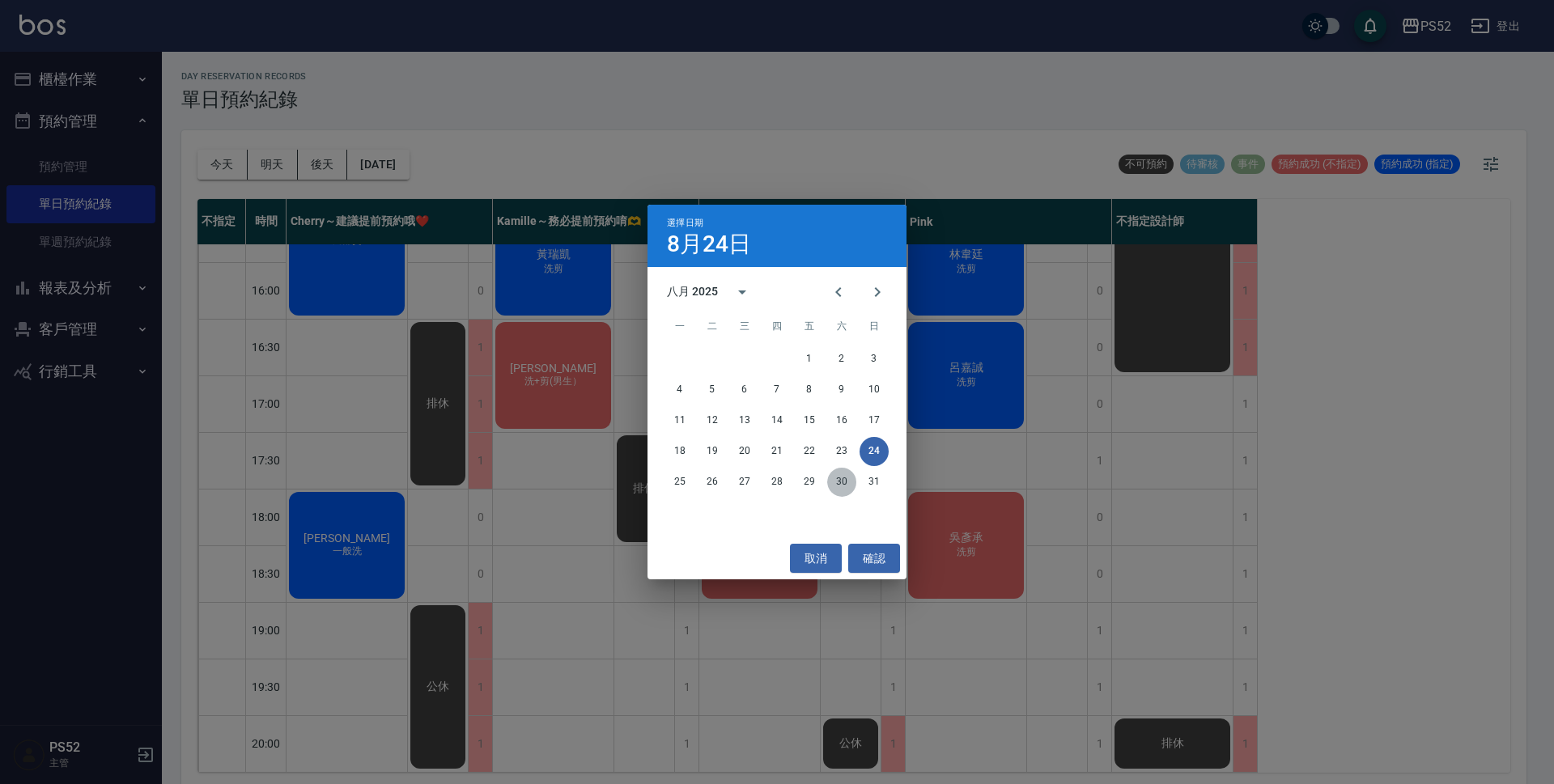
click at [836, 484] on button "30" at bounding box center [842, 482] width 29 height 29
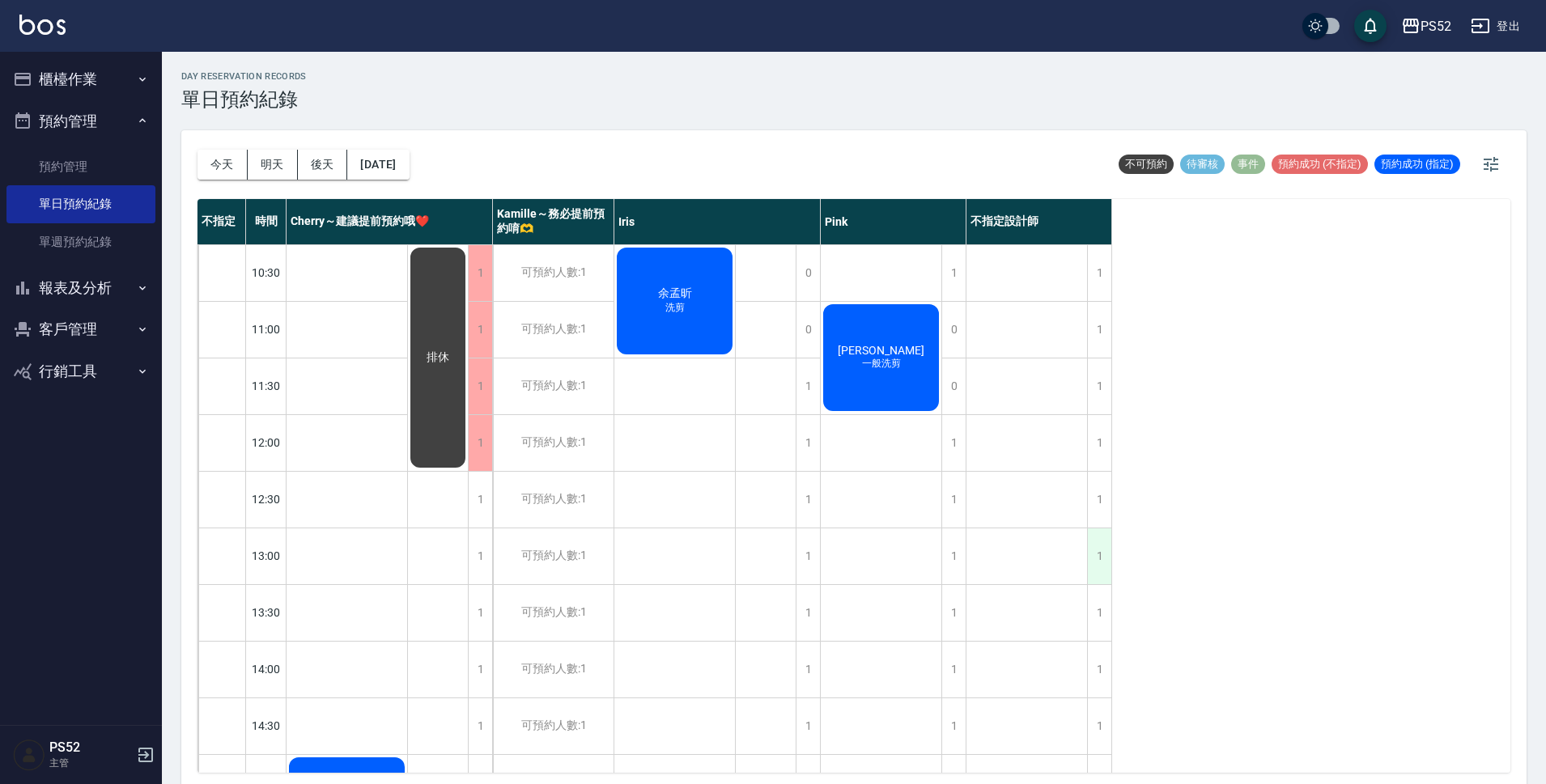
click at [1100, 552] on div "1" at bounding box center [1099, 556] width 24 height 56
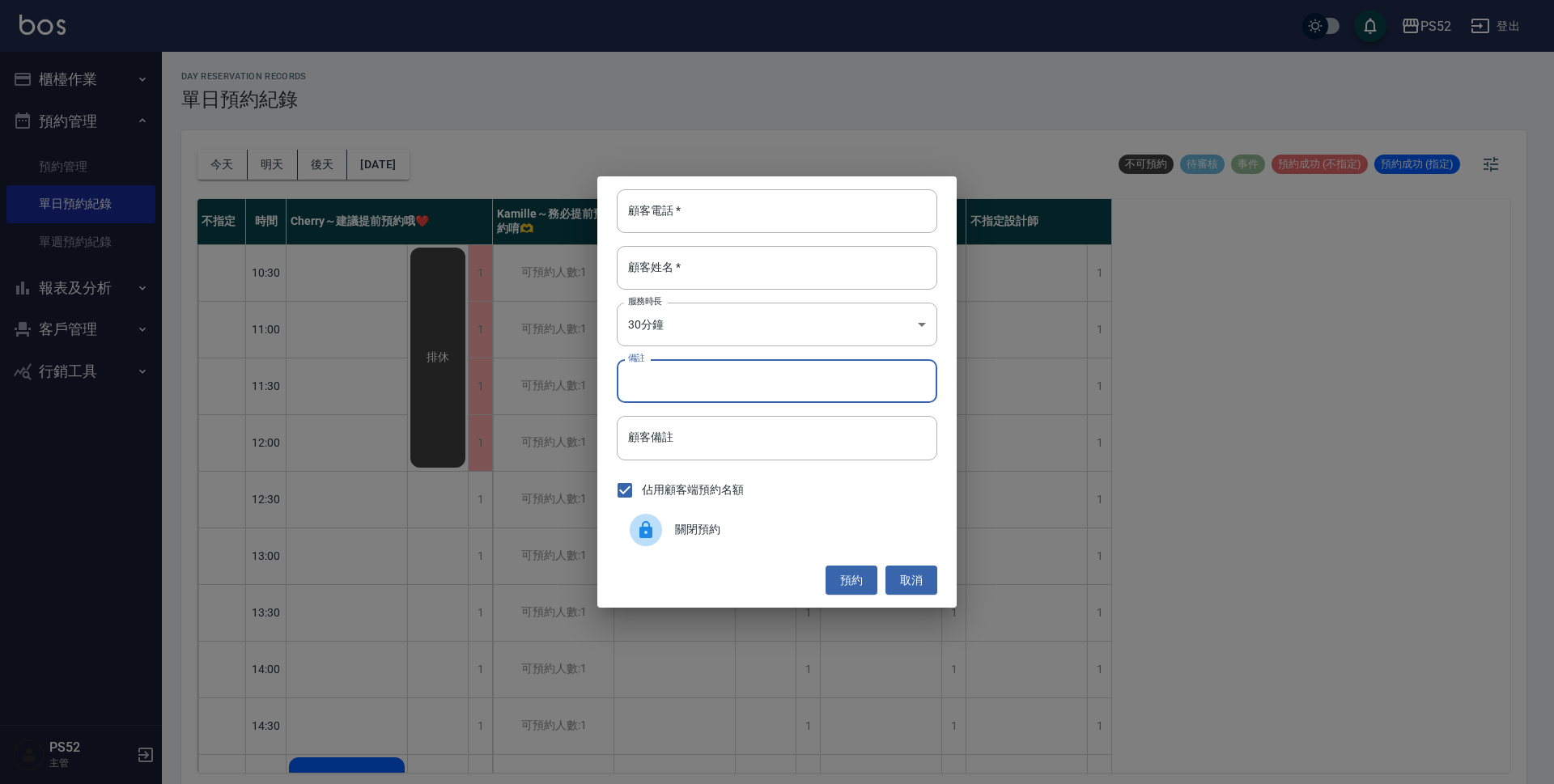
click at [796, 380] on input "備註" at bounding box center [777, 380] width 321 height 43
drag, startPoint x: 718, startPoint y: 378, endPoint x: 614, endPoint y: 396, distance: 105.5
click at [614, 396] on div "顧客電話   * 顧客電話   * 顧客姓名   * 顧客姓名   * 服務時長 30分鐘 1 服務時長 備註 0908302382 備註 顧客備註 顧客備註…" at bounding box center [777, 392] width 359 height 431
type input "0908302382"
click at [907, 572] on button "取消" at bounding box center [911, 581] width 52 height 30
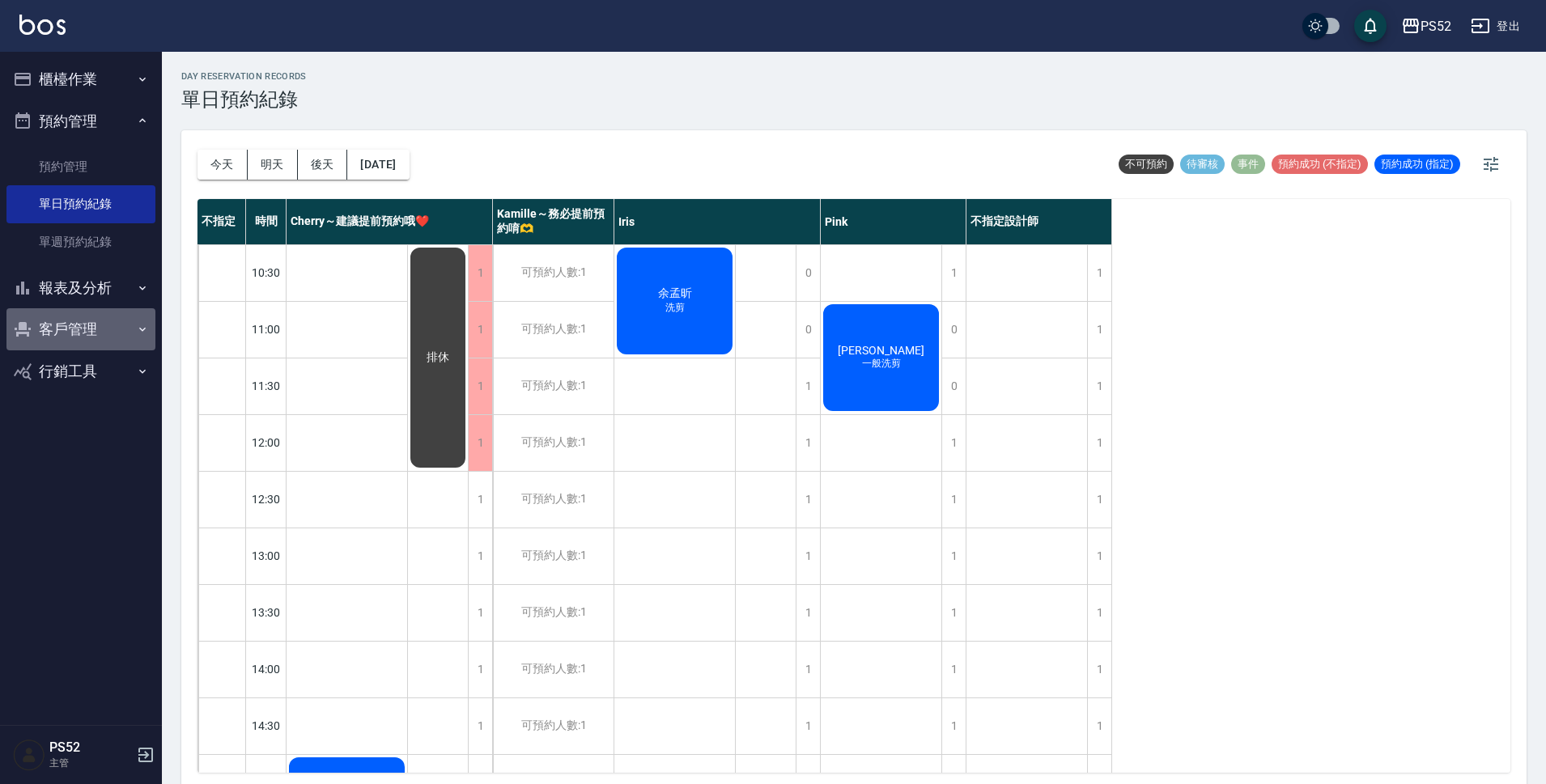
click at [72, 332] on button "客戶管理" at bounding box center [80, 330] width 149 height 42
click at [97, 267] on ul "客戶列表" at bounding box center [80, 204] width 149 height 126
click at [99, 384] on link "客戶列表" at bounding box center [80, 376] width 149 height 37
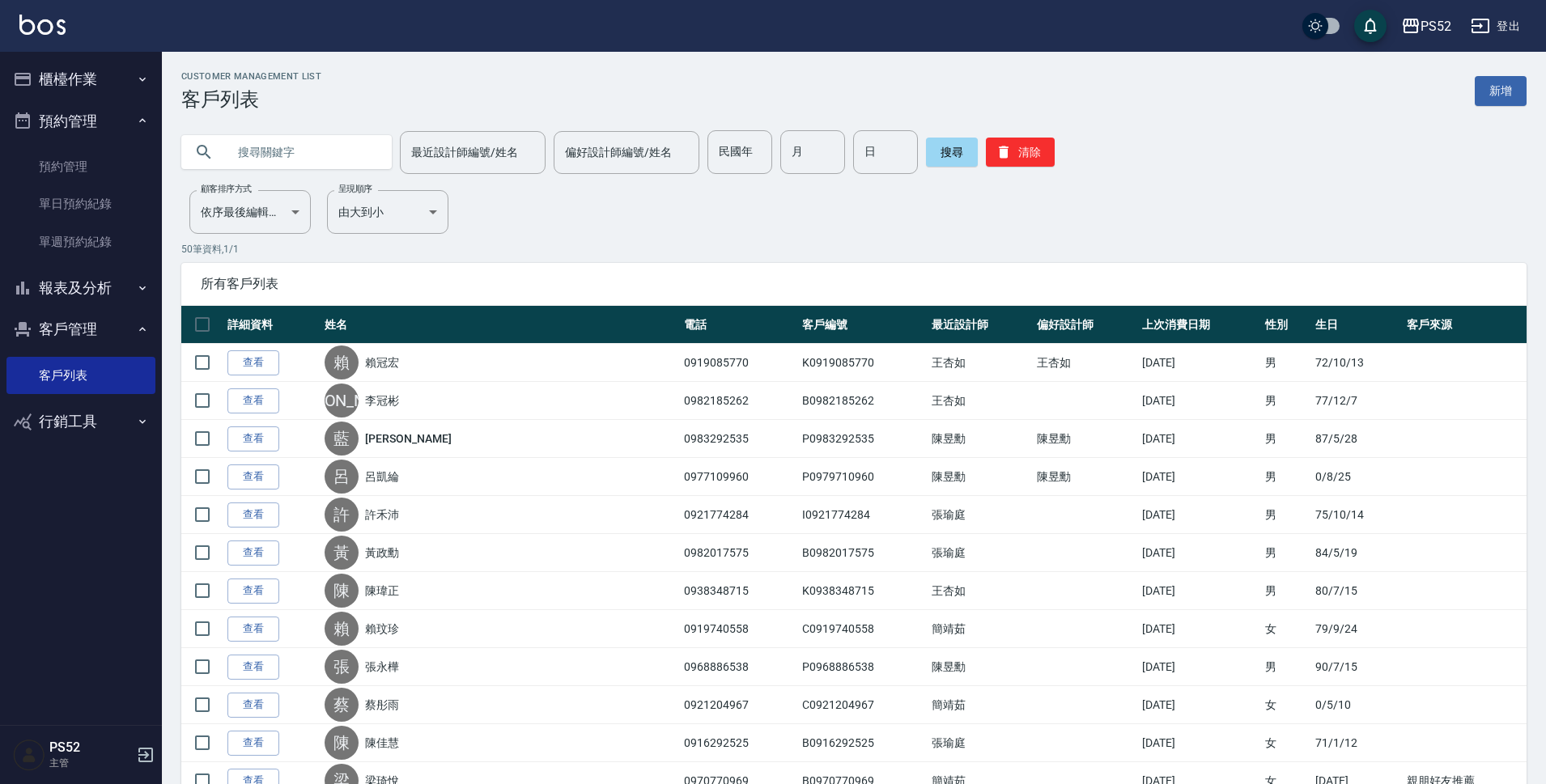
click at [308, 147] on input "text" at bounding box center [302, 151] width 152 height 43
paste input "0908302382"
type input "0908302382"
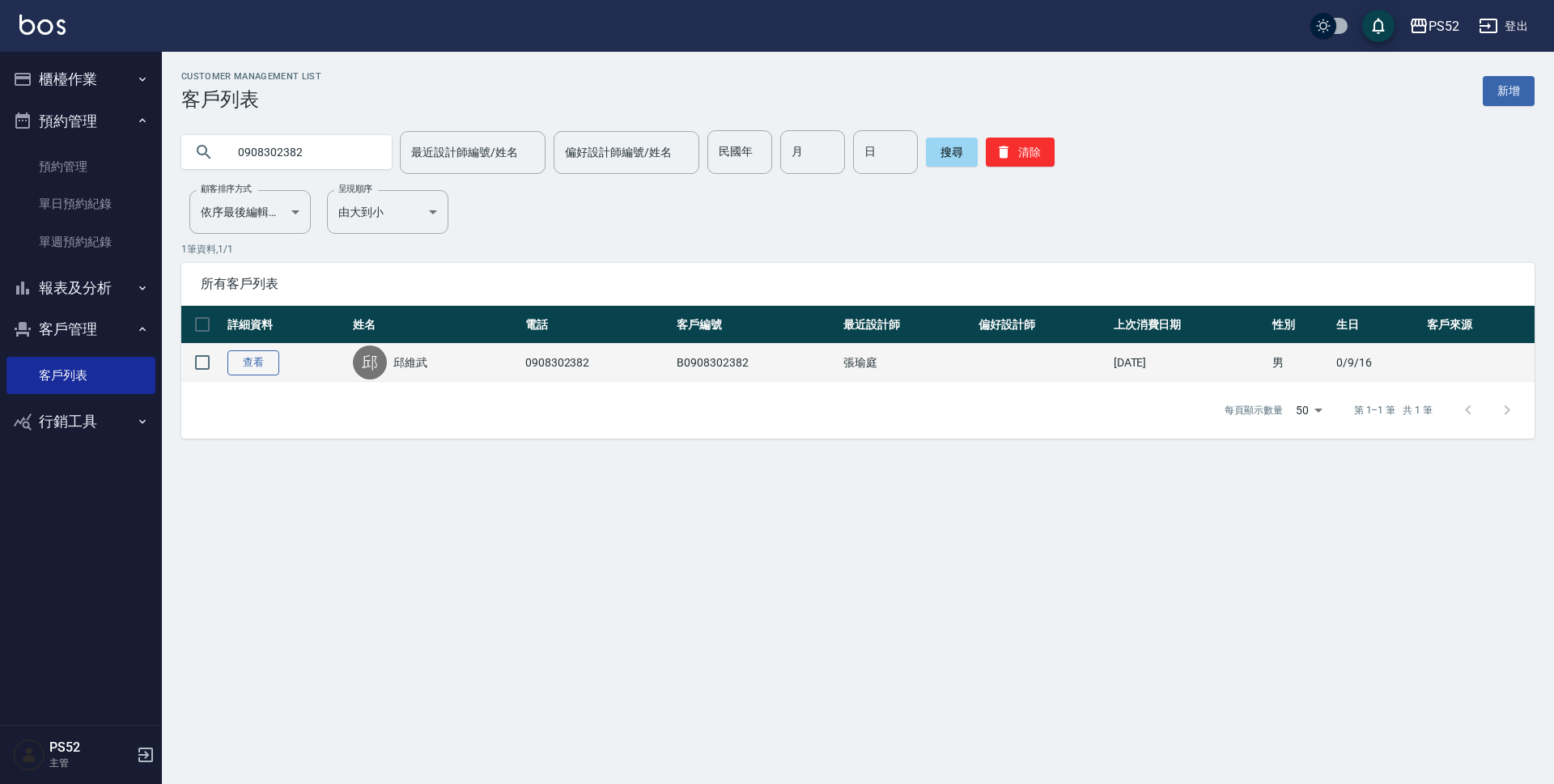
click at [246, 359] on link "查看" at bounding box center [253, 362] width 52 height 25
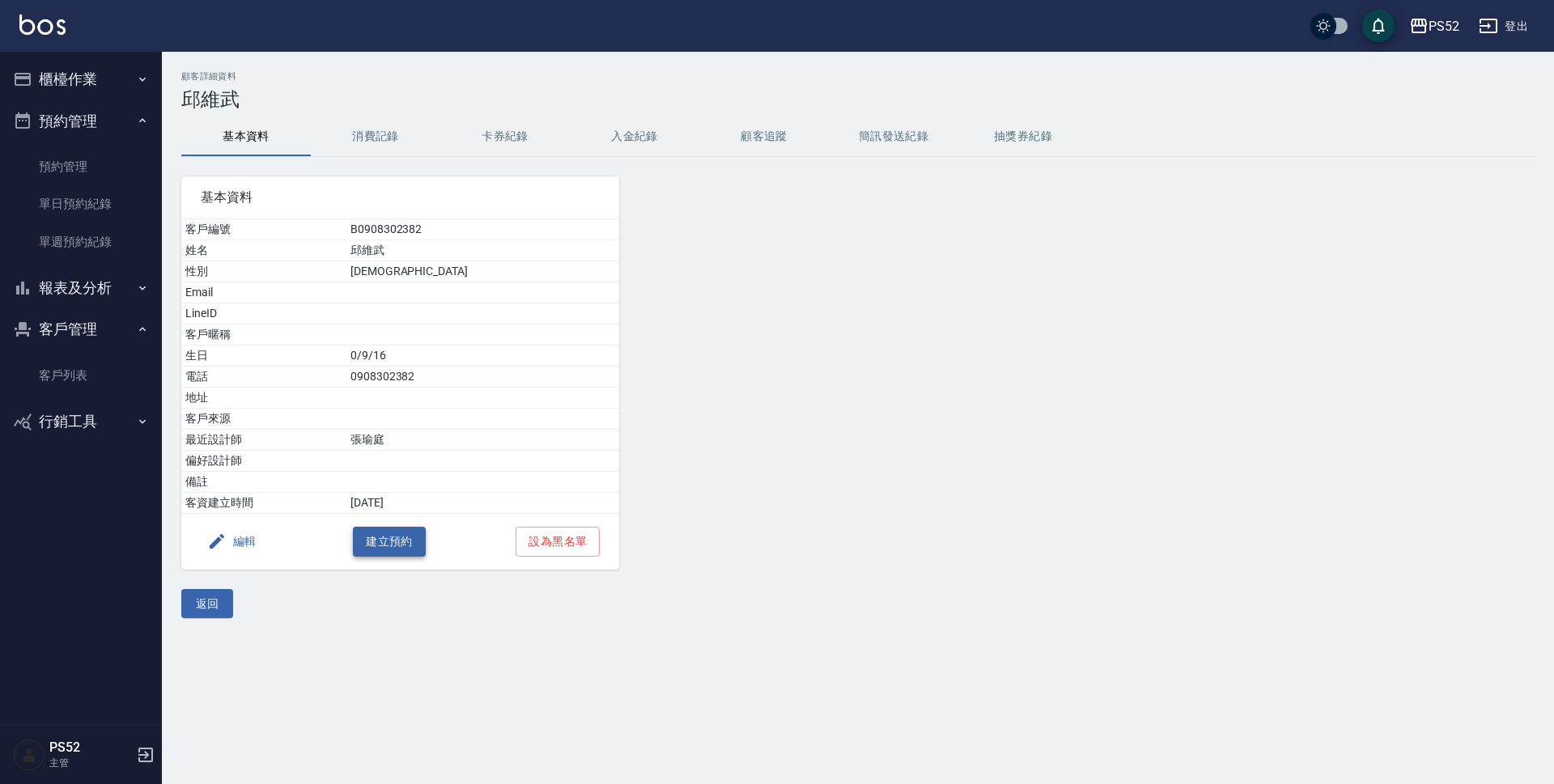
click at [378, 551] on button "建立預約" at bounding box center [389, 542] width 72 height 30
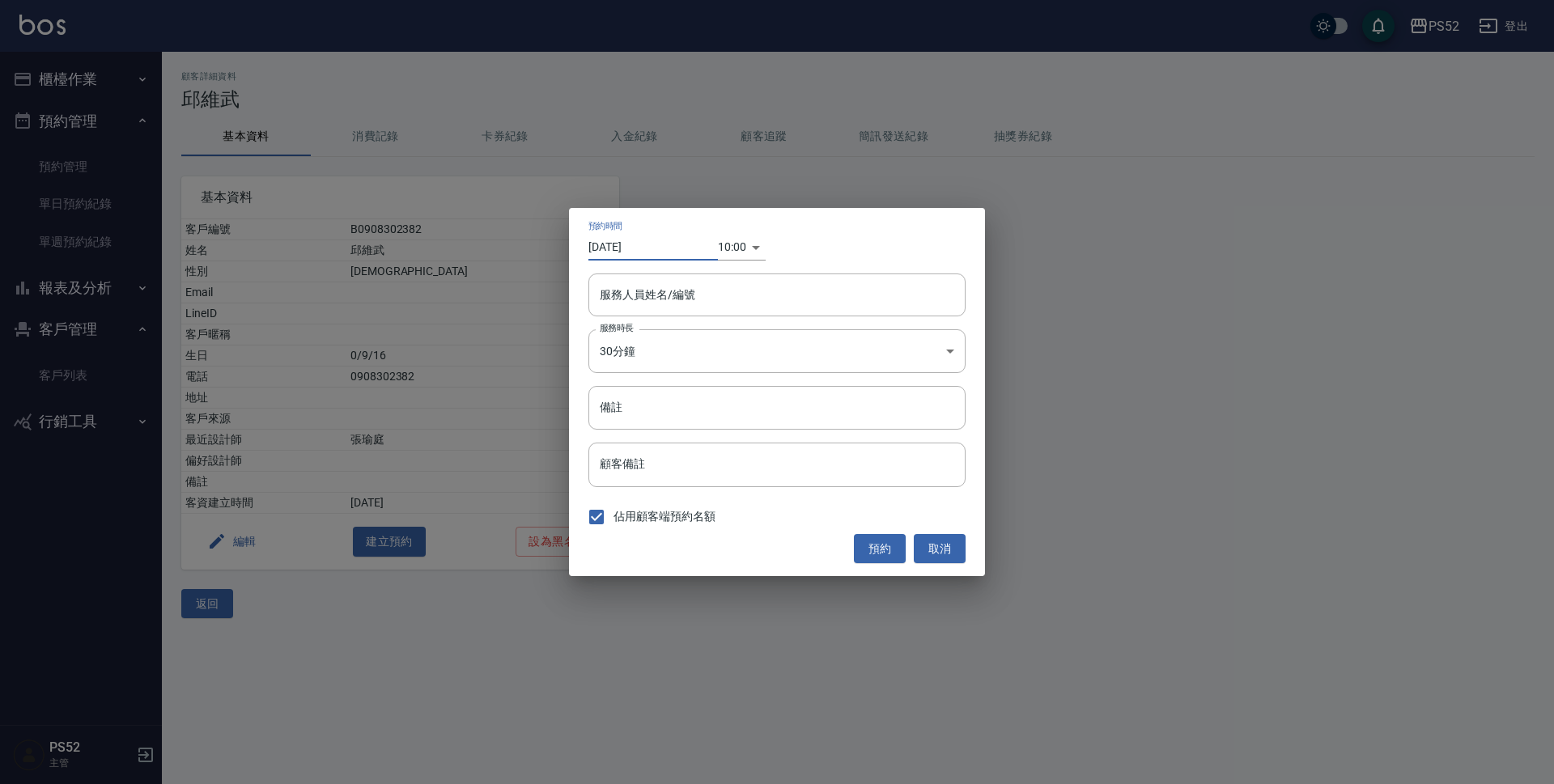
click at [717, 246] on input "[DATE]" at bounding box center [653, 247] width 129 height 27
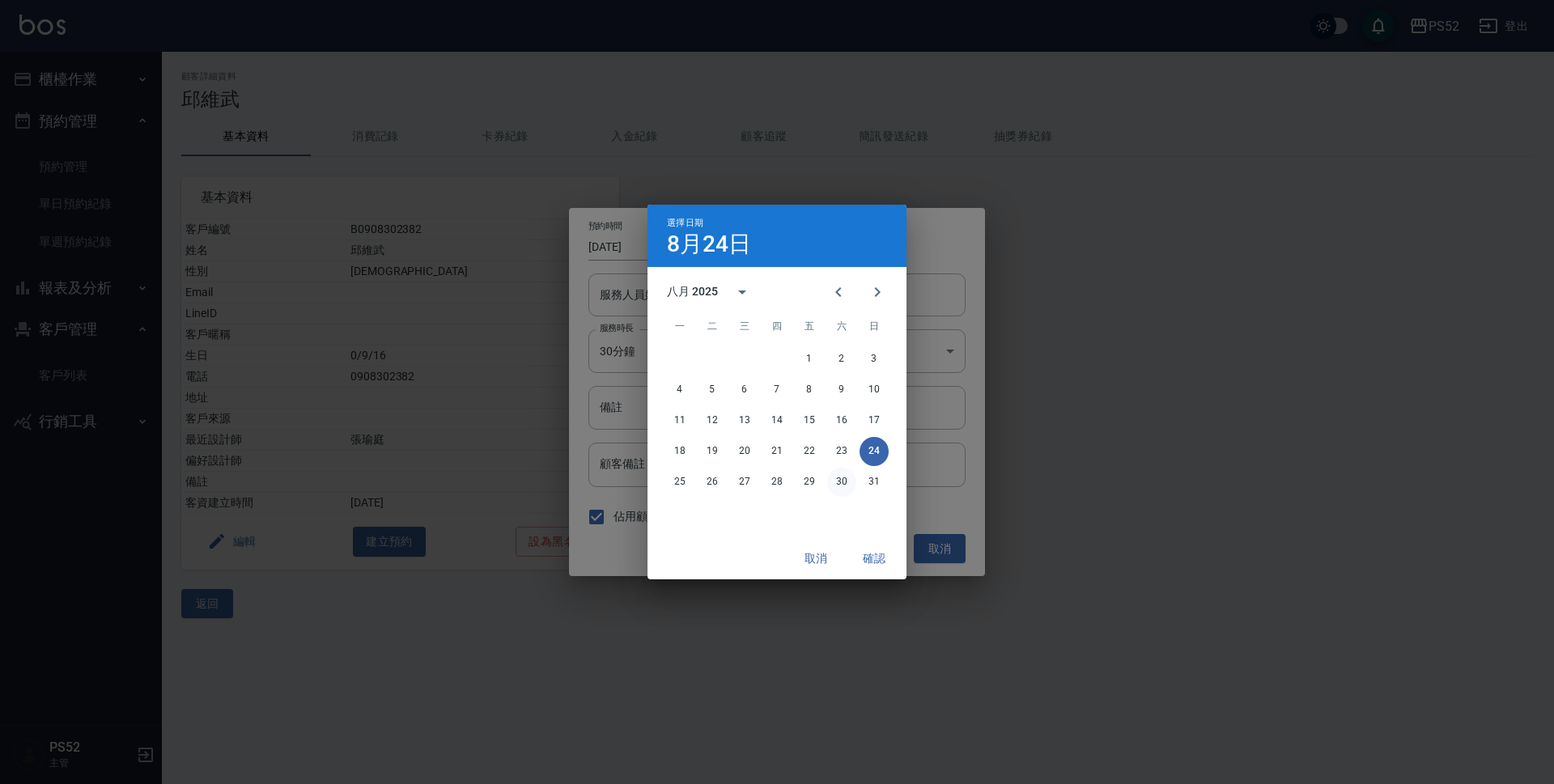
click at [844, 483] on button "30" at bounding box center [842, 482] width 29 height 29
type input "[DATE]"
type input "1756519200000"
click at [874, 559] on button "確認" at bounding box center [873, 559] width 52 height 30
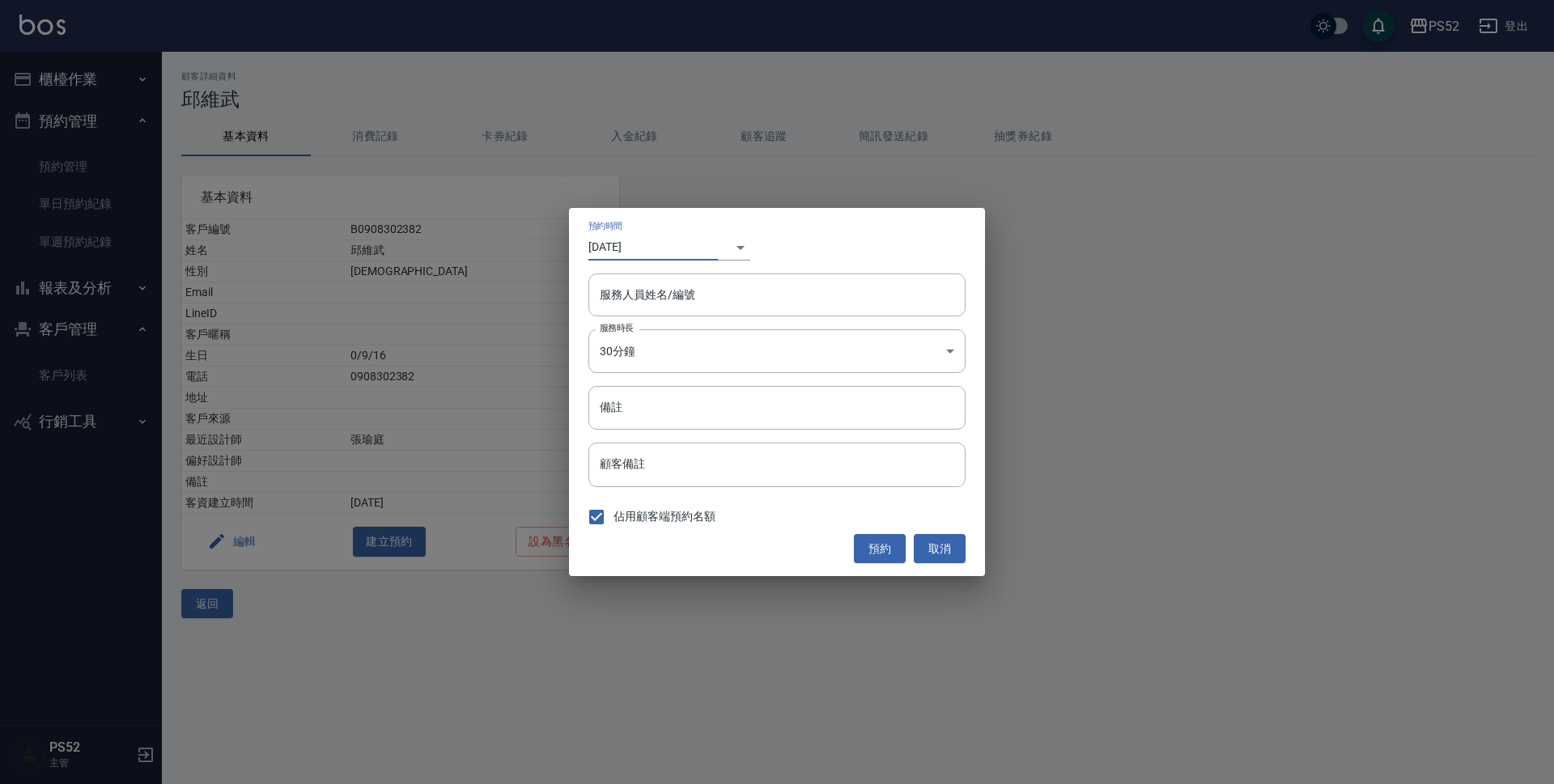
click at [730, 254] on body "PS52 登出 櫃檯作業 打帳單 帳單列表 現金收支登錄 材料自購登錄 每日結帳 排班表 現場電腦打卡 預約管理 預約管理 單日預約紀錄 單週預約紀錄 報表及…" at bounding box center [777, 392] width 1554 height 784
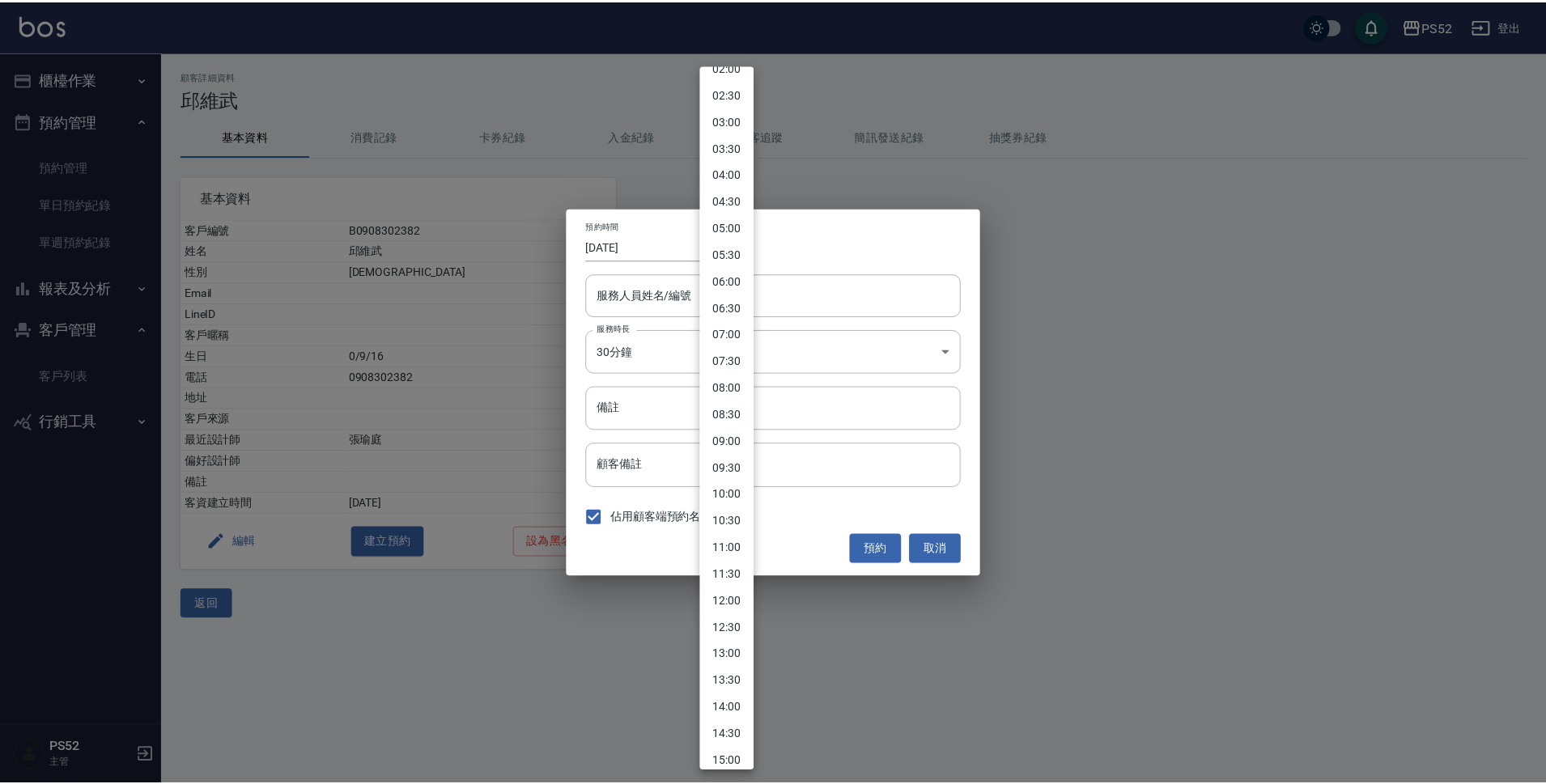
scroll to position [135, 0]
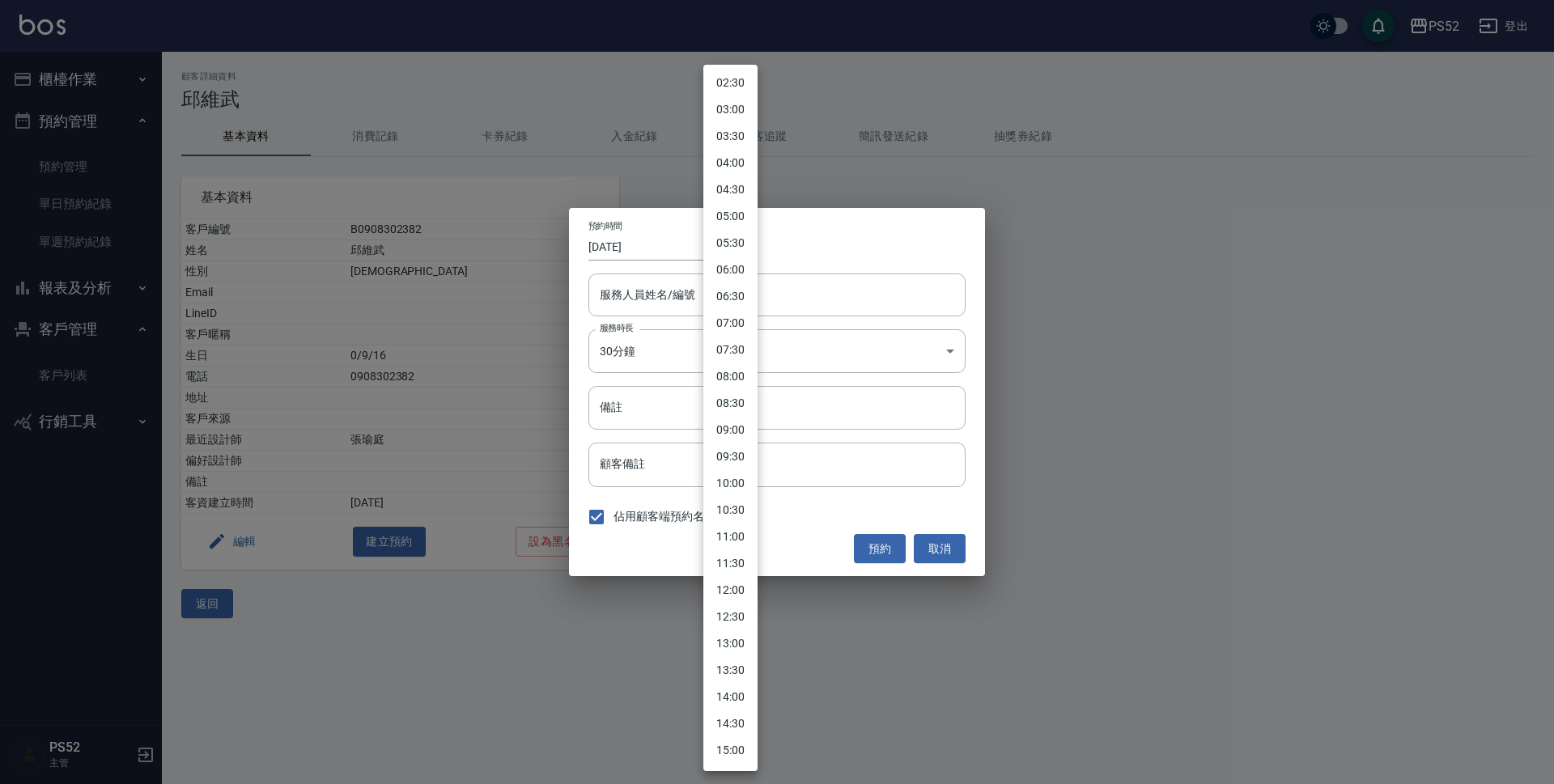
click at [739, 644] on li "13:00" at bounding box center [730, 643] width 54 height 27
type input "[DATE]"
type input "1756011600000"
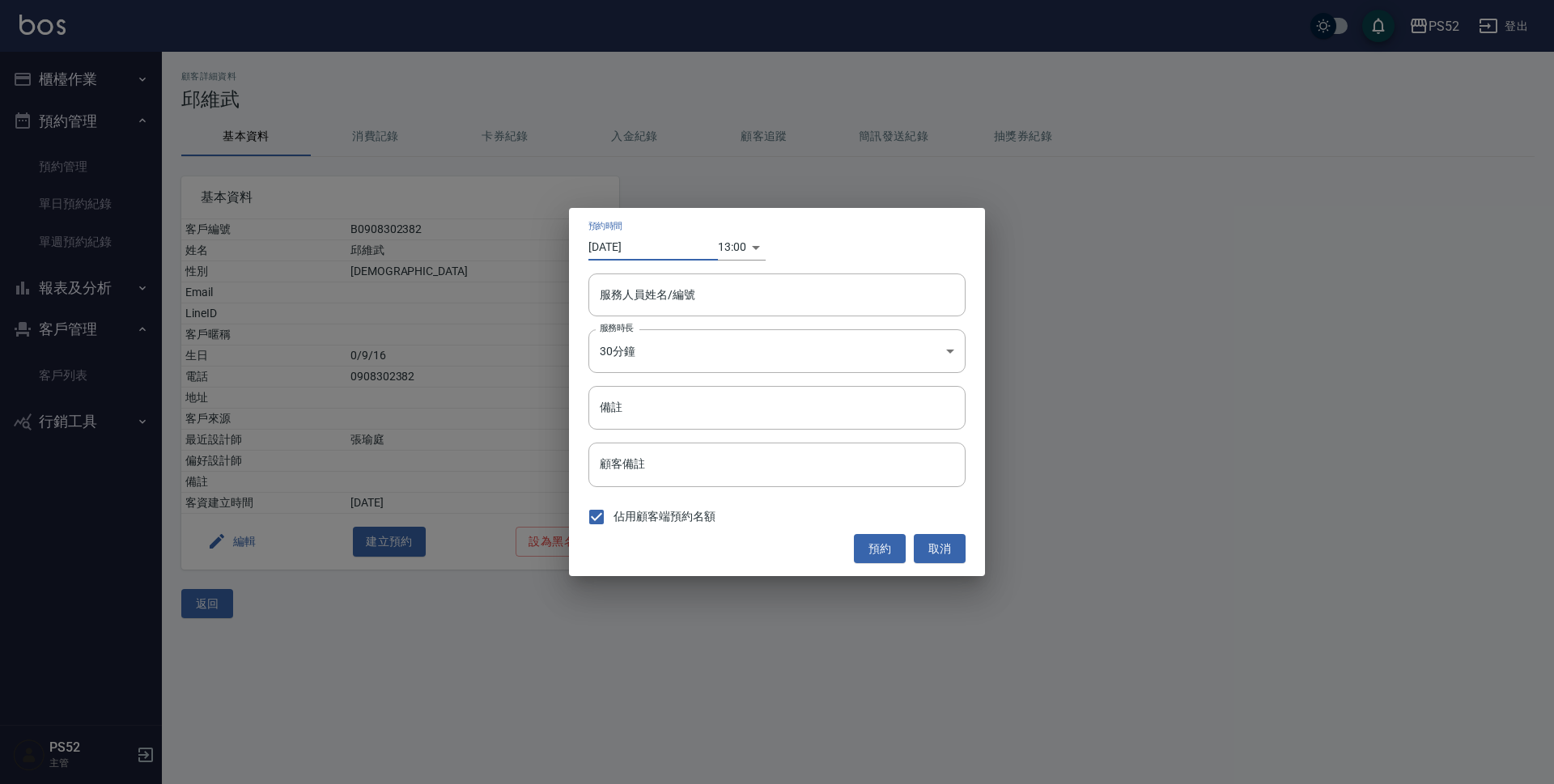
click at [671, 238] on input "[DATE]" at bounding box center [653, 247] width 129 height 27
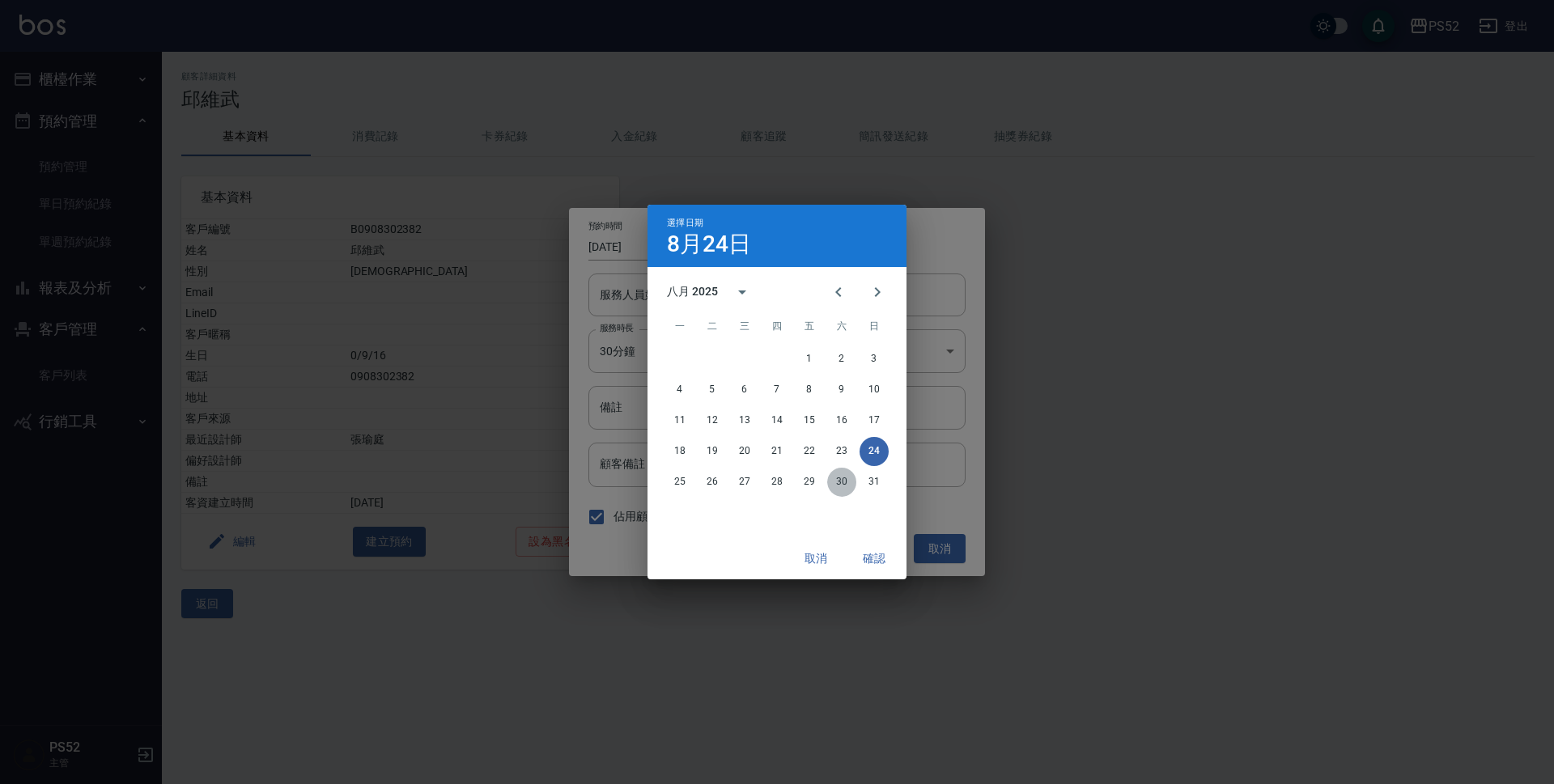
click at [844, 483] on button "30" at bounding box center [842, 482] width 29 height 29
type input "[DATE]"
type input "1756530000000"
click at [877, 557] on button "確認" at bounding box center [873, 559] width 52 height 30
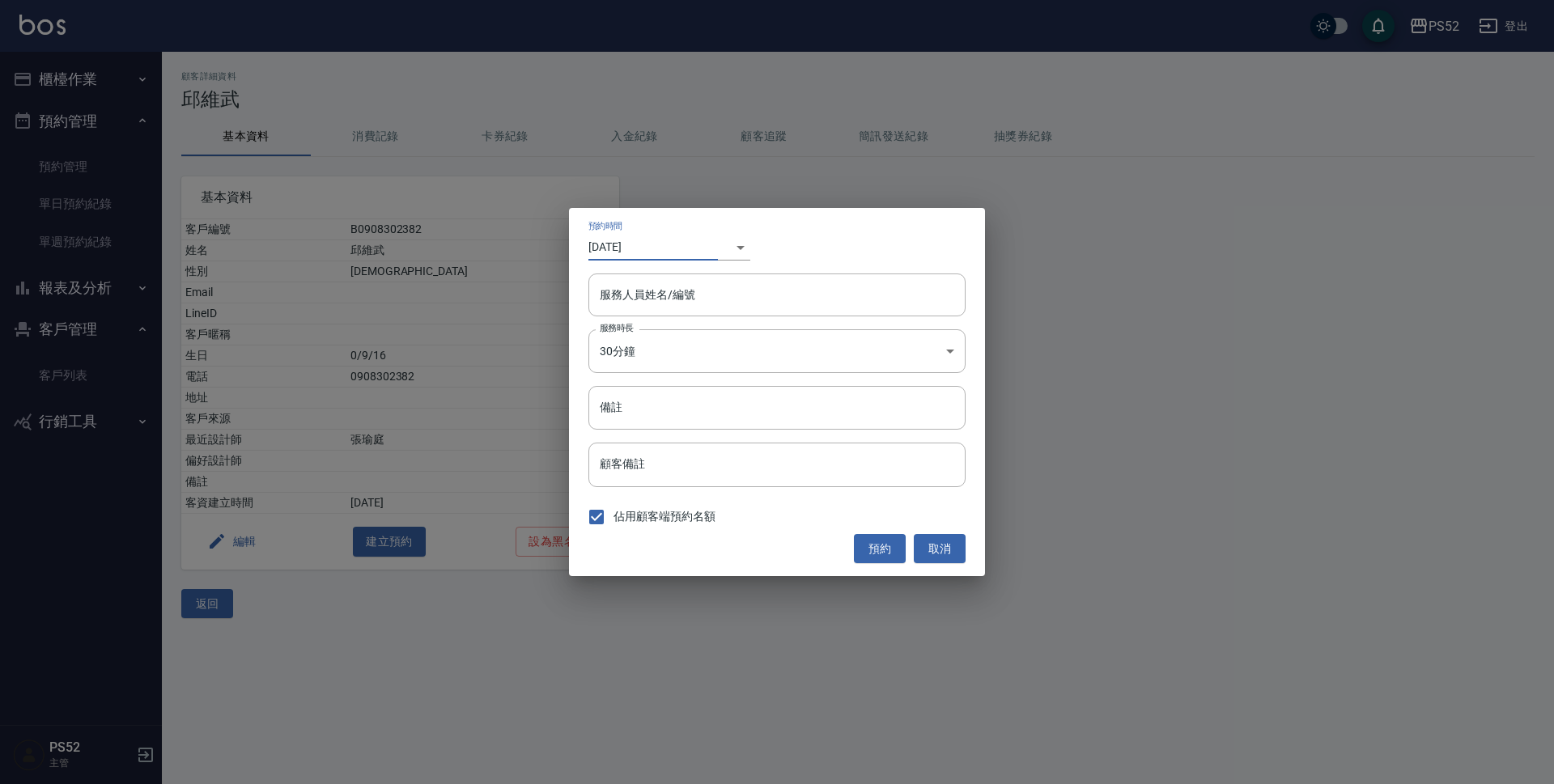
click at [733, 273] on div "預約時間 [DATE] ​ 1756530000000 服務人員姓名/編號 服務人員姓名/編號 服務時長 30分鐘 1 服務時長 備註 備註 顧客備註 顧客備…" at bounding box center [777, 392] width 416 height 369
click at [731, 290] on input "服務人員姓名/編號" at bounding box center [777, 295] width 362 height 28
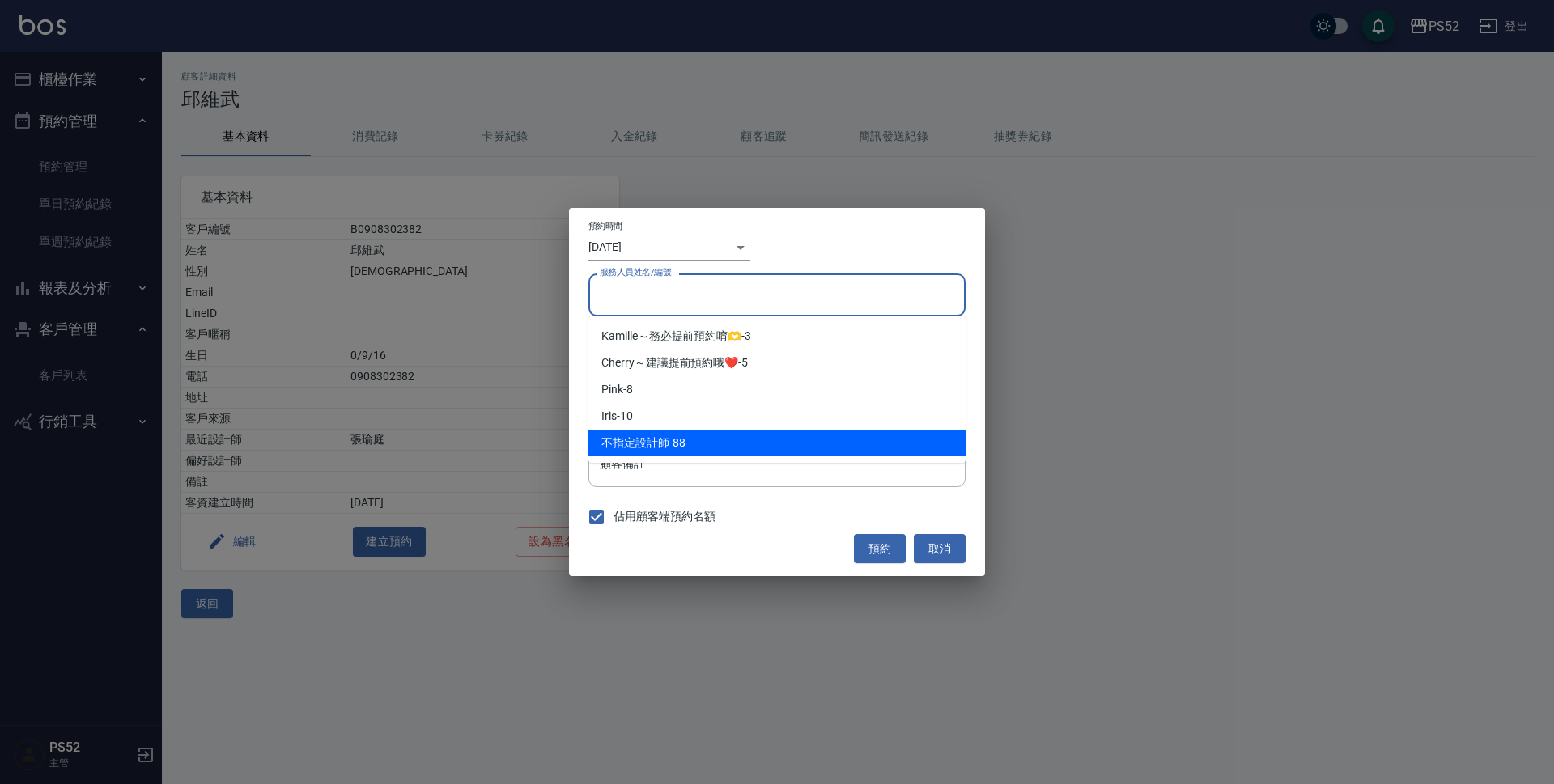
click at [706, 450] on div "不指定設計師 -88" at bounding box center [777, 443] width 377 height 27
type input "不指定設計師-88"
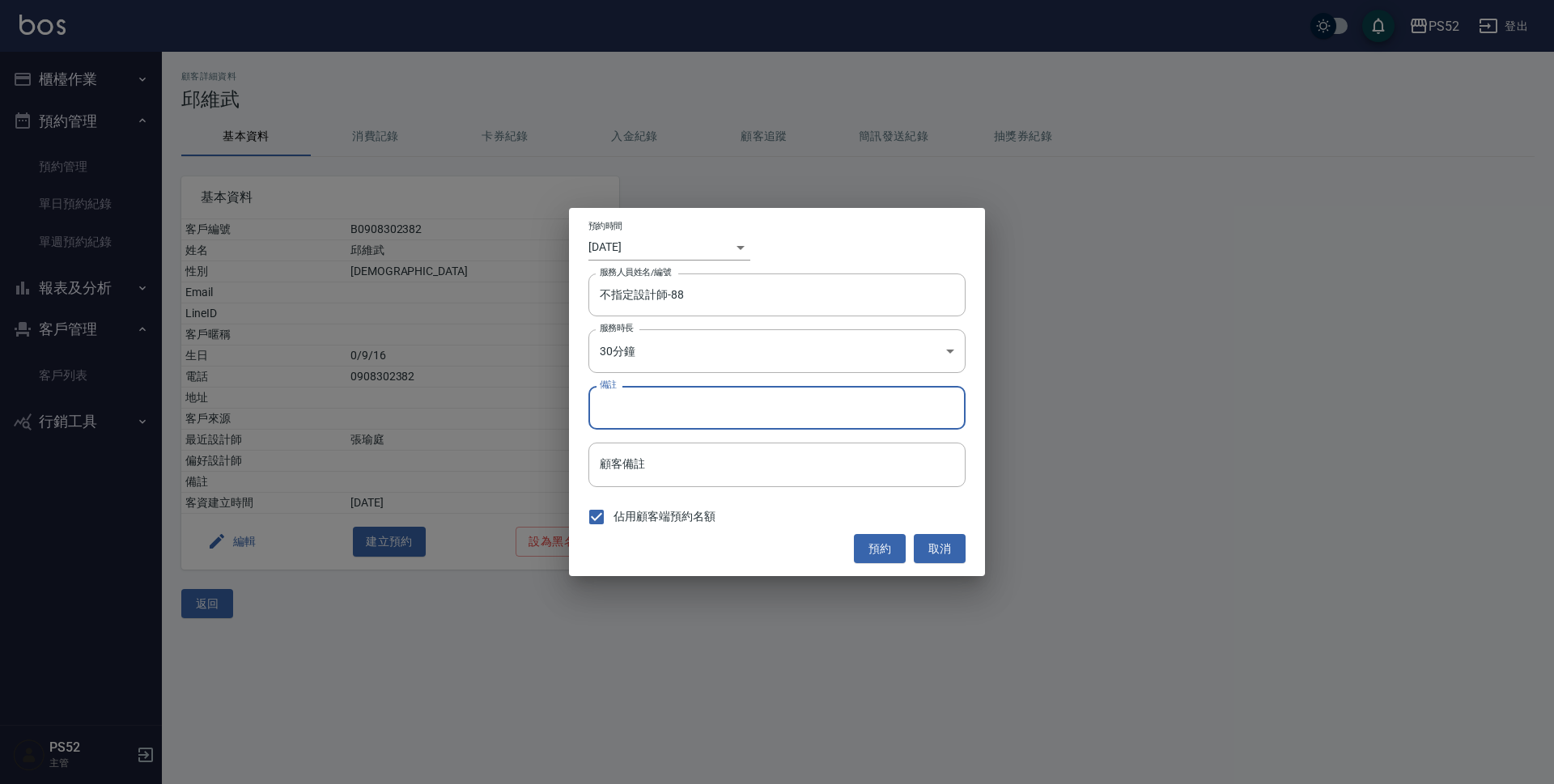
click at [684, 410] on input "備註" at bounding box center [777, 407] width 377 height 43
type input "＿"
type input "P"
click at [887, 559] on button "預約" at bounding box center [880, 549] width 52 height 30
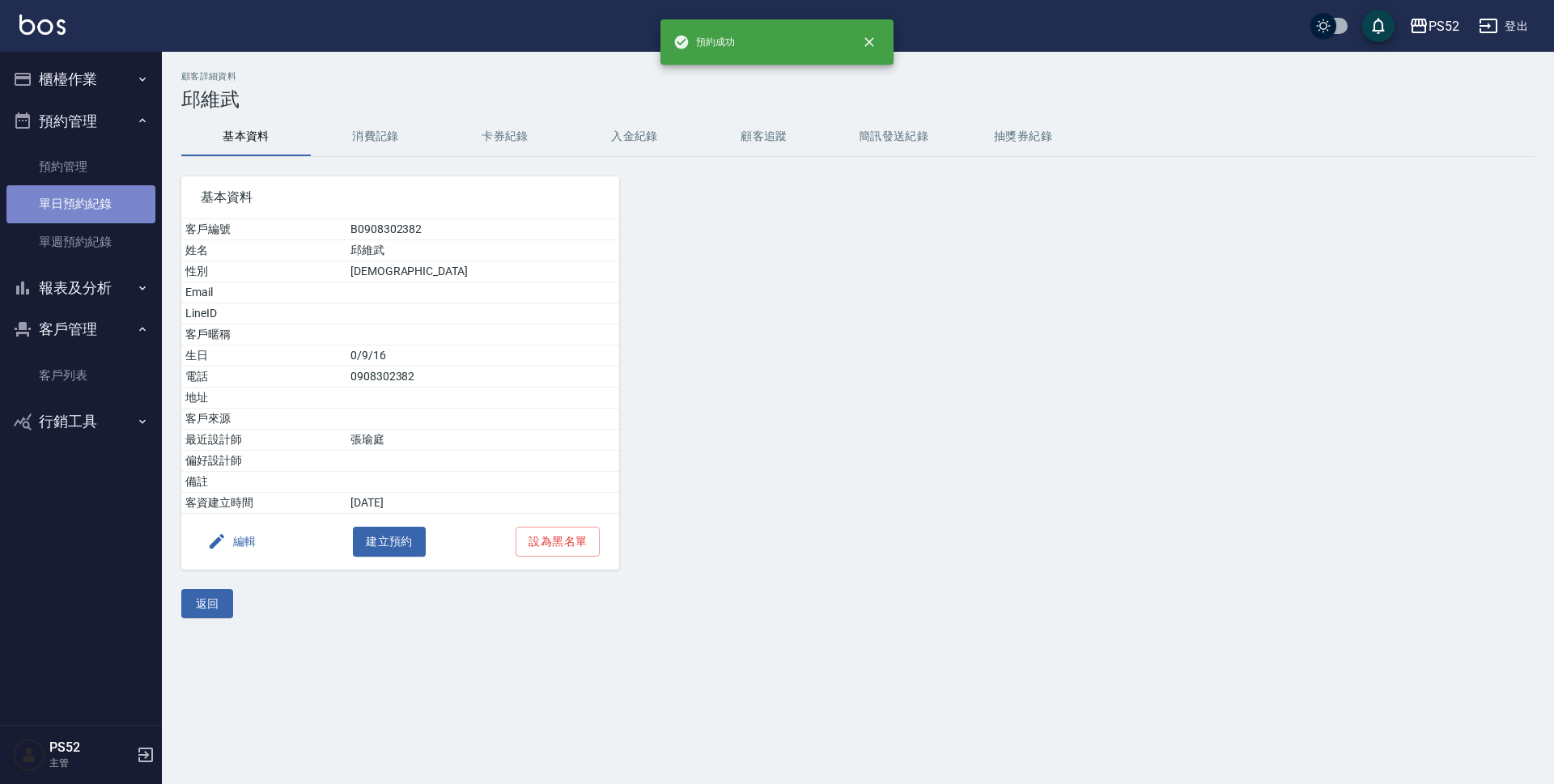
click at [129, 206] on link "單日預約紀錄" at bounding box center [80, 204] width 149 height 37
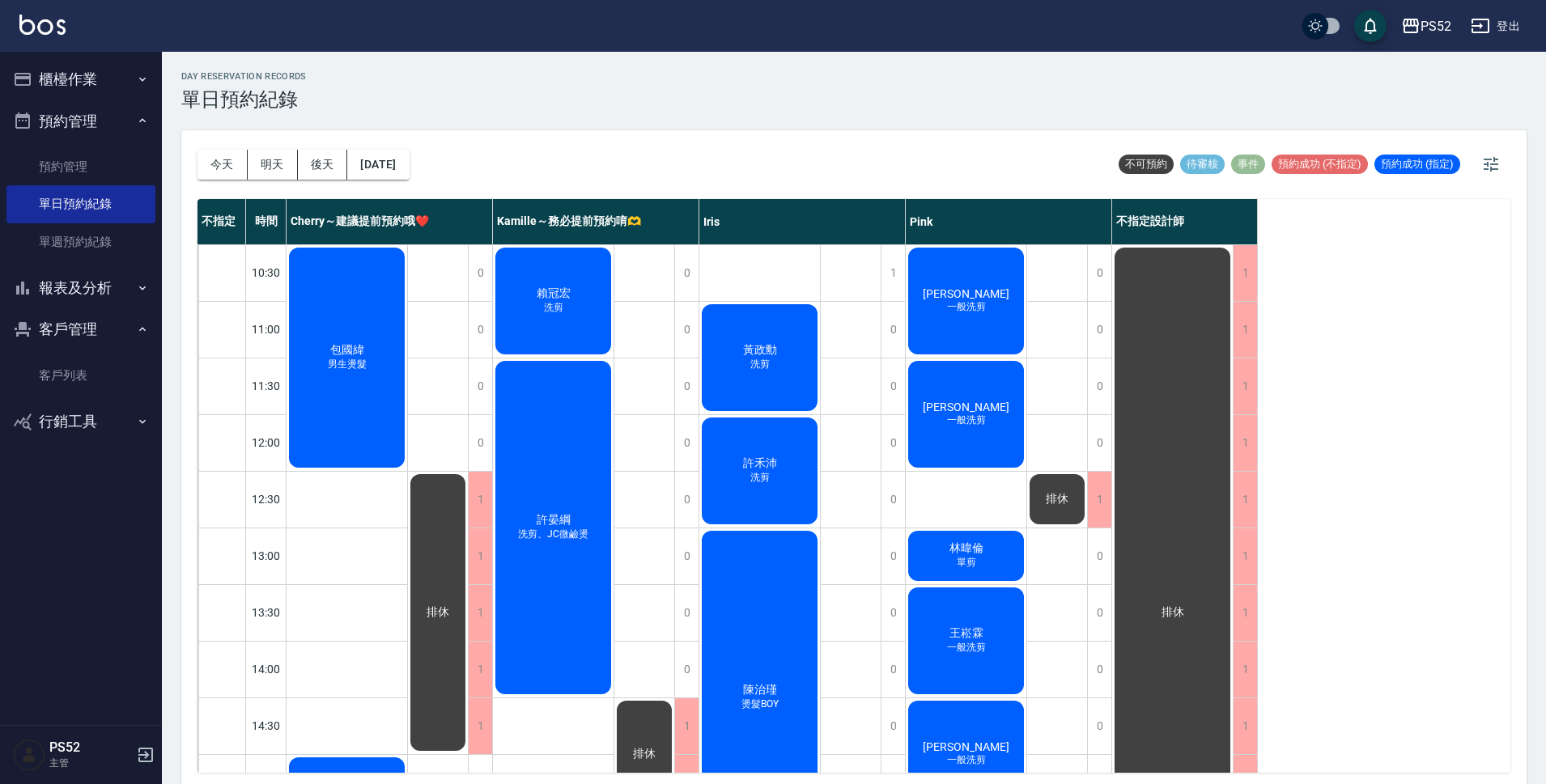
click at [404, 148] on div "[DATE] [DATE] [DATE] [DATE]" at bounding box center [303, 164] width 212 height 69
click at [405, 159] on button "[DATE]" at bounding box center [378, 164] width 62 height 30
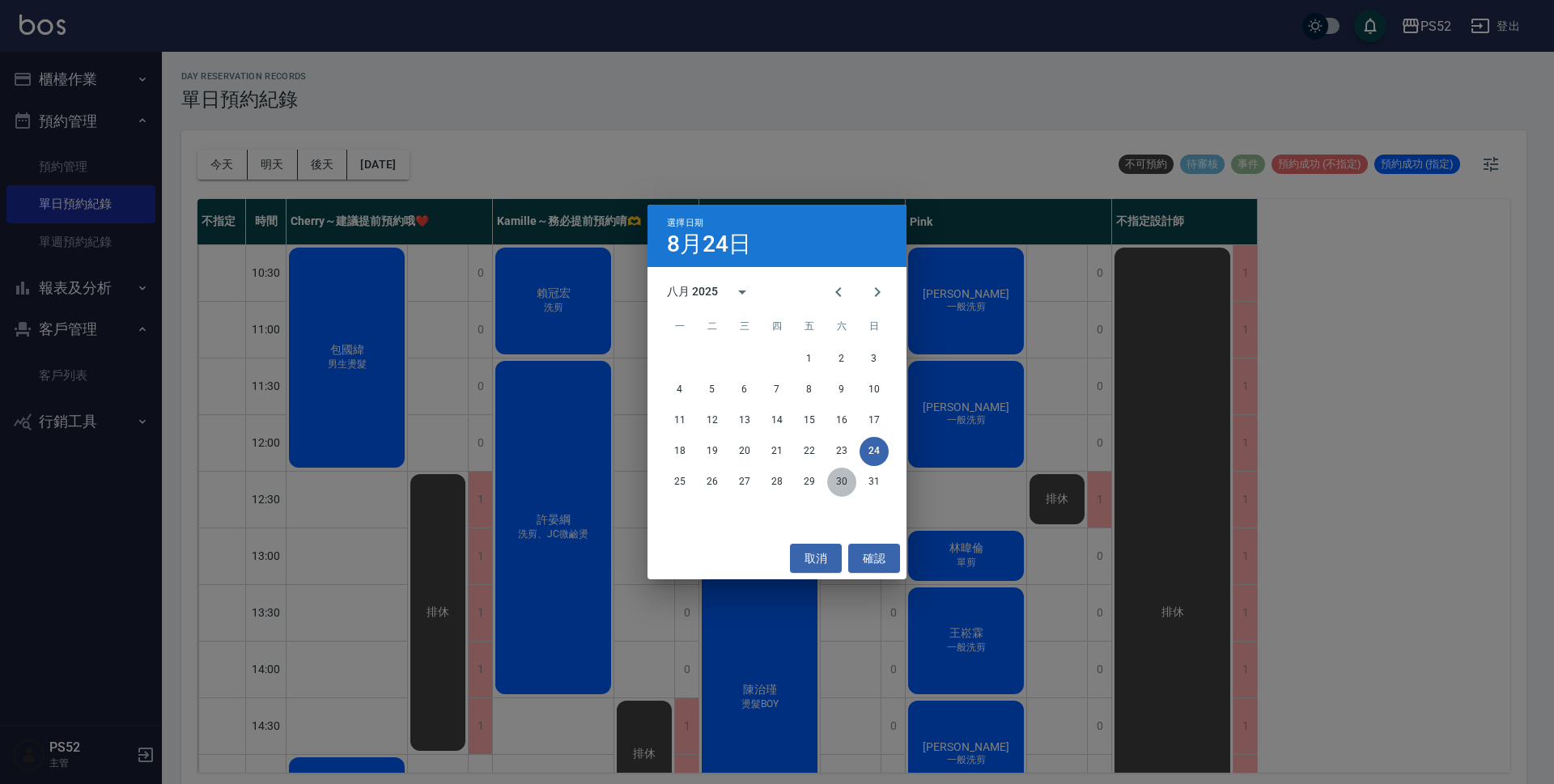
click at [838, 485] on button "30" at bounding box center [842, 482] width 29 height 29
